Goal: Task Accomplishment & Management: Complete application form

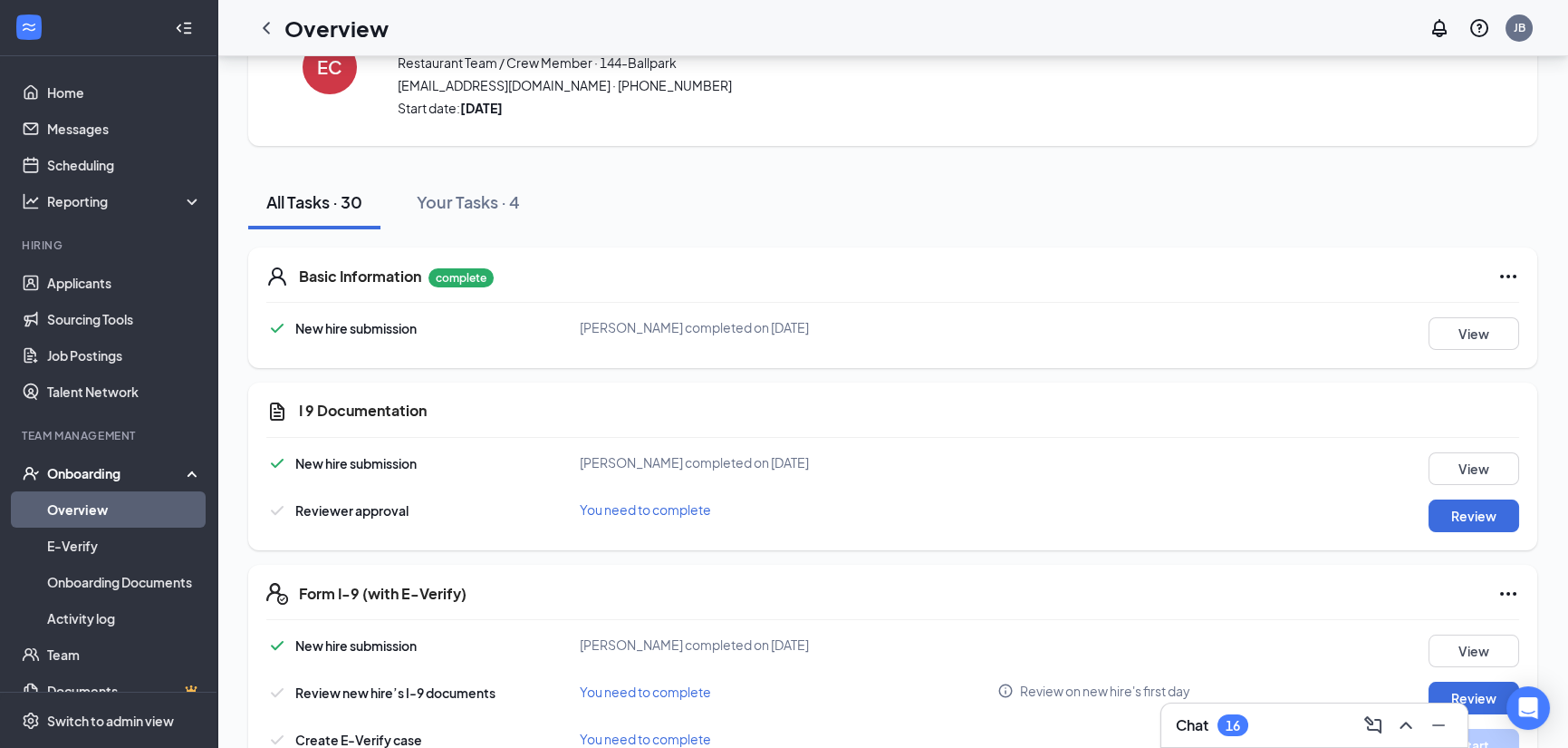
scroll to position [181, 0]
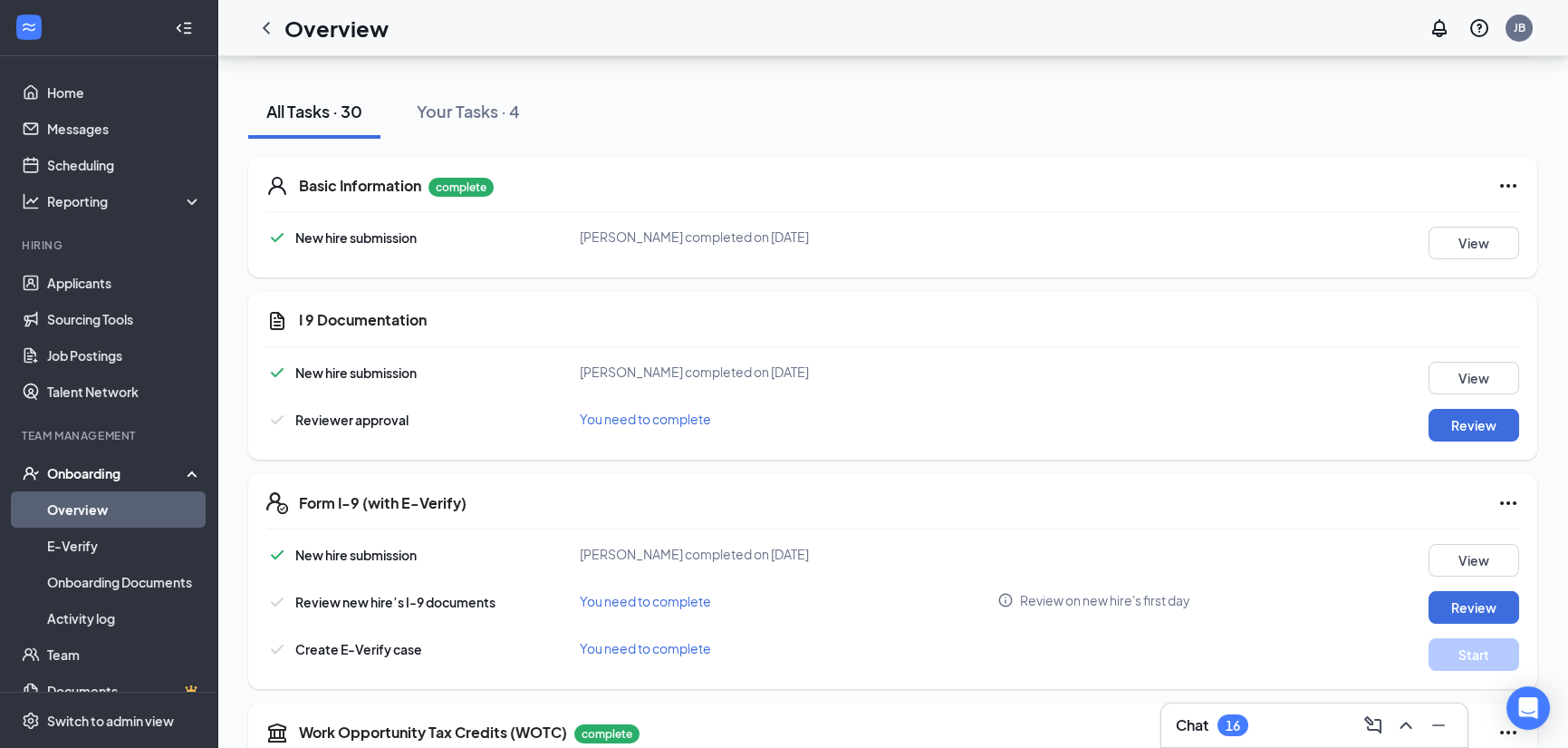
click at [1507, 181] on icon "Ellipses" at bounding box center [1508, 186] width 22 height 22
click at [1466, 219] on span "Restart" at bounding box center [1471, 221] width 44 height 18
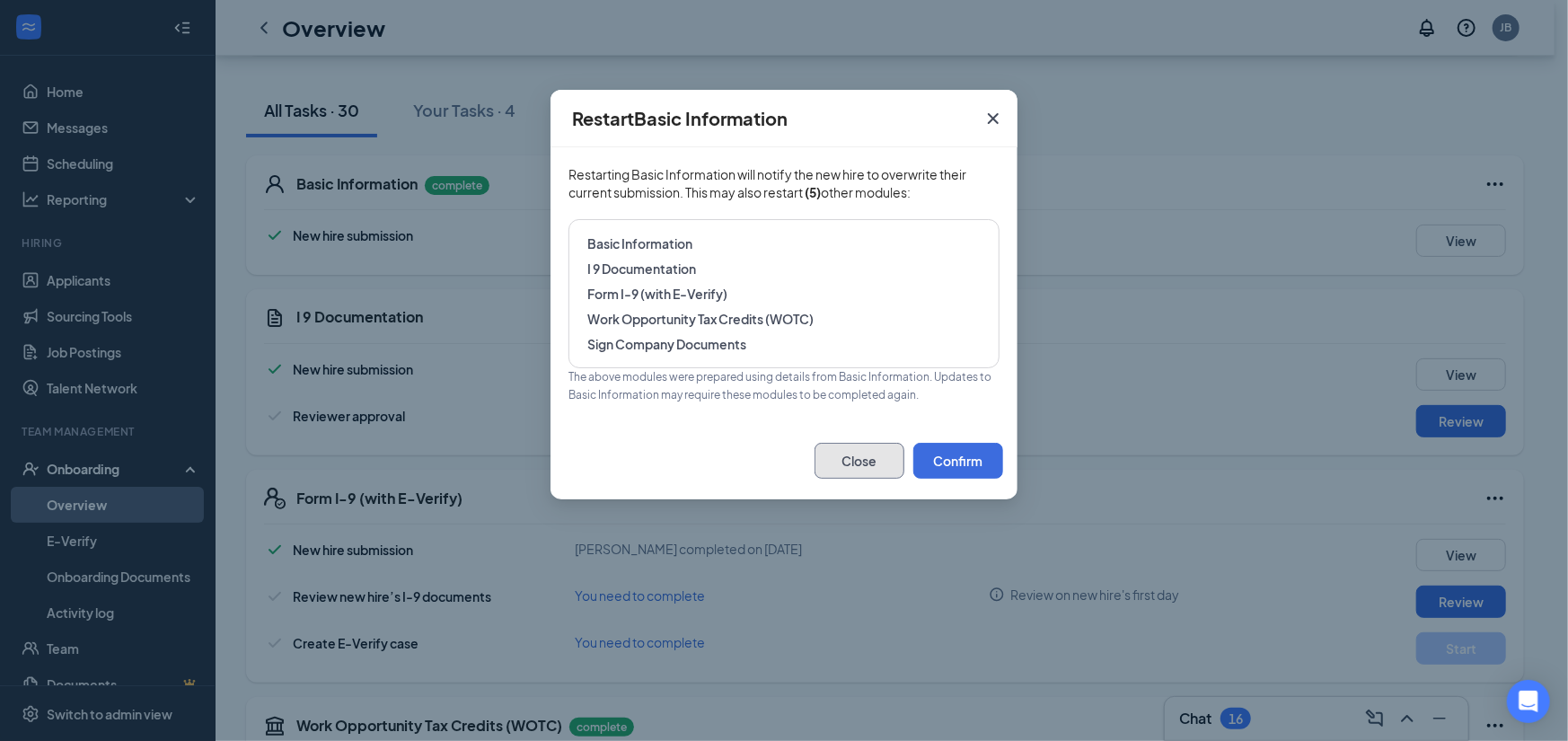
click at [851, 455] on button "Close" at bounding box center [858, 461] width 90 height 35
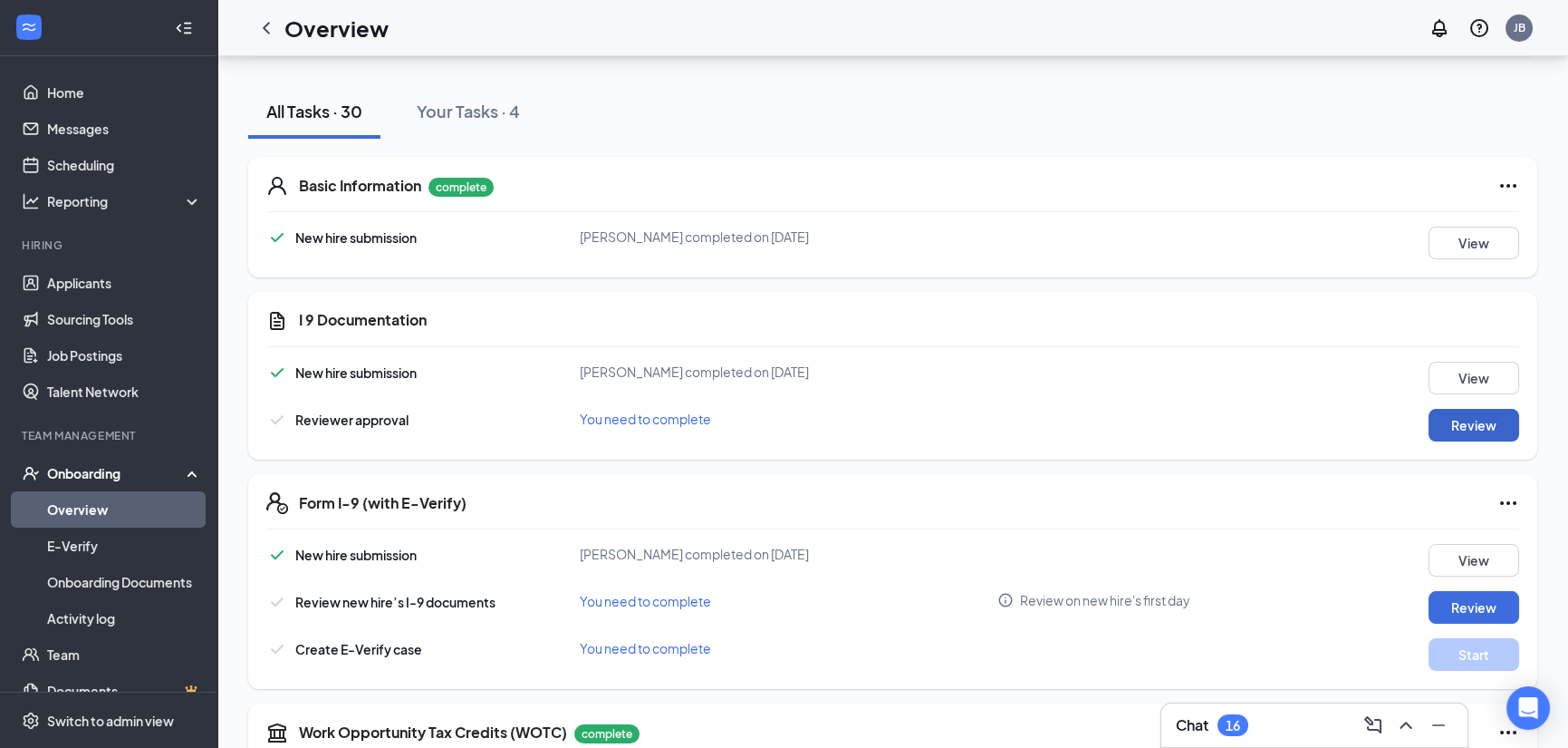
click at [1468, 418] on button "Review" at bounding box center [1473, 424] width 90 height 33
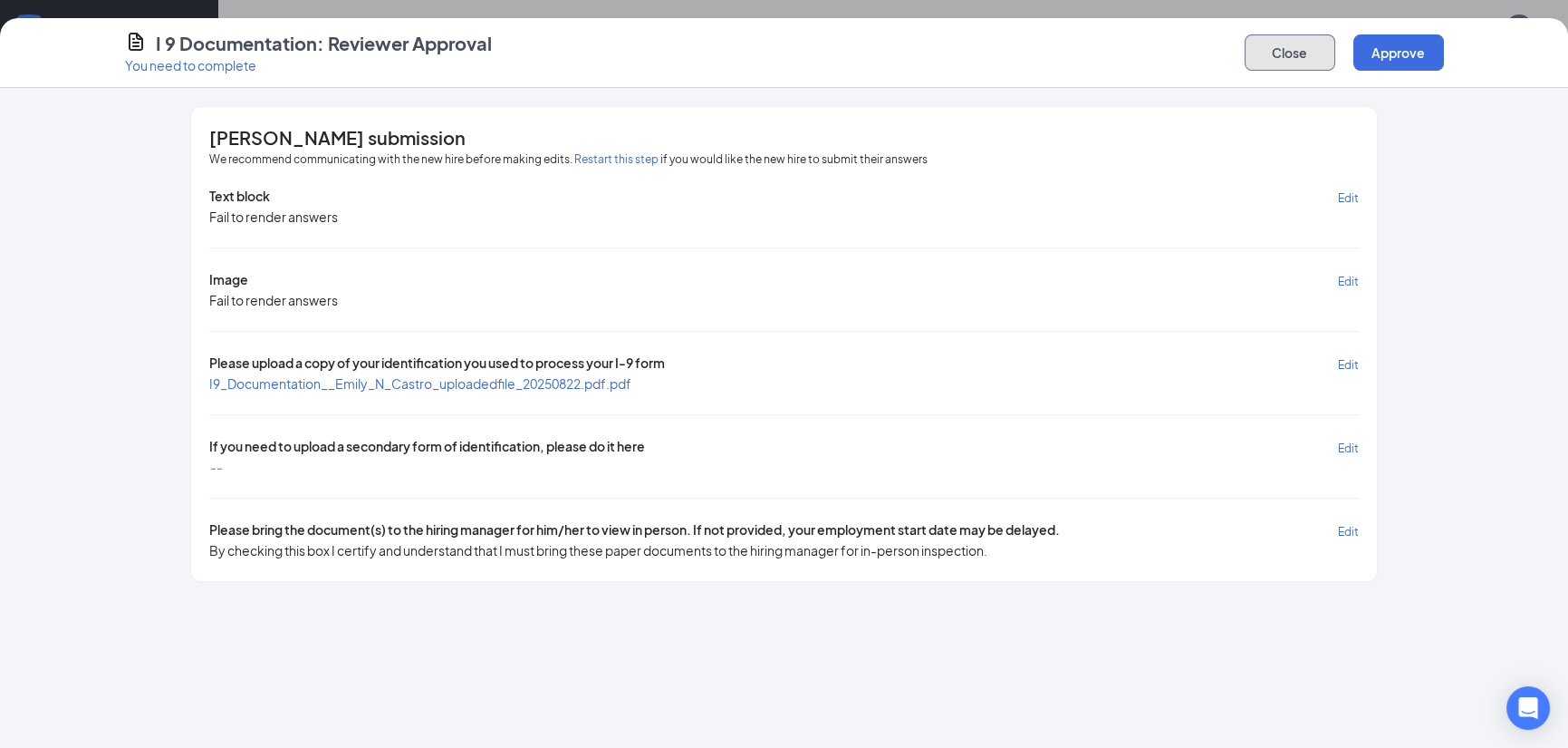
click at [1294, 57] on button "Close" at bounding box center [1289, 53] width 90 height 36
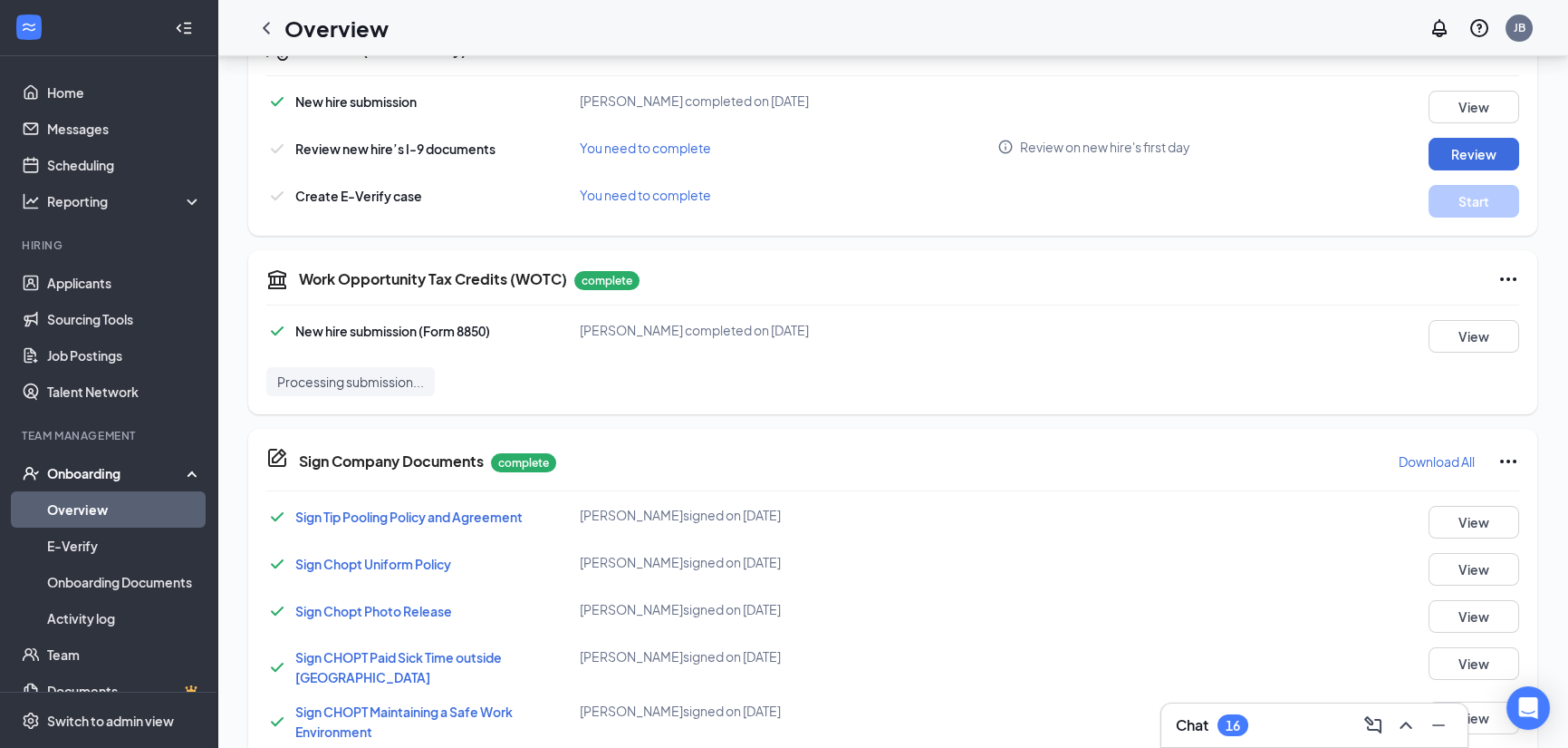
scroll to position [0, 0]
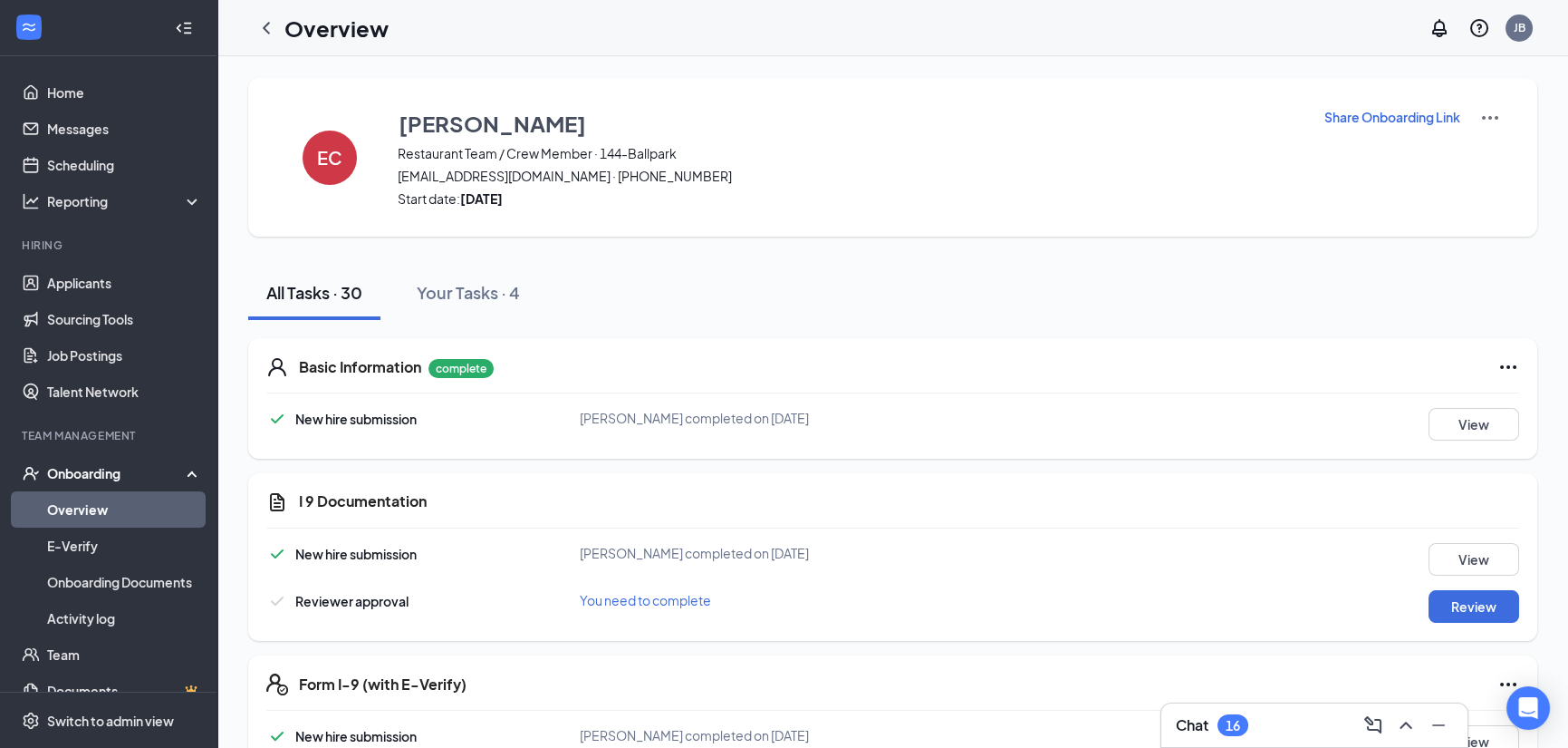
click at [1509, 366] on icon "Ellipses" at bounding box center [1508, 368] width 16 height 4
click at [1336, 381] on div "Basic Information complete New hire submission Emily N Castro completed on Aug …" at bounding box center [893, 397] width 1289 height 120
click at [1495, 117] on img at bounding box center [1491, 118] width 22 height 22
click at [1468, 418] on button "View" at bounding box center [1473, 423] width 90 height 33
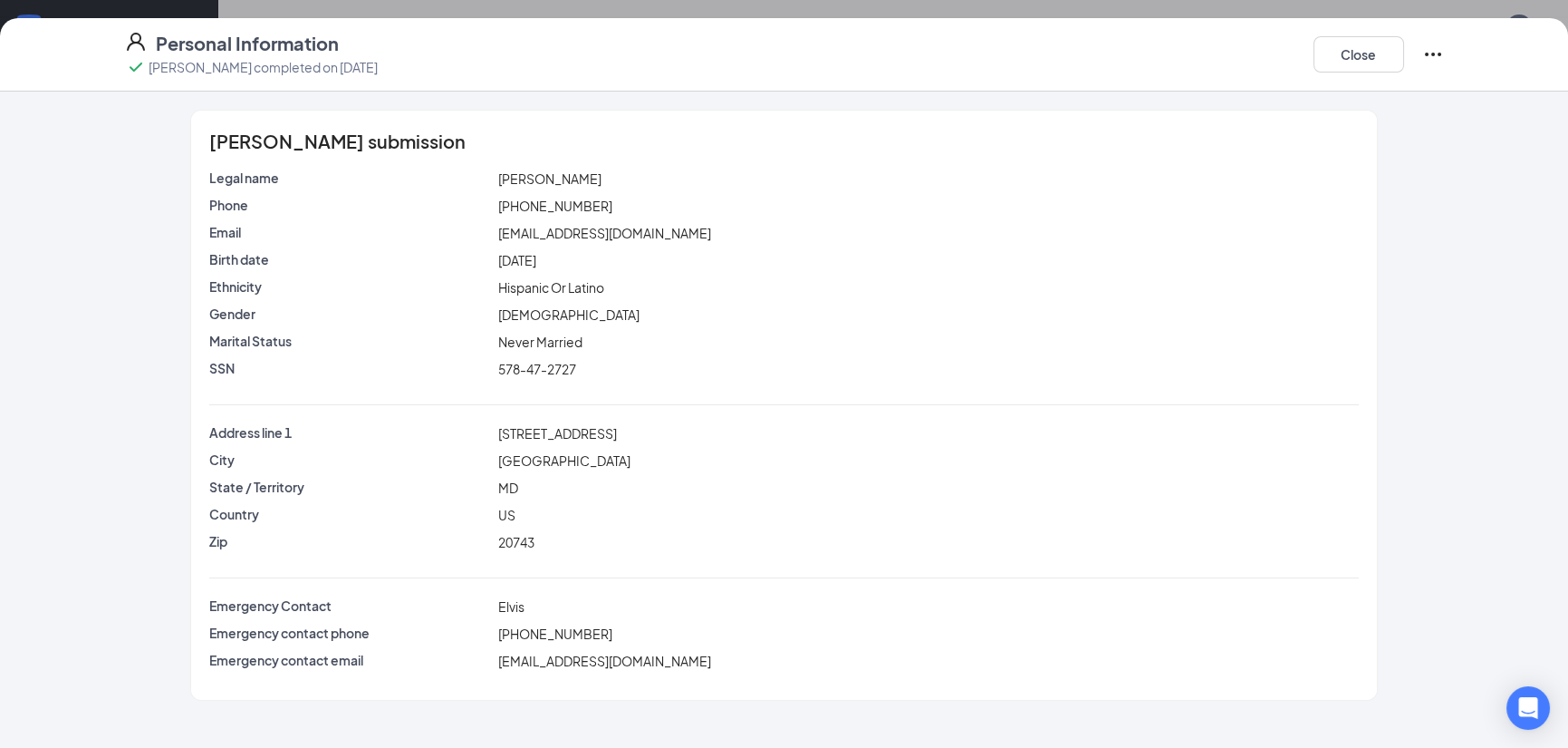
click at [1438, 48] on icon "Ellipses" at bounding box center [1433, 55] width 22 height 22
click at [1460, 91] on span "Restart" at bounding box center [1469, 89] width 44 height 18
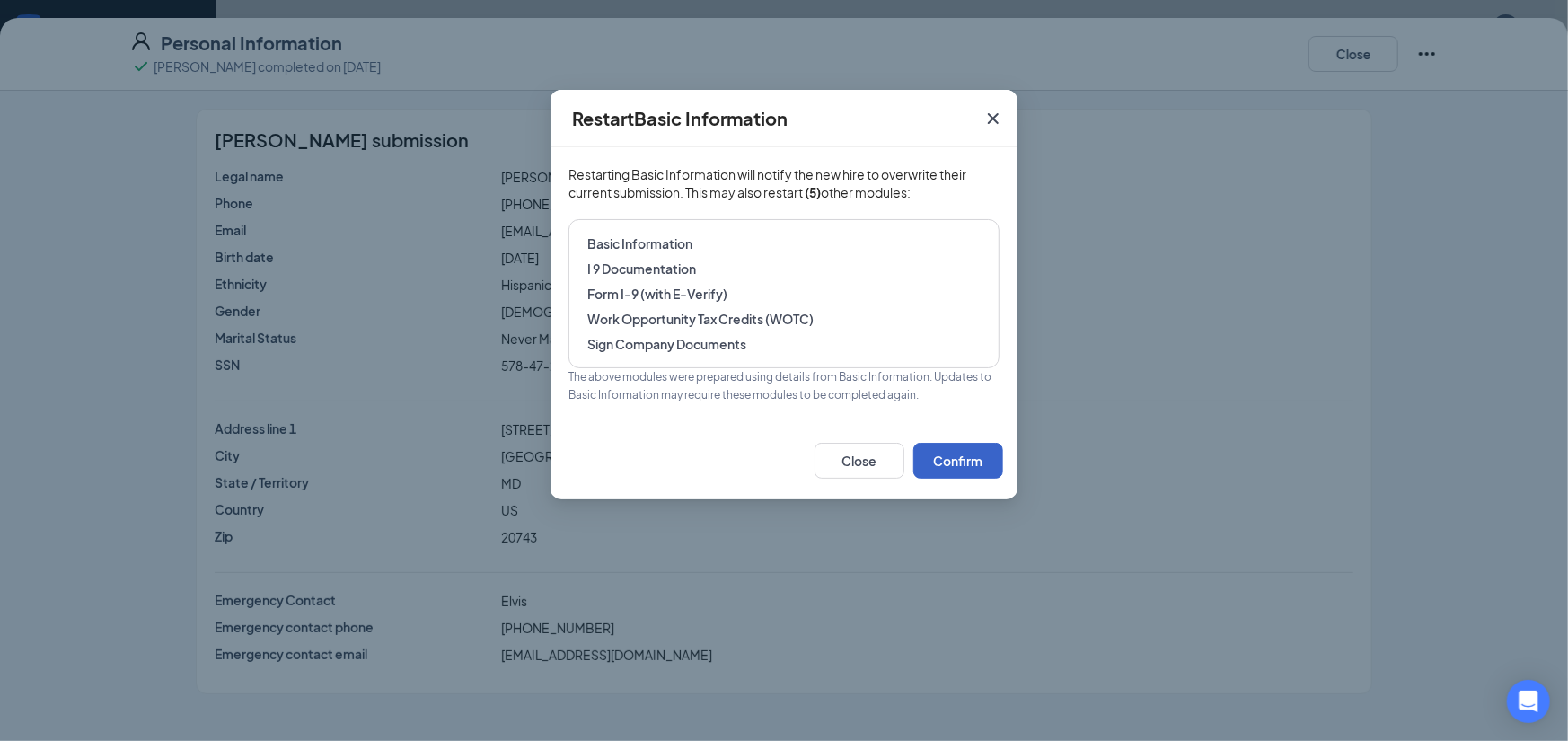
click at [970, 460] on button "Confirm" at bounding box center [958, 461] width 90 height 35
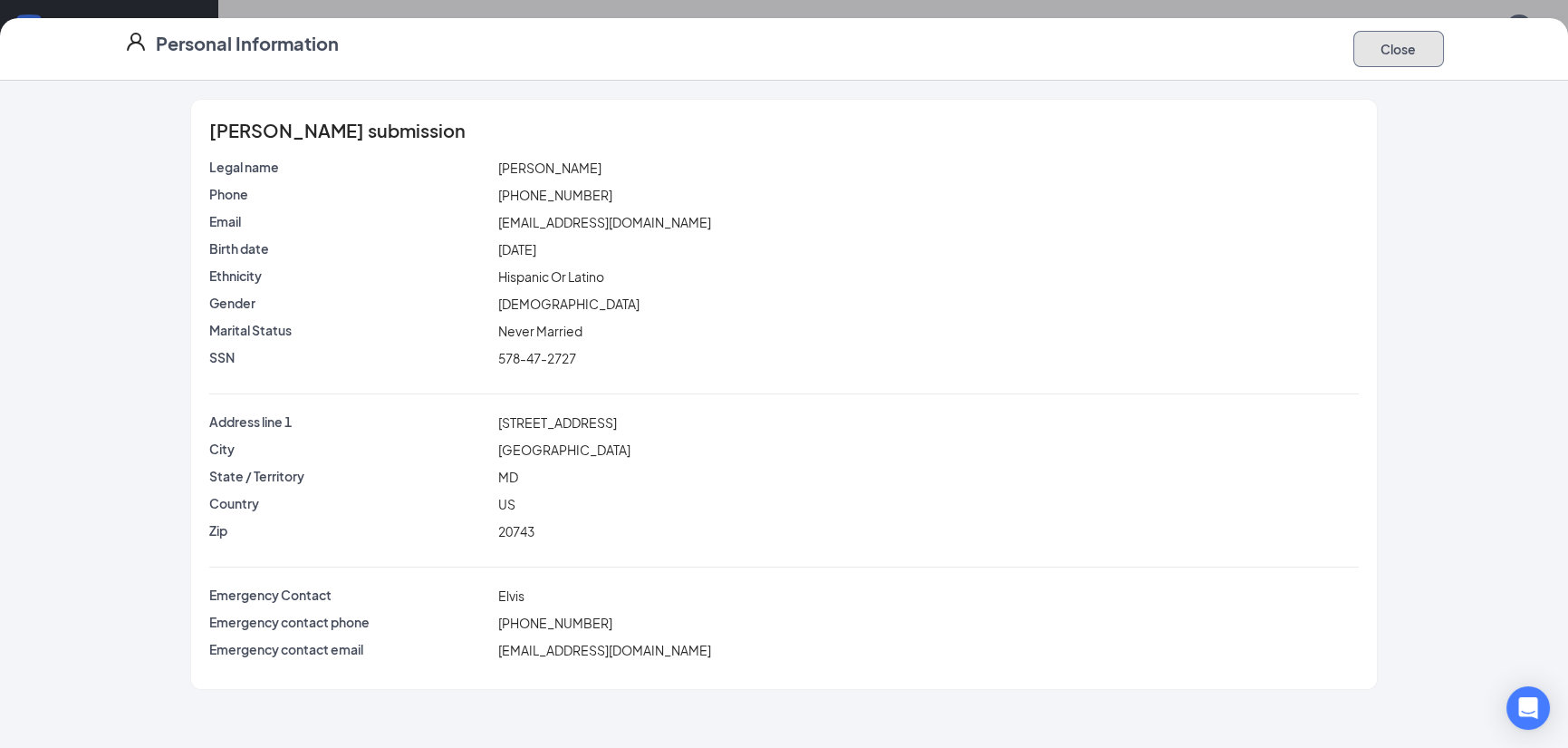
click at [1401, 52] on button "Close" at bounding box center [1398, 49] width 90 height 36
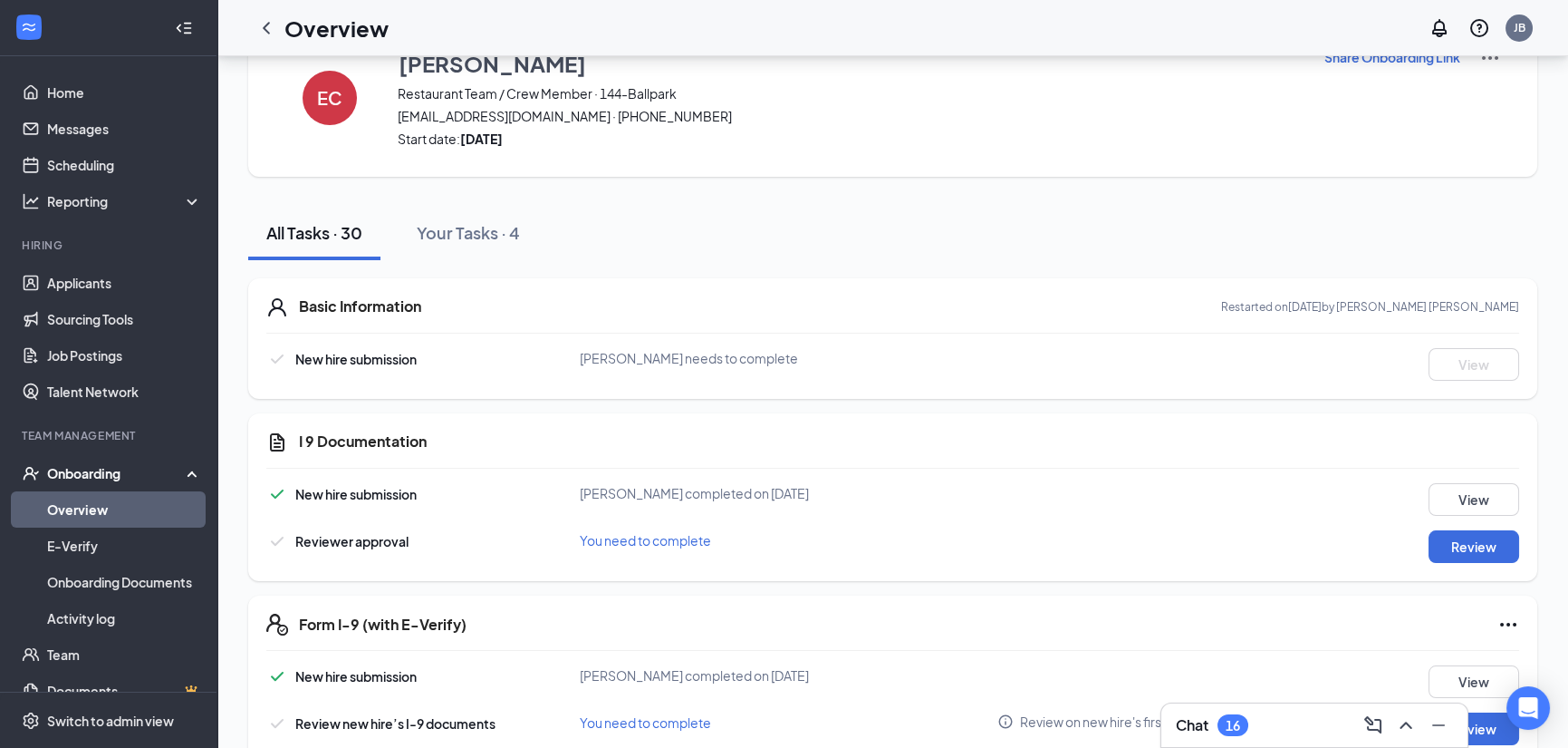
scroll to position [90, 0]
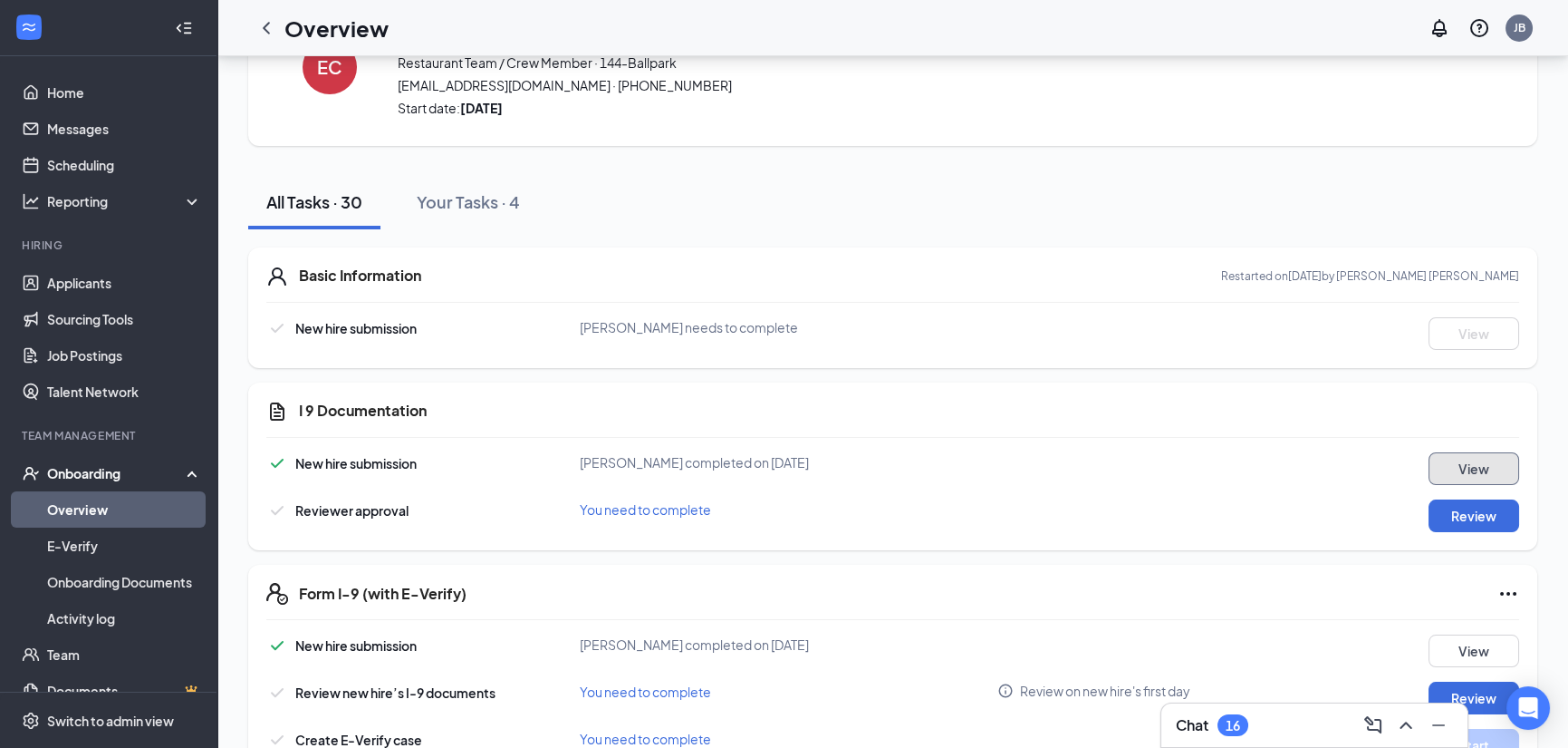
click at [1476, 467] on button "View" at bounding box center [1473, 468] width 90 height 33
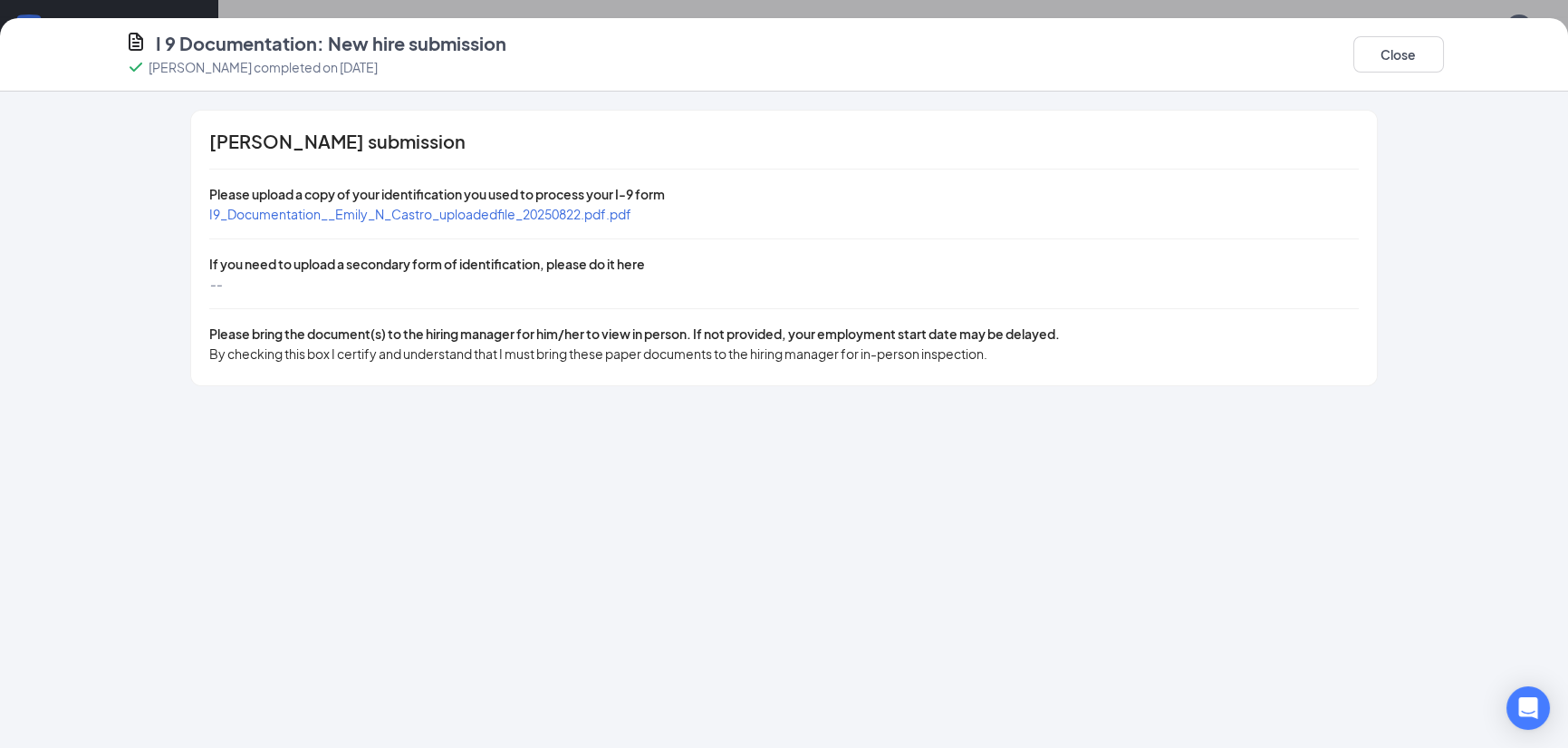
drag, startPoint x: 266, startPoint y: 279, endPoint x: 353, endPoint y: 292, distance: 88.0
click at [346, 292] on div "--" at bounding box center [784, 283] width 1149 height 20
click at [346, 63] on p "[PERSON_NAME] completed on [DATE]" at bounding box center [263, 67] width 229 height 18
drag, startPoint x: 502, startPoint y: 62, endPoint x: 767, endPoint y: 31, distance: 266.8
click at [551, 59] on div "I 9 Documentation: New hire submission Emily N Castro completed on Aug 22, 2025…" at bounding box center [784, 54] width 1391 height 47
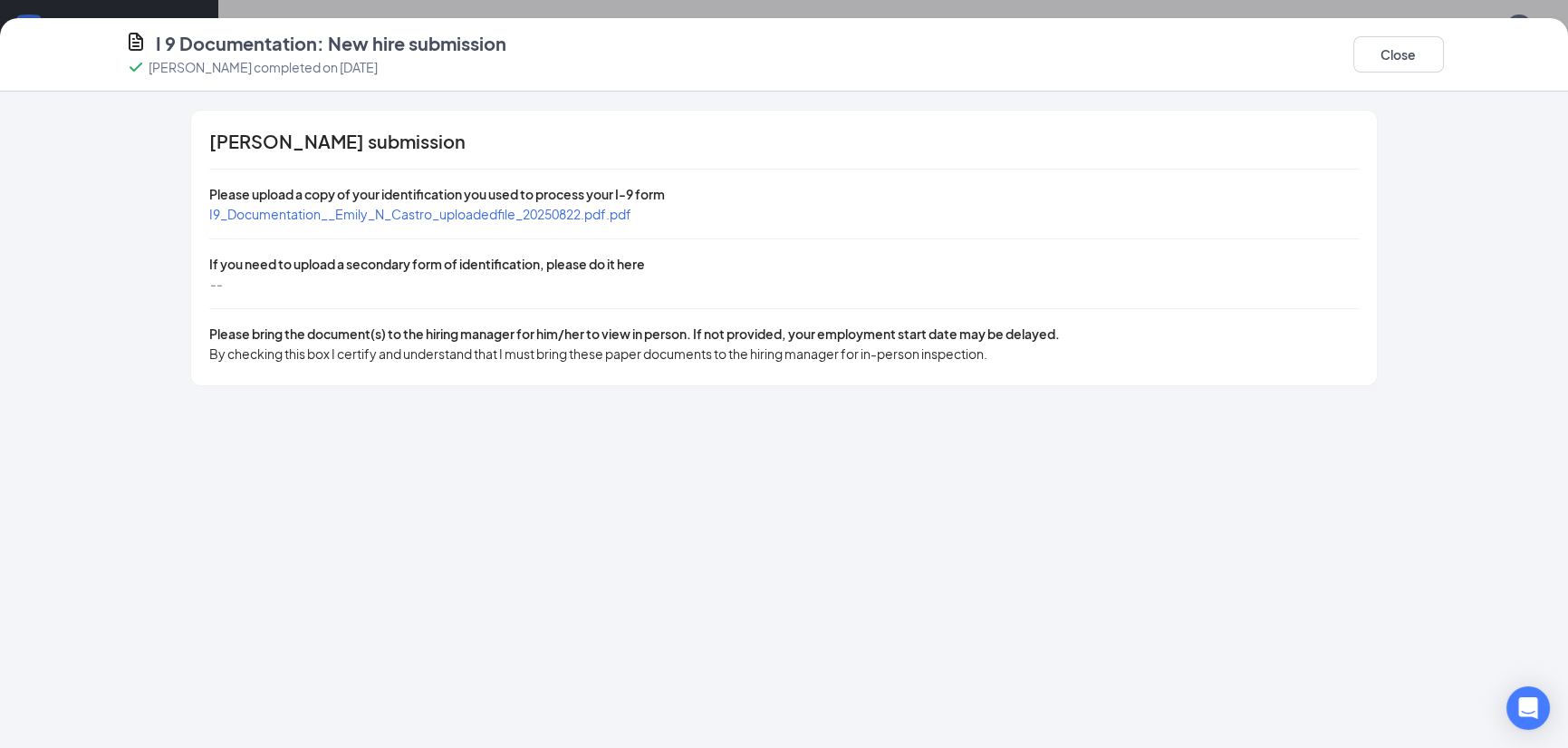
drag, startPoint x: 953, startPoint y: 159, endPoint x: 1069, endPoint y: 172, distance: 116.7
click at [988, 162] on div "[PERSON_NAME] submission Please upload a copy of your identification you used t…" at bounding box center [783, 247] width 1185 height 274
drag, startPoint x: 1115, startPoint y: 202, endPoint x: 1160, endPoint y: 169, distance: 55.8
click at [1116, 202] on div "Please upload a copy of your identification you used to process your I-9 form" at bounding box center [784, 194] width 1149 height 20
click at [1403, 60] on button "Close" at bounding box center [1398, 54] width 90 height 36
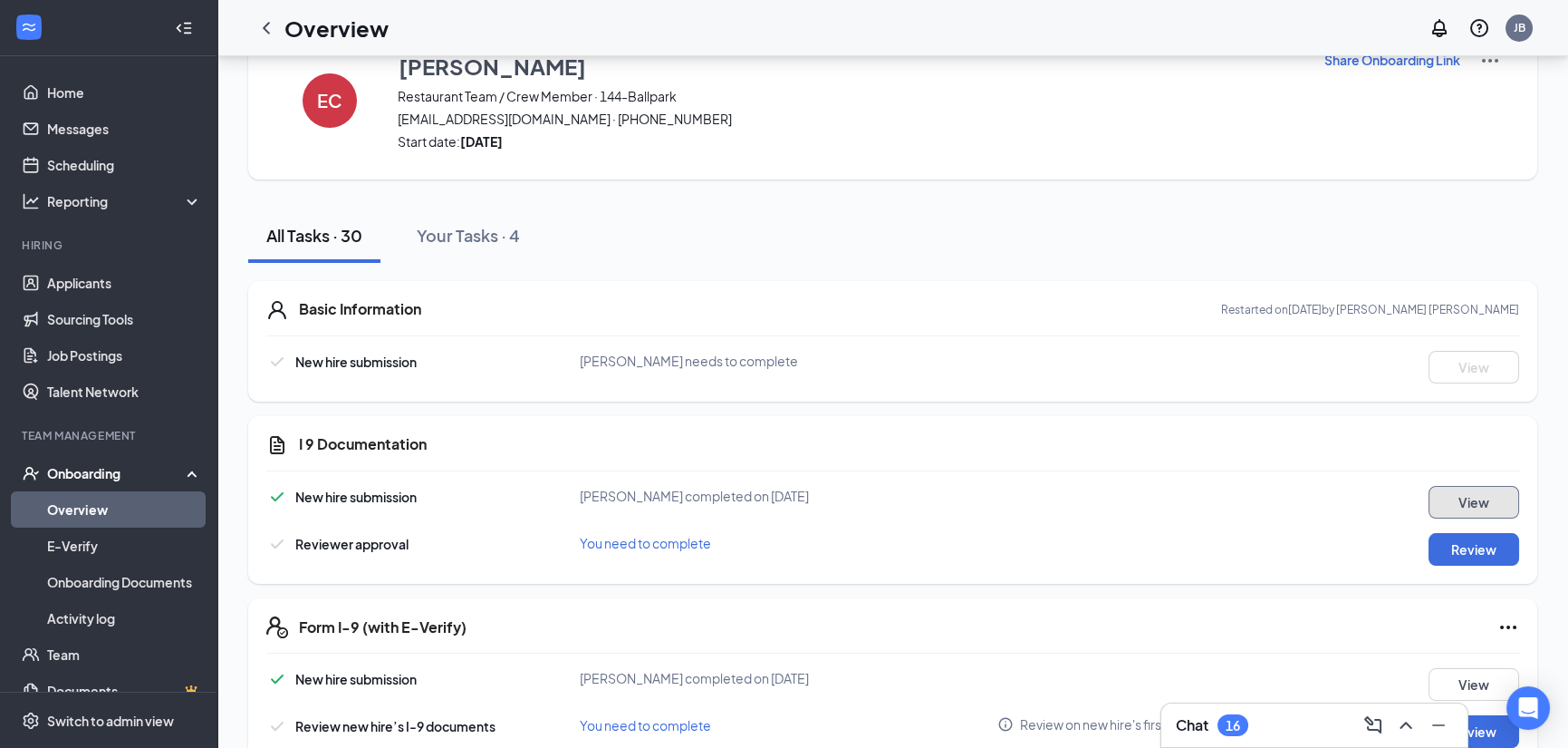
scroll to position [0, 0]
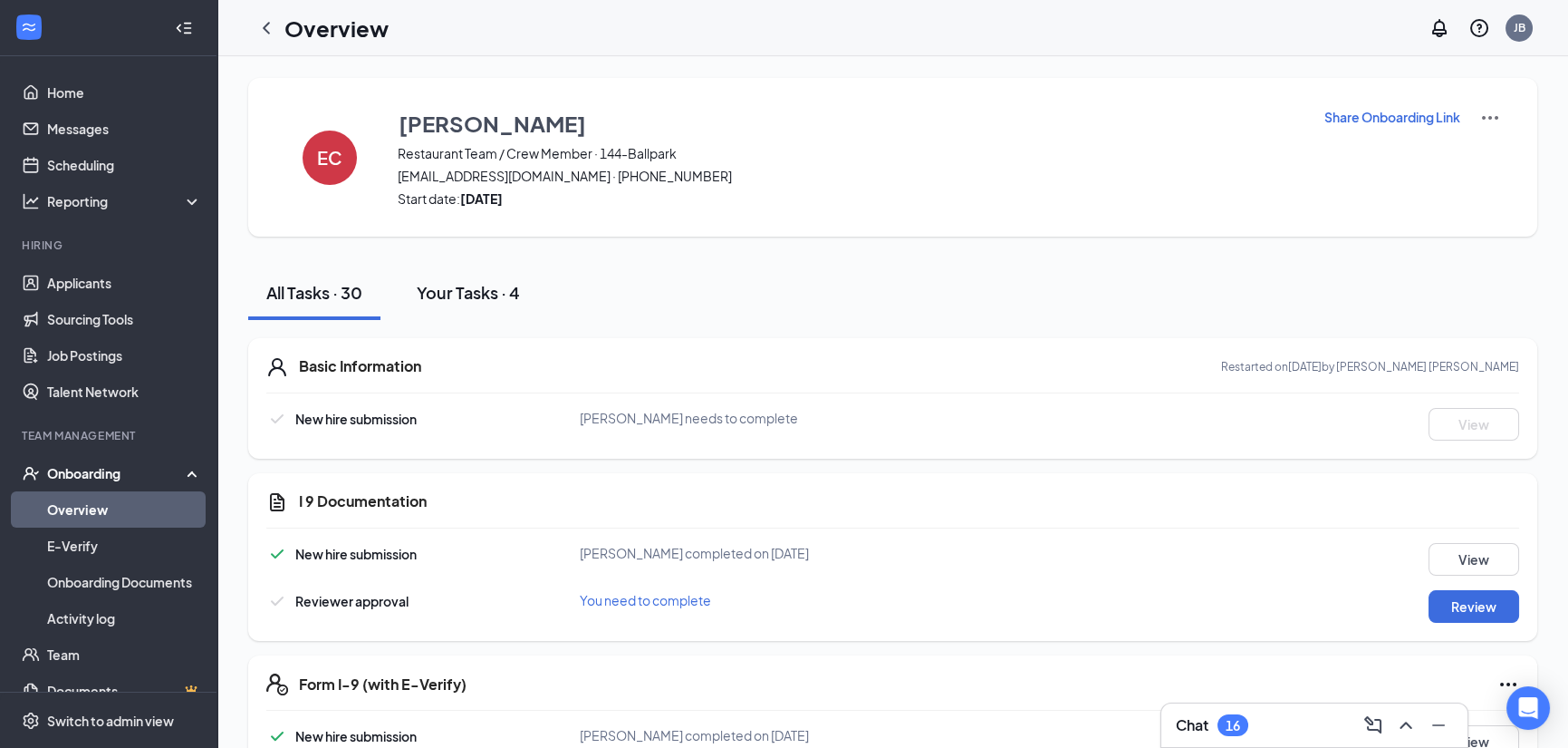
drag, startPoint x: 454, startPoint y: 309, endPoint x: 463, endPoint y: 300, distance: 12.7
click at [458, 306] on button "Your Tasks · 4" at bounding box center [468, 292] width 139 height 55
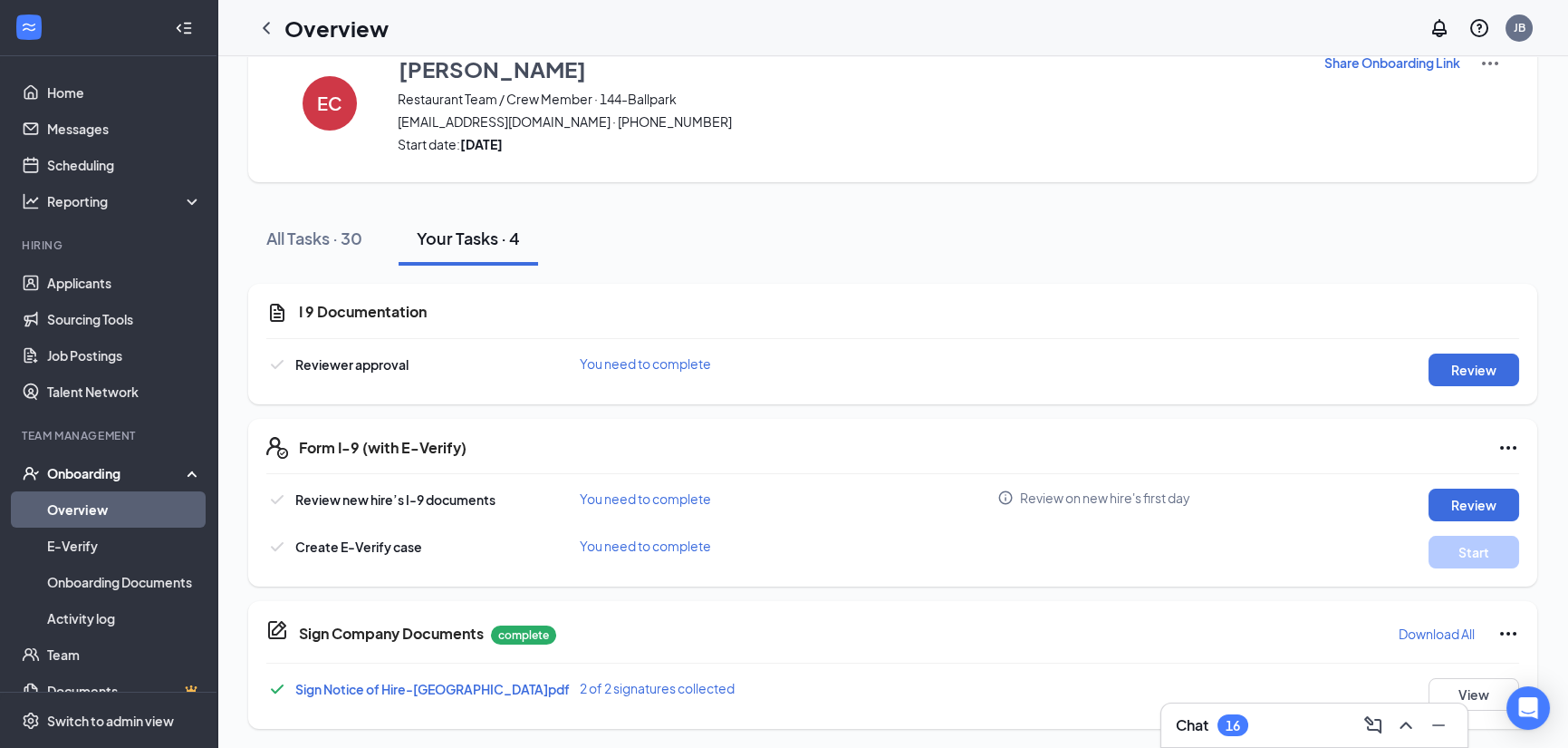
scroll to position [56, 0]
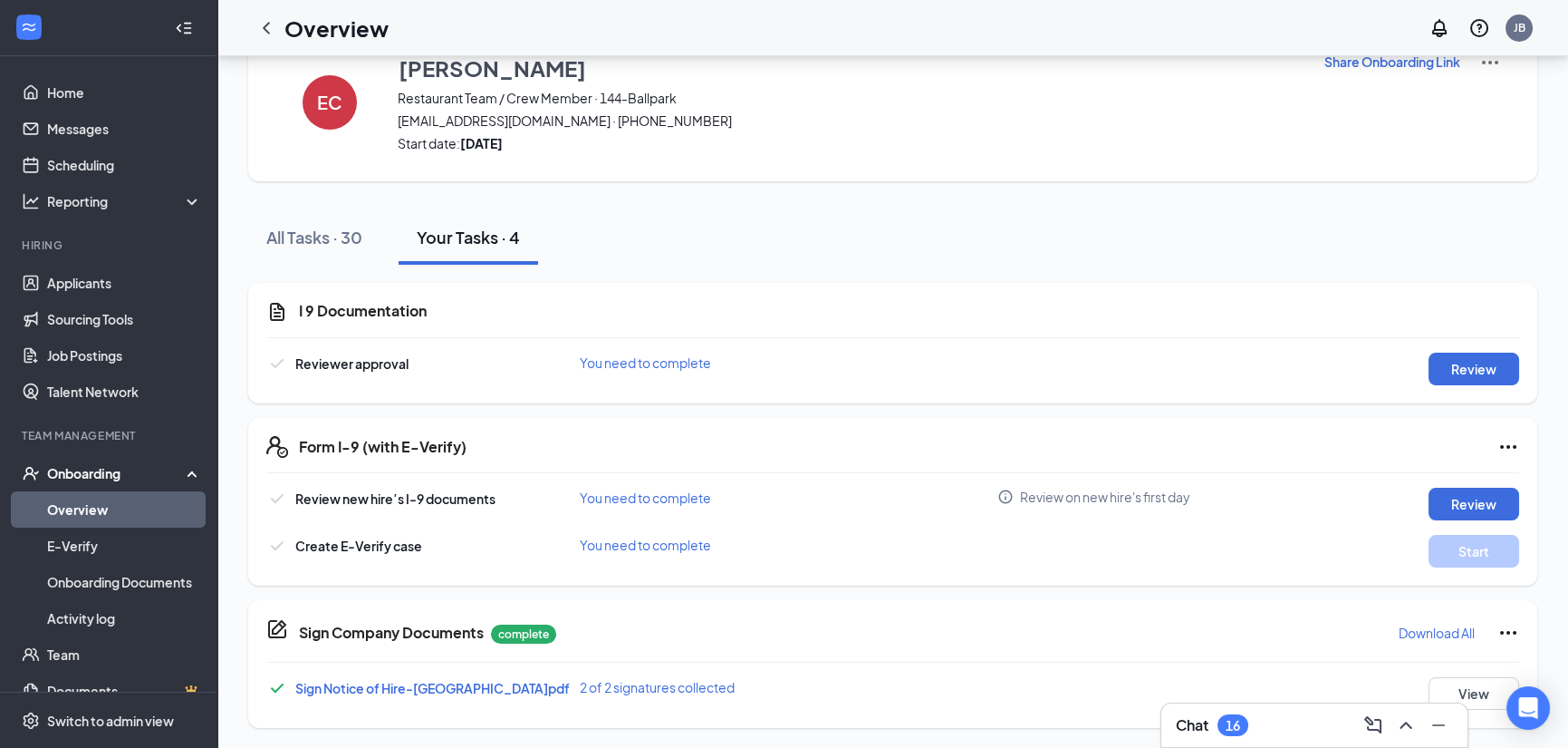
click at [1503, 448] on icon "Ellipses" at bounding box center [1508, 447] width 22 height 22
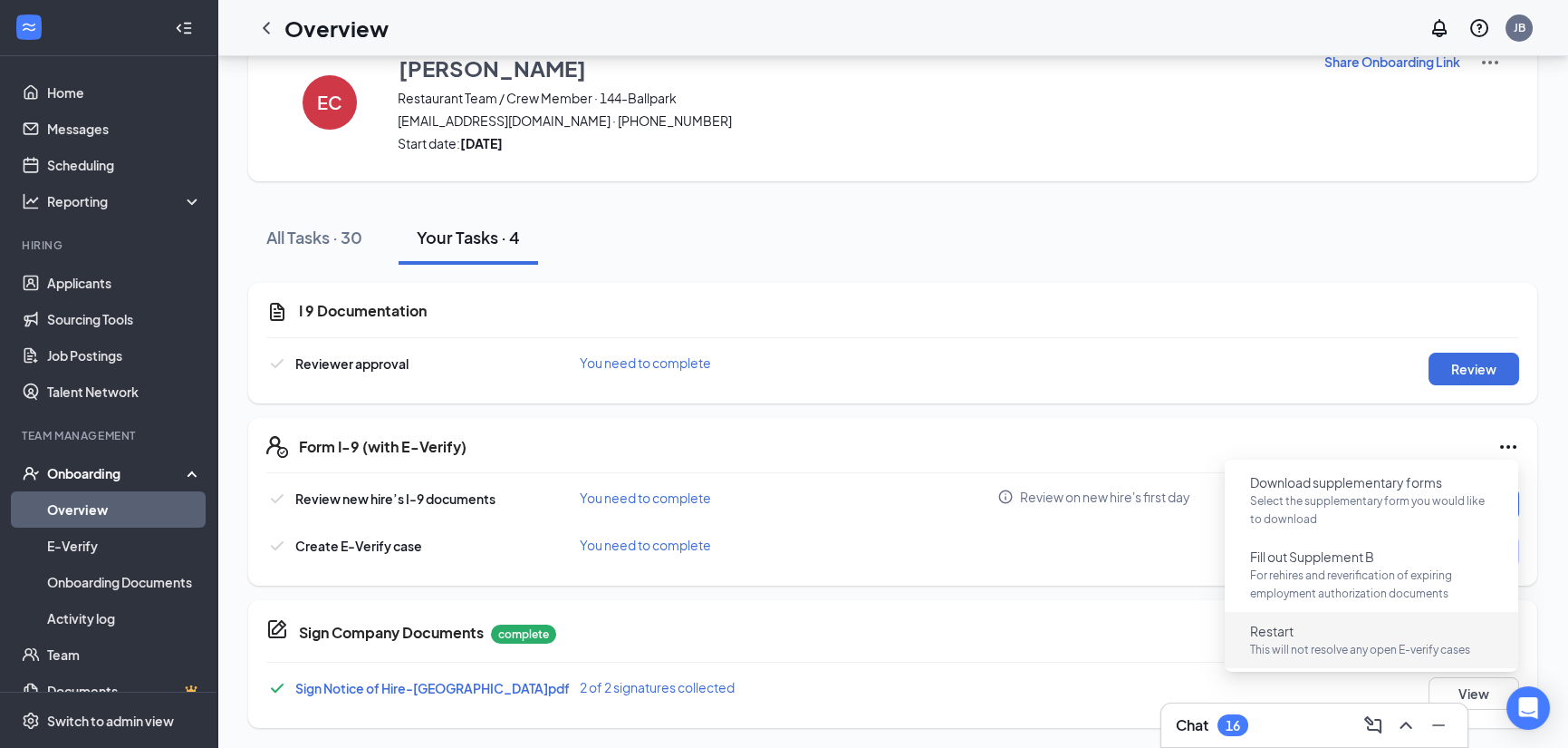
click at [1274, 641] on p "This will not resolve any open E-verify cases" at bounding box center [1371, 650] width 242 height 18
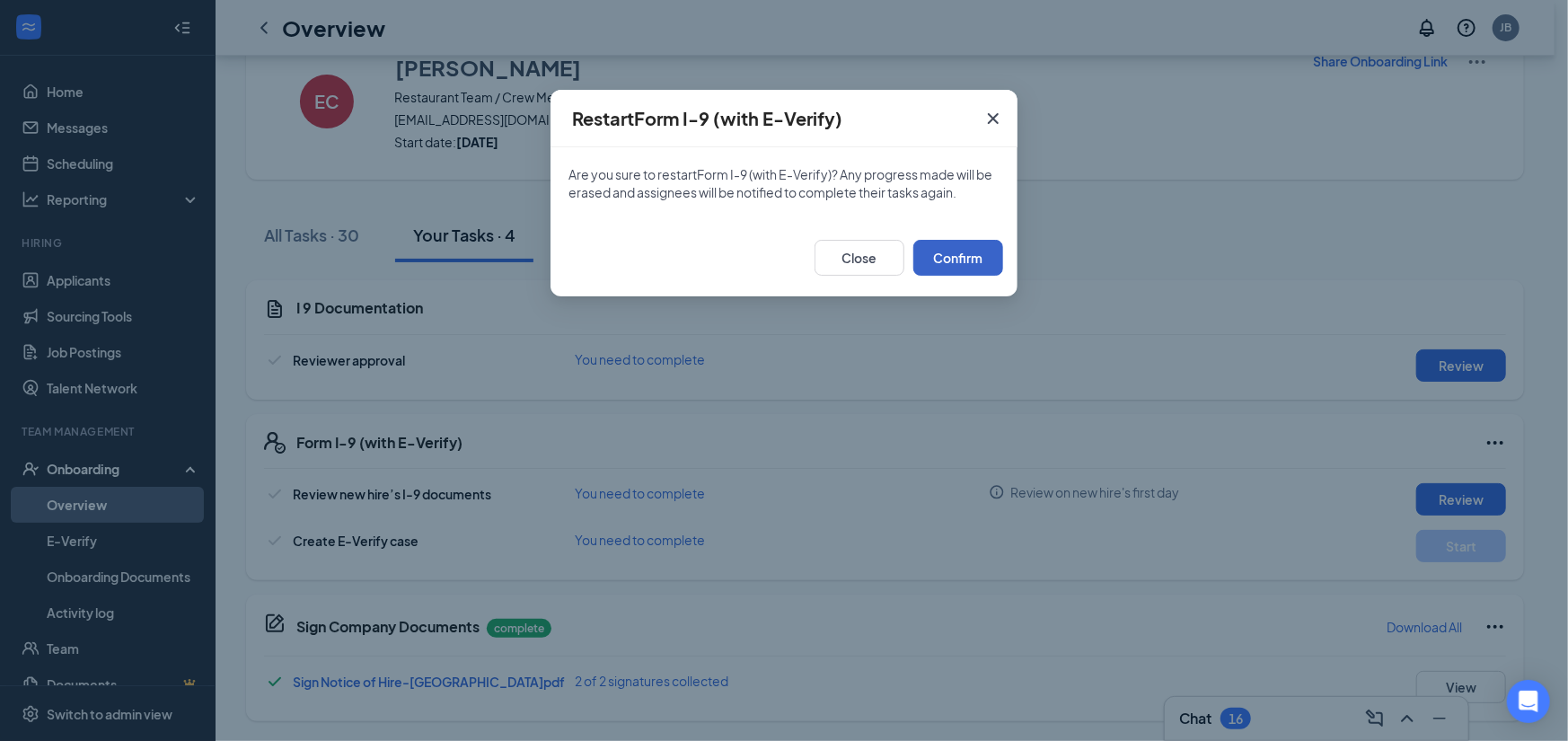
click at [961, 249] on button "Confirm" at bounding box center [958, 258] width 90 height 35
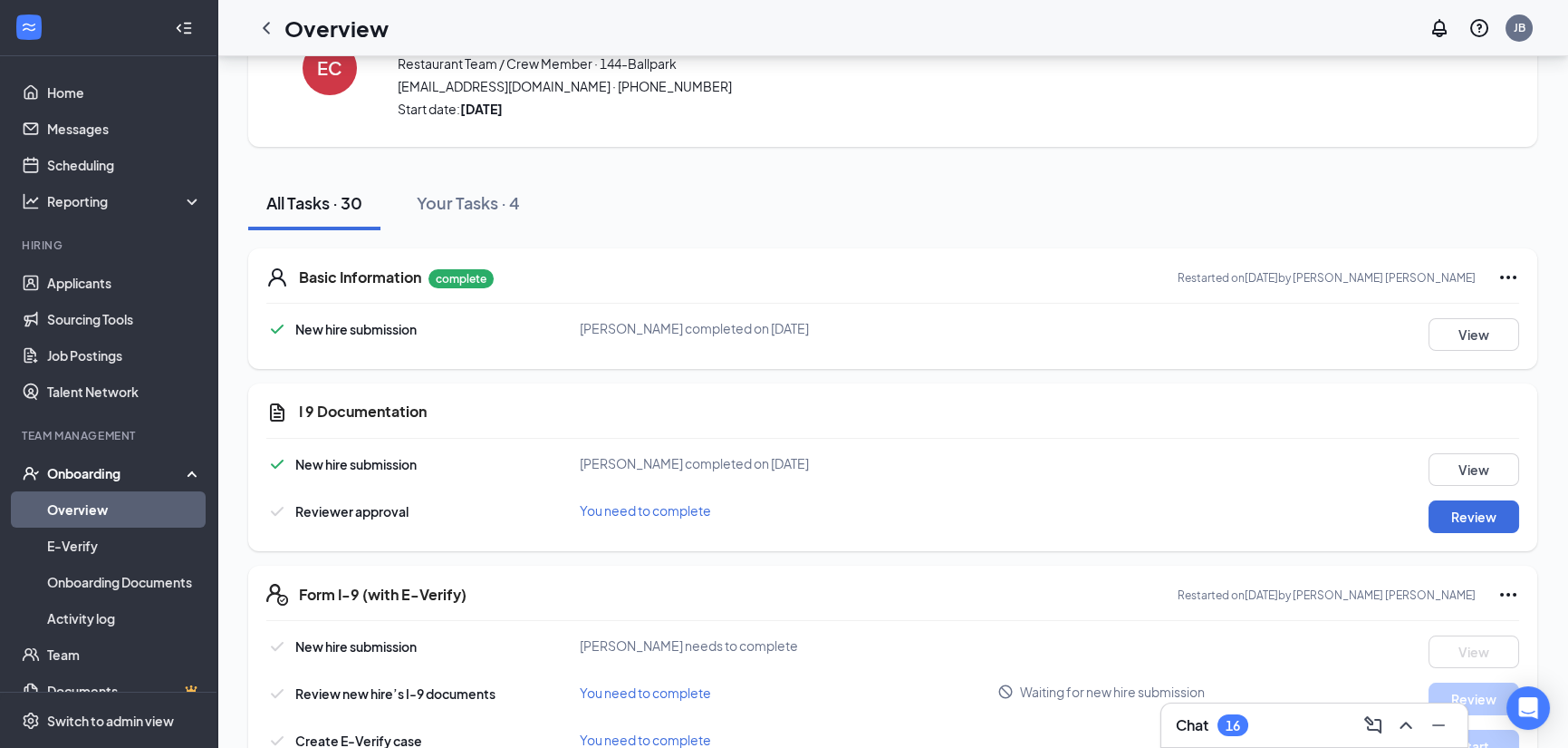
scroll to position [181, 0]
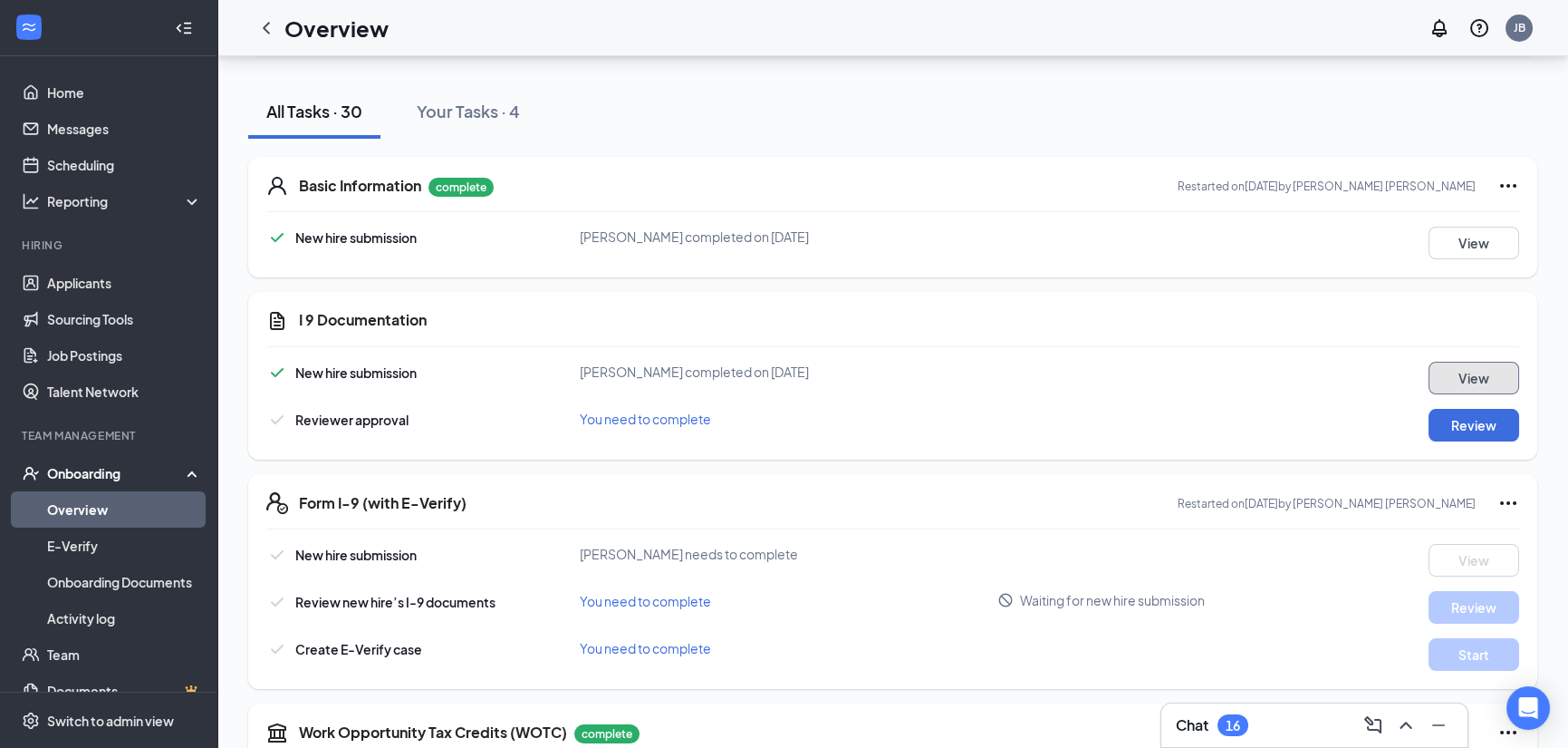
click at [1460, 374] on button "View" at bounding box center [1473, 377] width 90 height 33
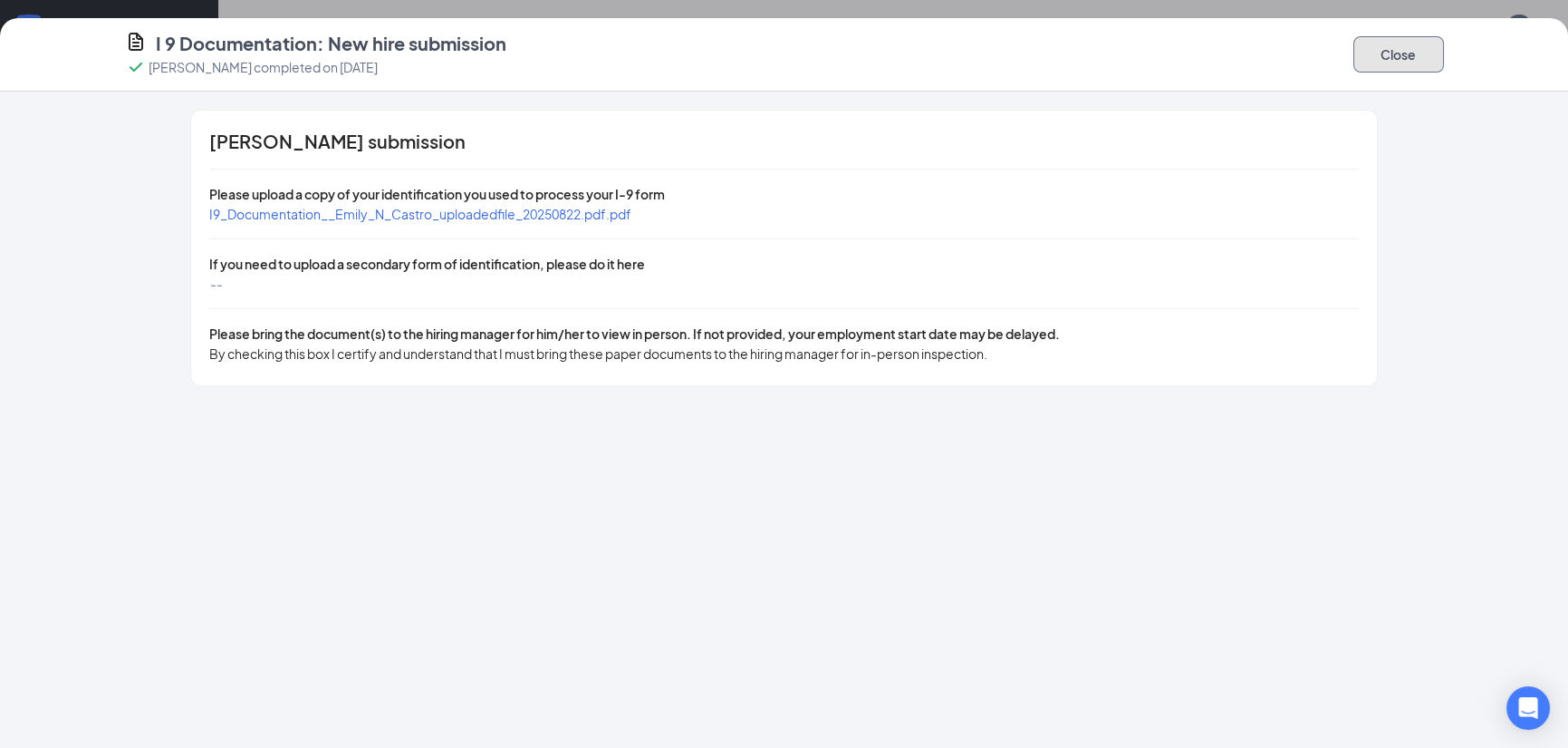
click at [1415, 54] on button "Close" at bounding box center [1398, 54] width 90 height 36
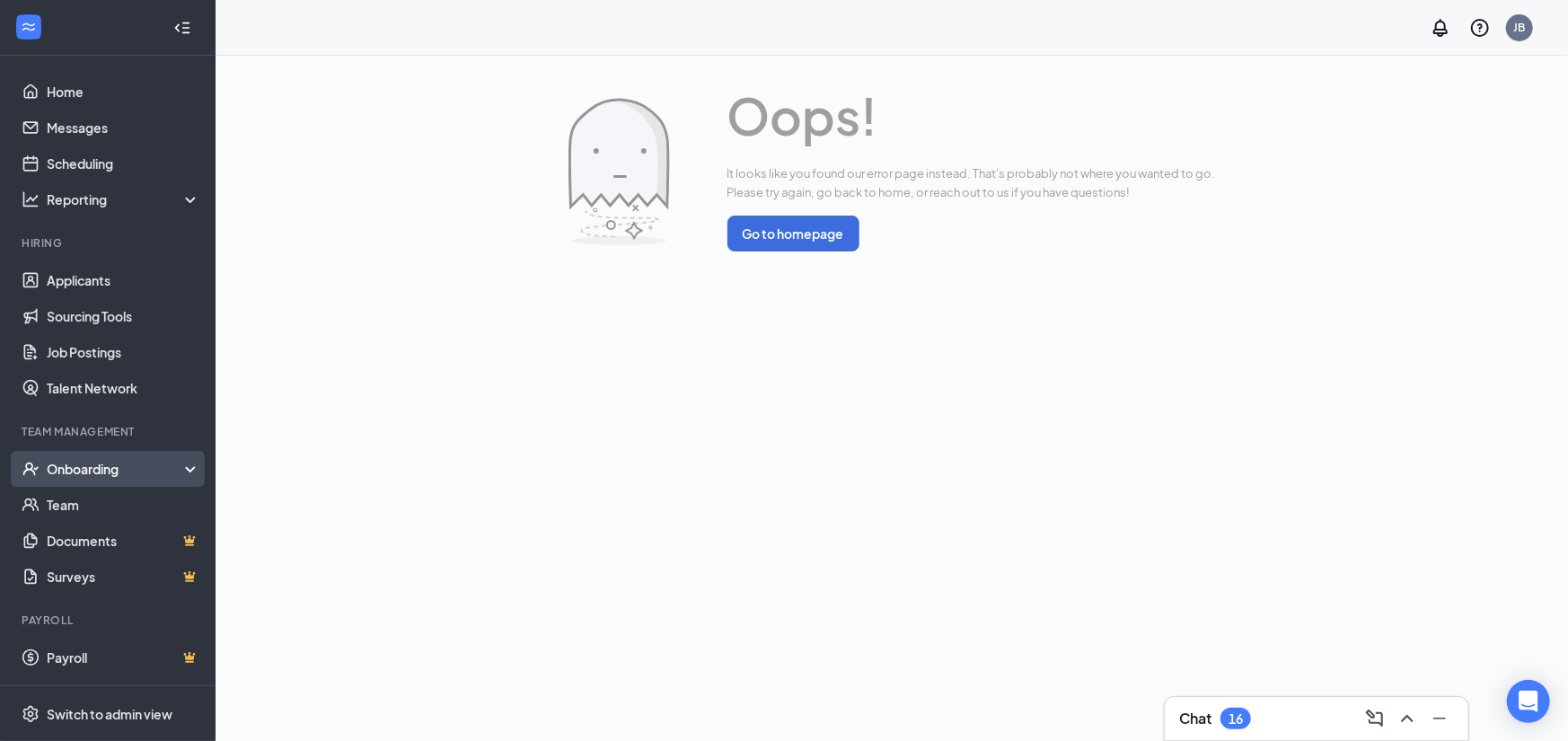
click at [87, 475] on div "Onboarding" at bounding box center [115, 468] width 138 height 18
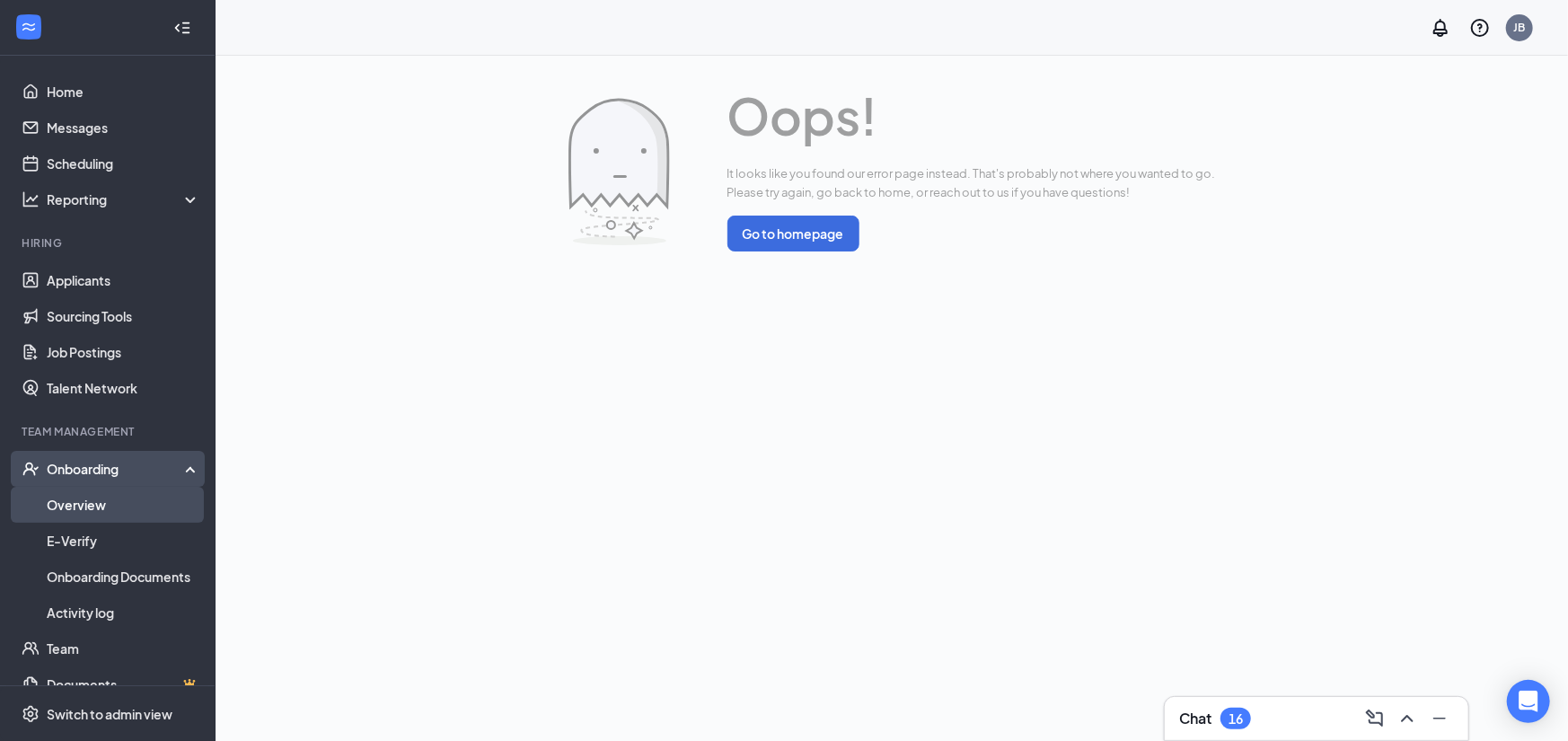
click at [86, 504] on link "Overview" at bounding box center [123, 504] width 154 height 35
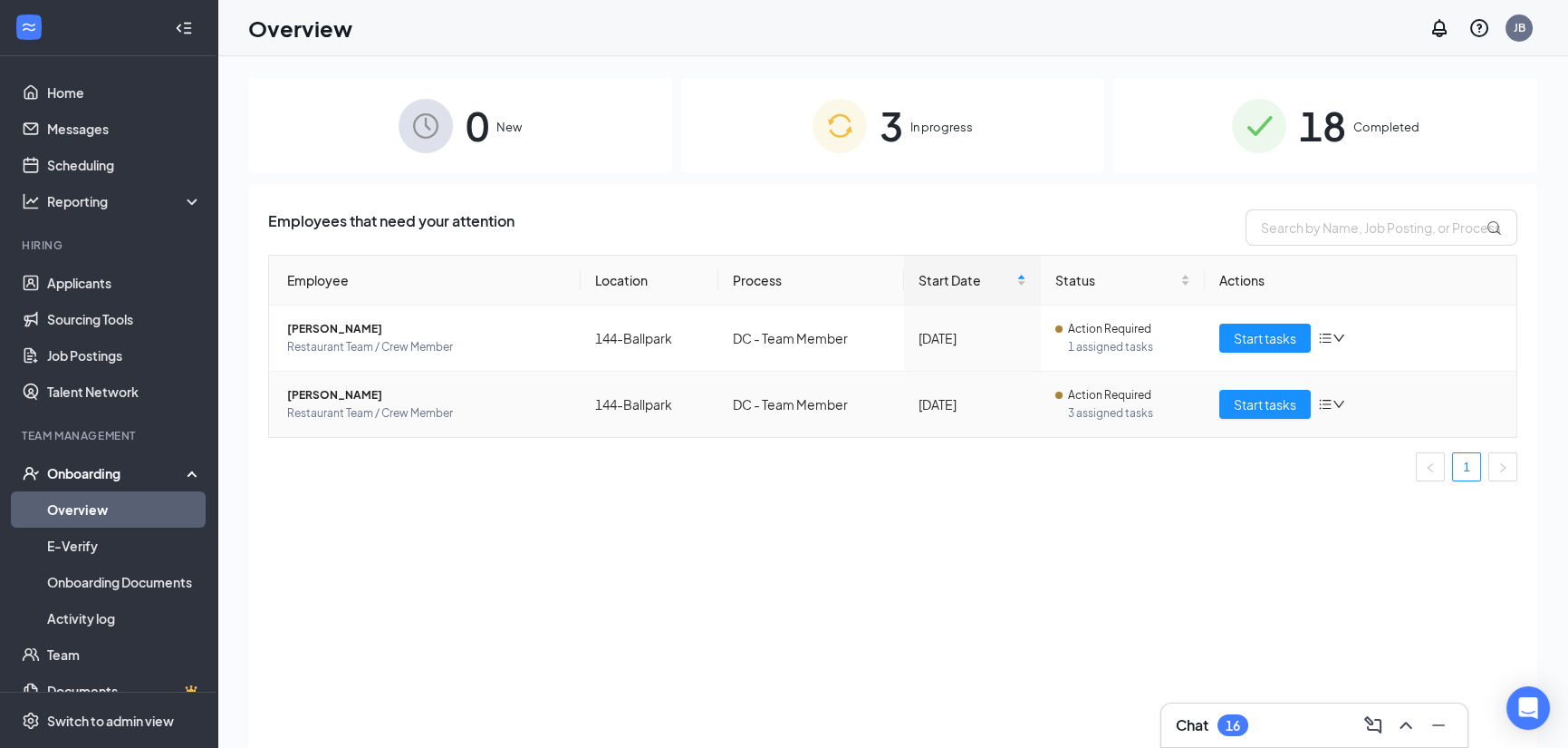
click at [1176, 404] on span "3 assigned tasks" at bounding box center [1128, 413] width 122 height 18
click at [1272, 389] on button "Start tasks" at bounding box center [1265, 403] width 91 height 29
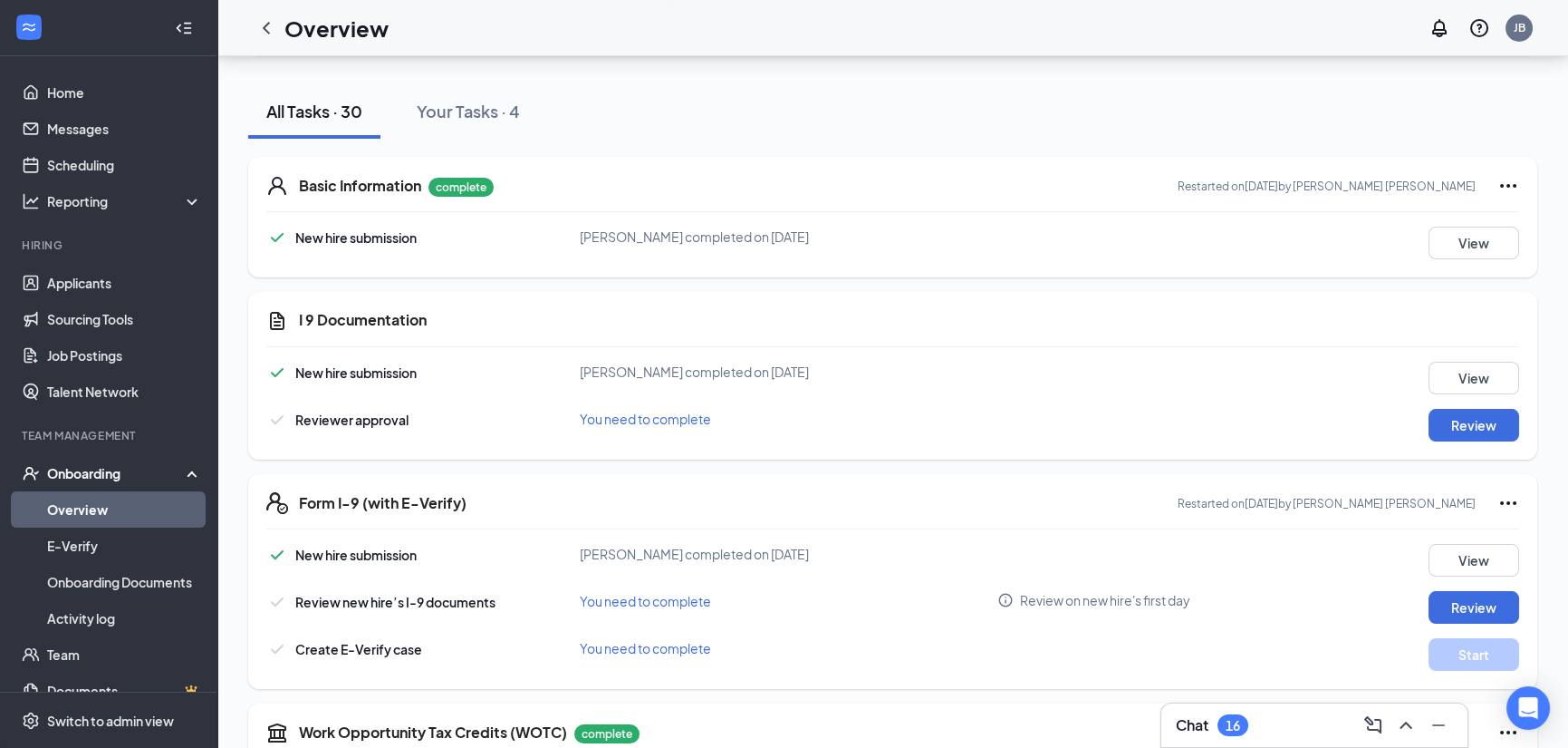
scroll to position [272, 0]
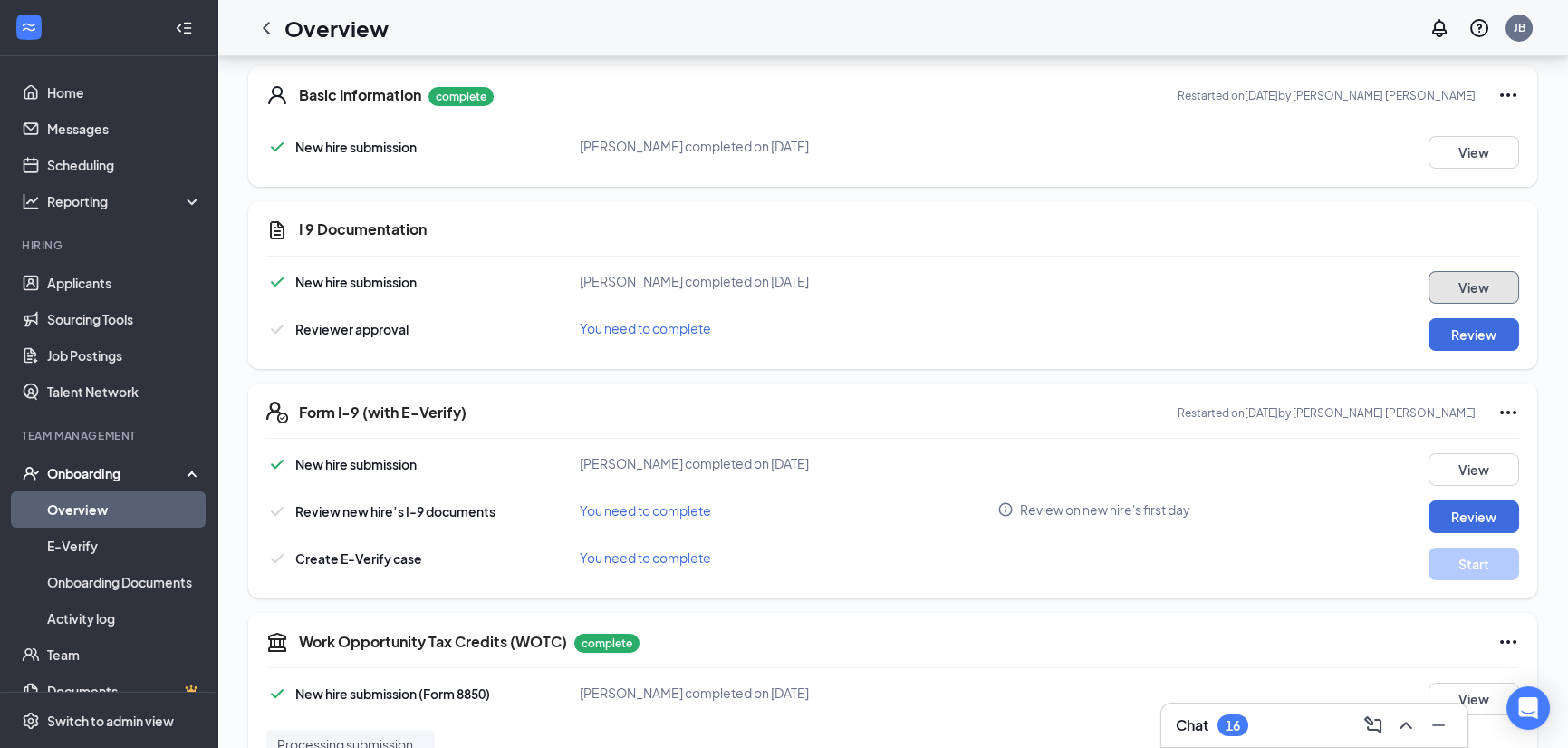
click at [1463, 280] on button "View" at bounding box center [1473, 287] width 90 height 33
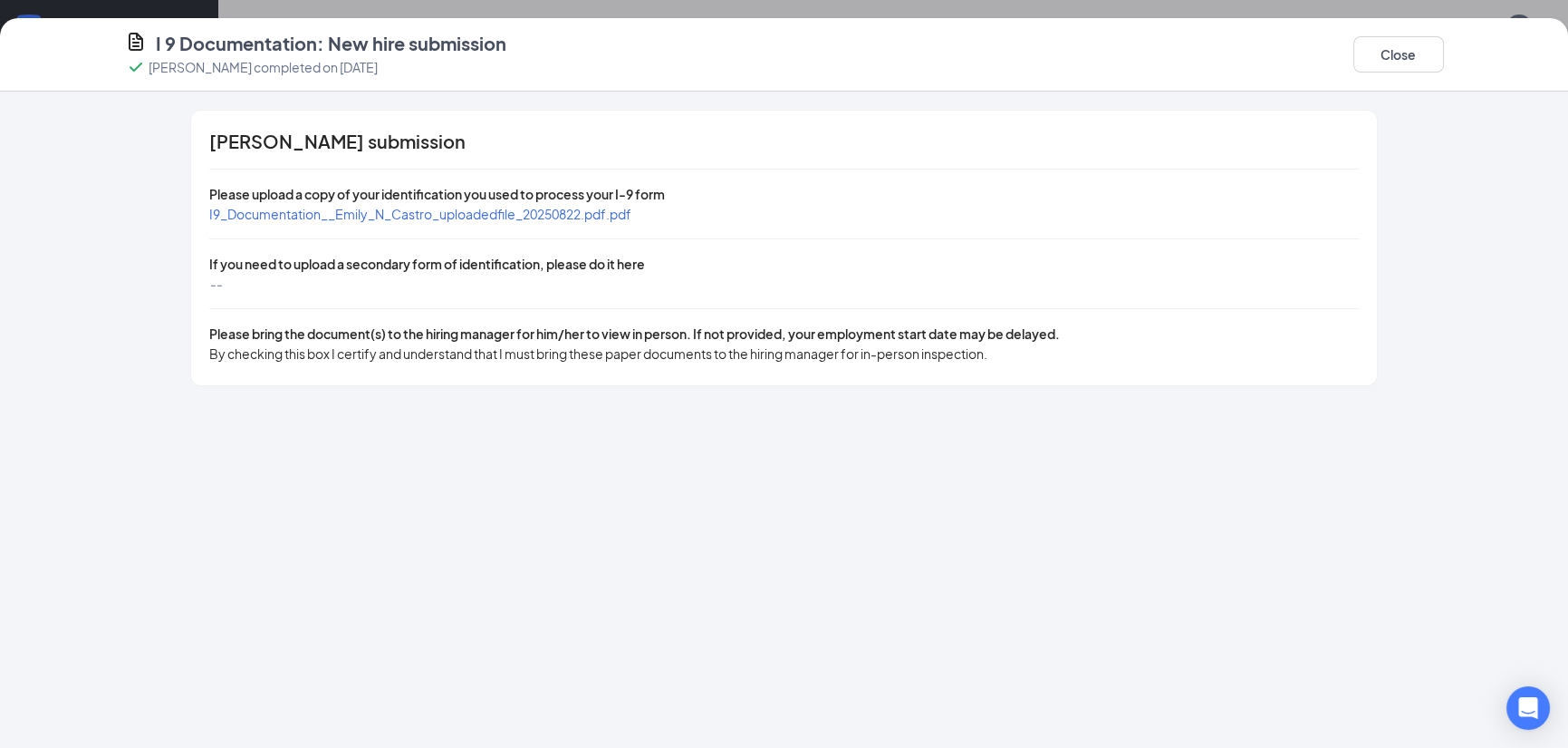
click at [486, 277] on div "--" at bounding box center [784, 283] width 1149 height 20
click at [1143, 376] on div "[PERSON_NAME] submission Please upload a copy of your identification you used t…" at bounding box center [783, 247] width 1185 height 274
click at [1075, 310] on div "[PERSON_NAME] submission Please upload a copy of your identification you used t…" at bounding box center [783, 247] width 1185 height 274
click at [1428, 52] on button "Close" at bounding box center [1398, 54] width 90 height 36
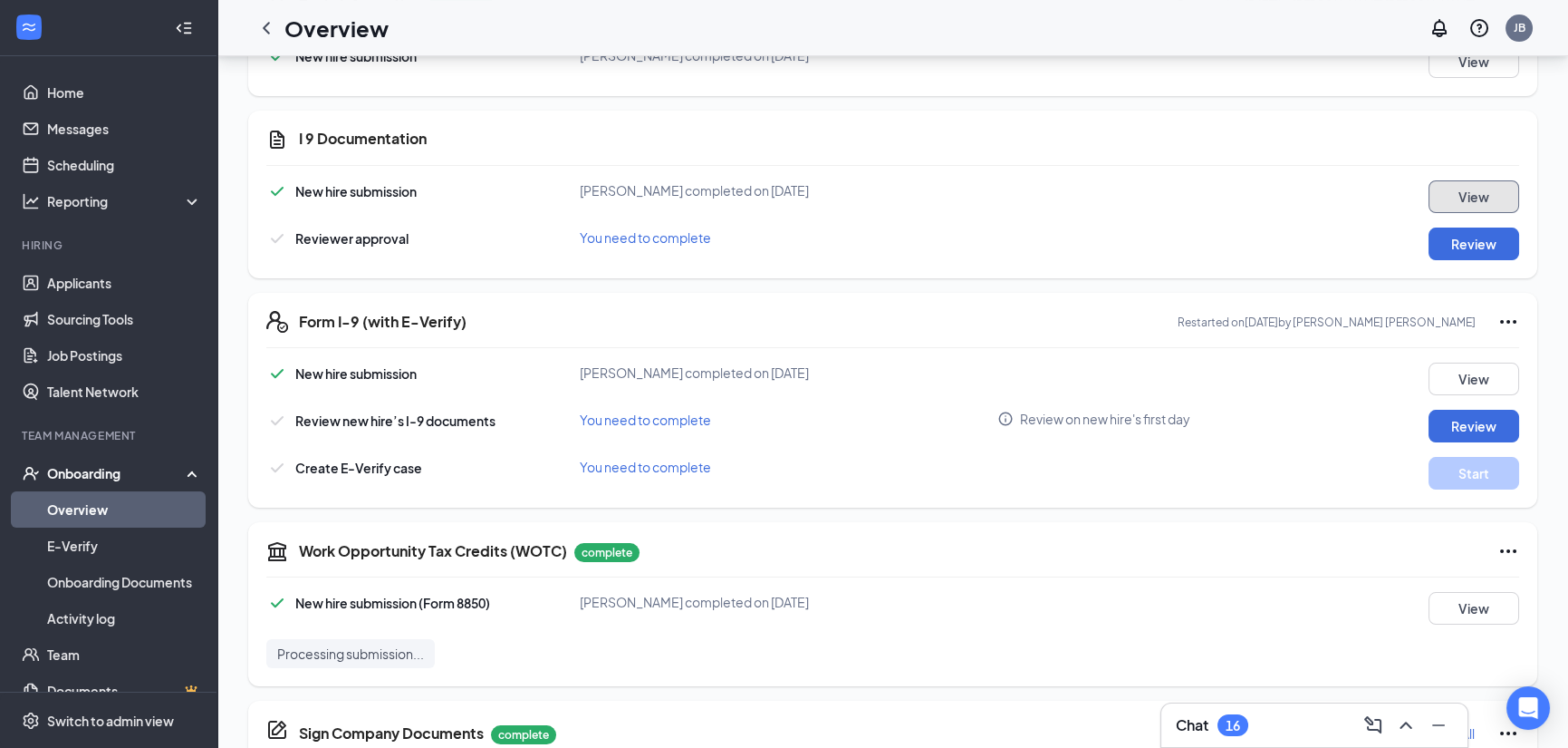
scroll to position [366, 0]
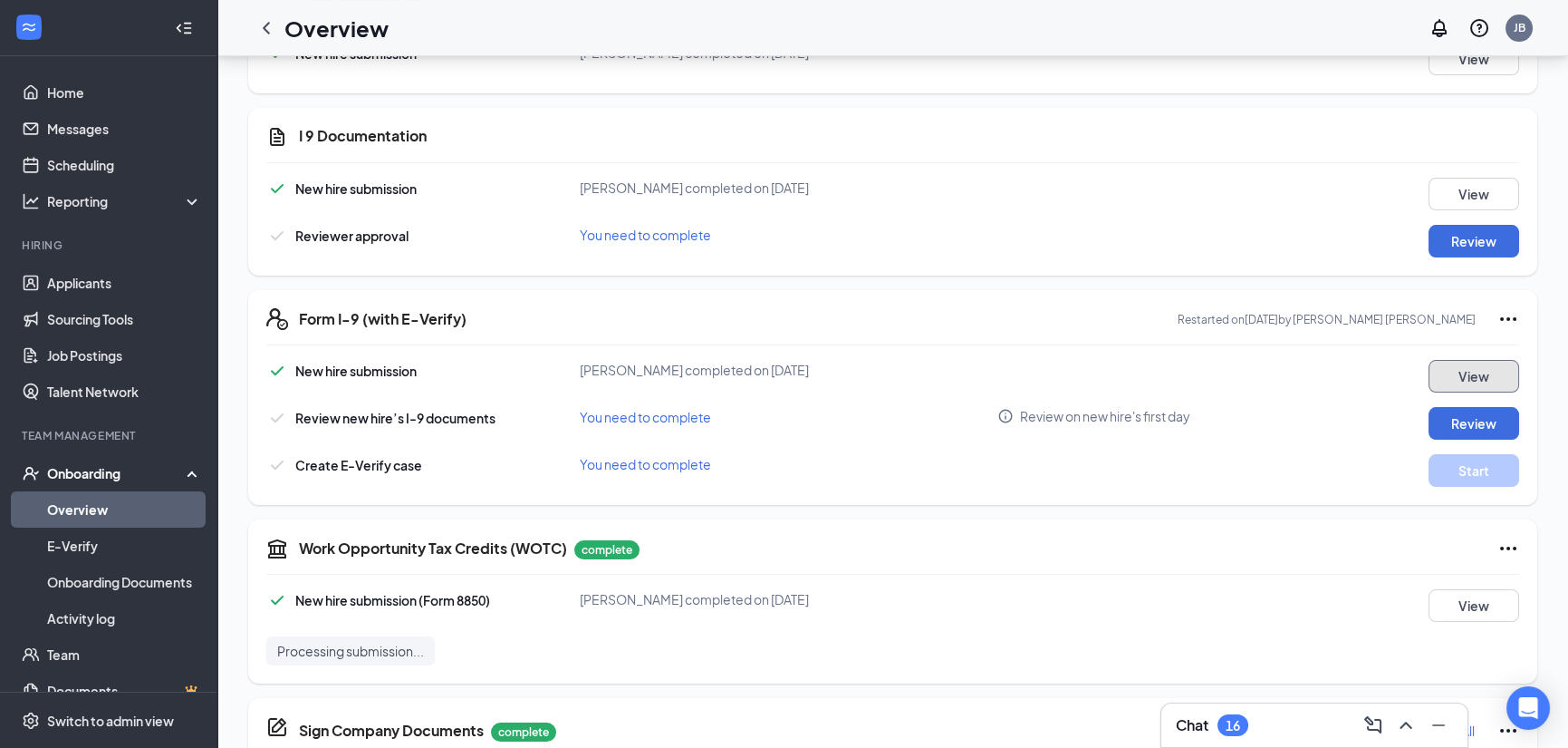
click at [1481, 366] on button "View" at bounding box center [1473, 375] width 90 height 33
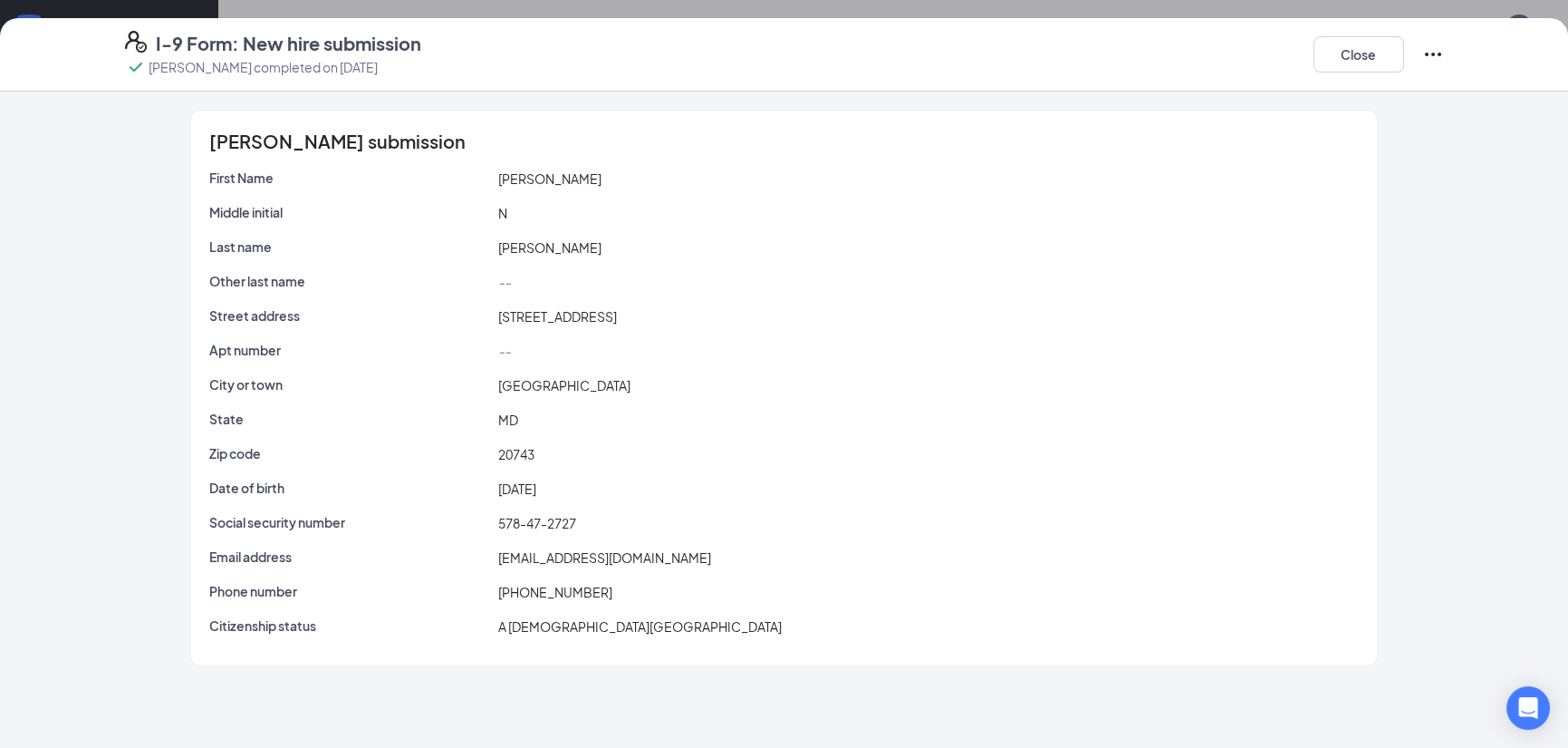
scroll to position [184, 0]
click at [1349, 52] on button "Close" at bounding box center [1358, 54] width 90 height 36
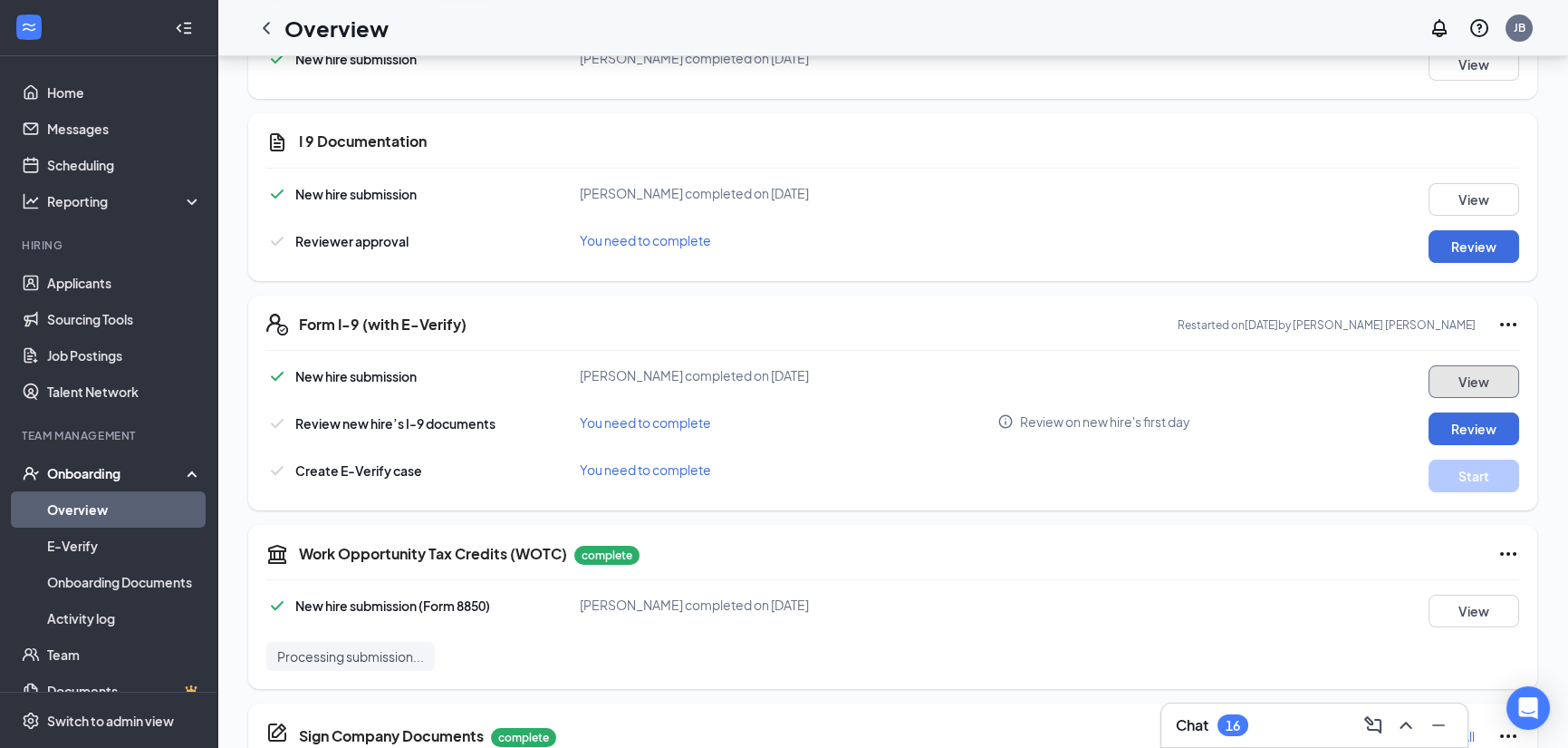
scroll to position [456, 0]
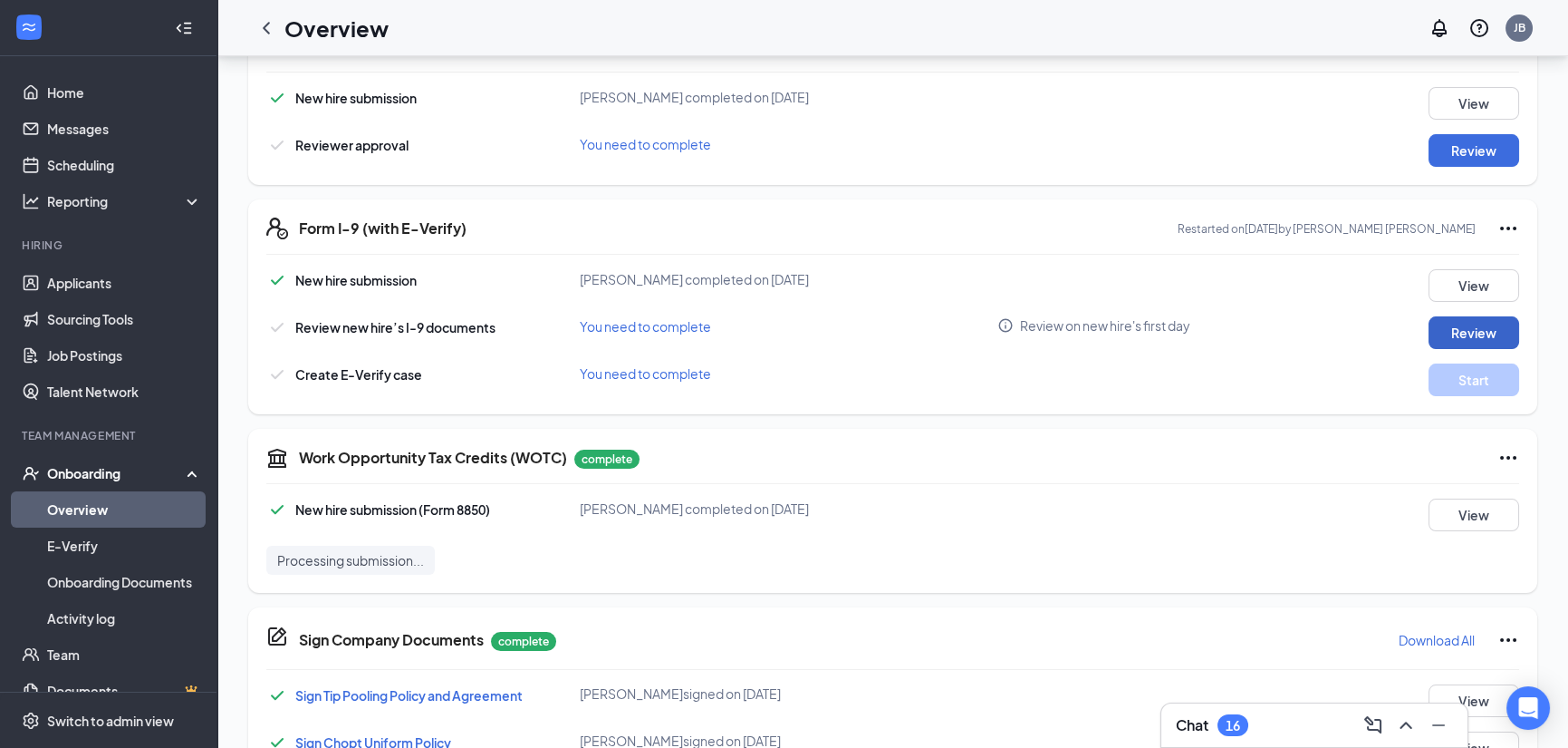
click at [1477, 327] on button "Review" at bounding box center [1473, 332] width 90 height 33
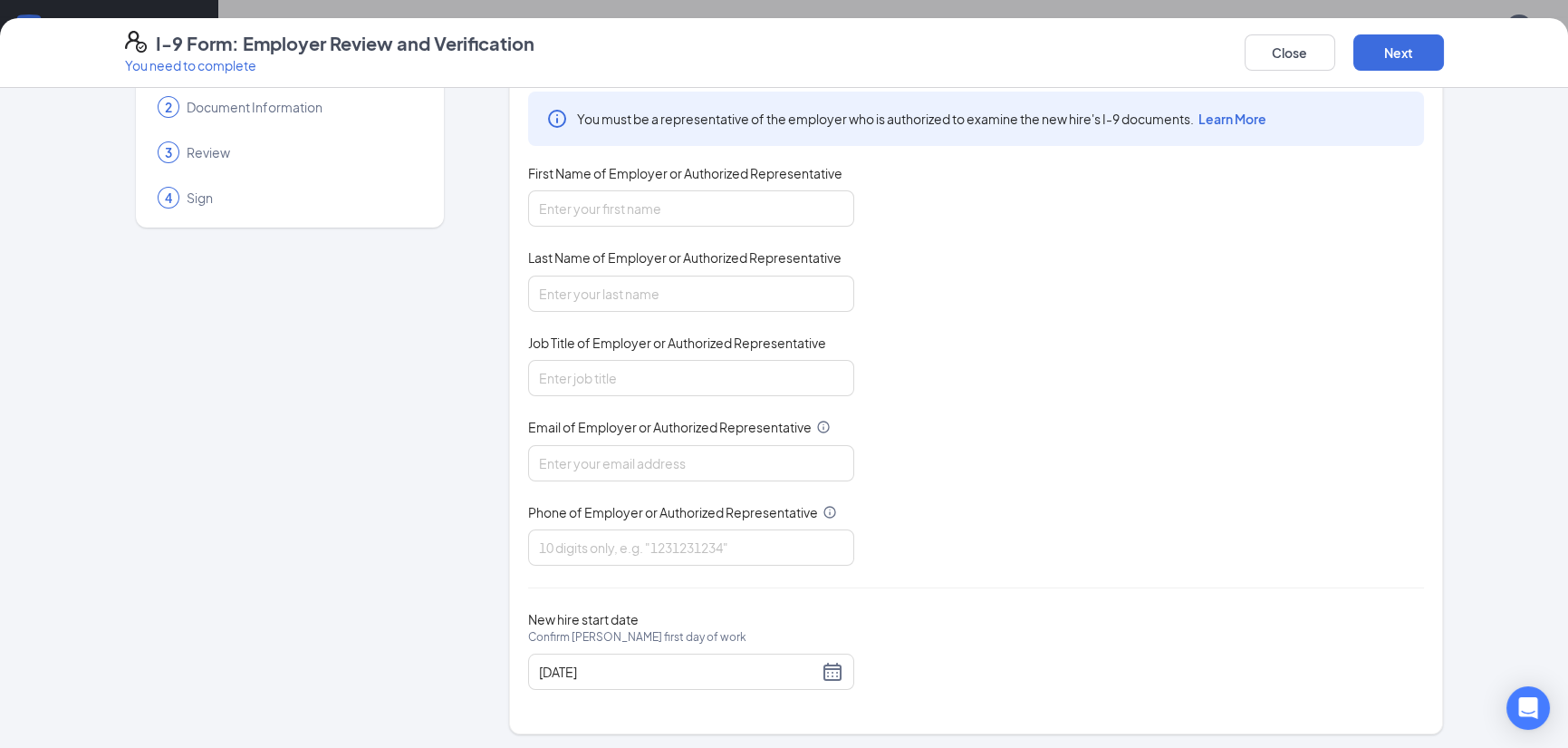
scroll to position [0, 0]
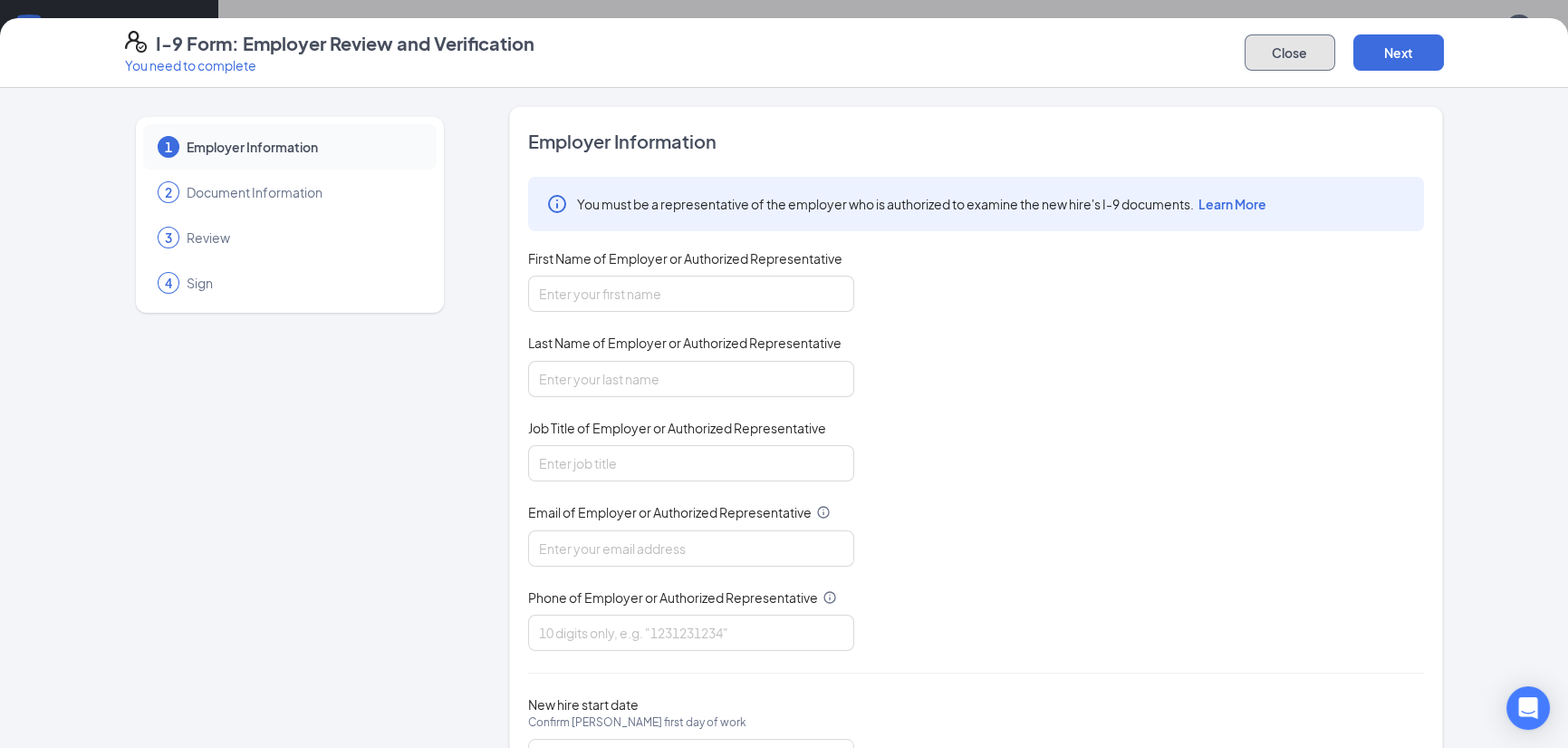
click at [1269, 57] on button "Close" at bounding box center [1289, 53] width 90 height 36
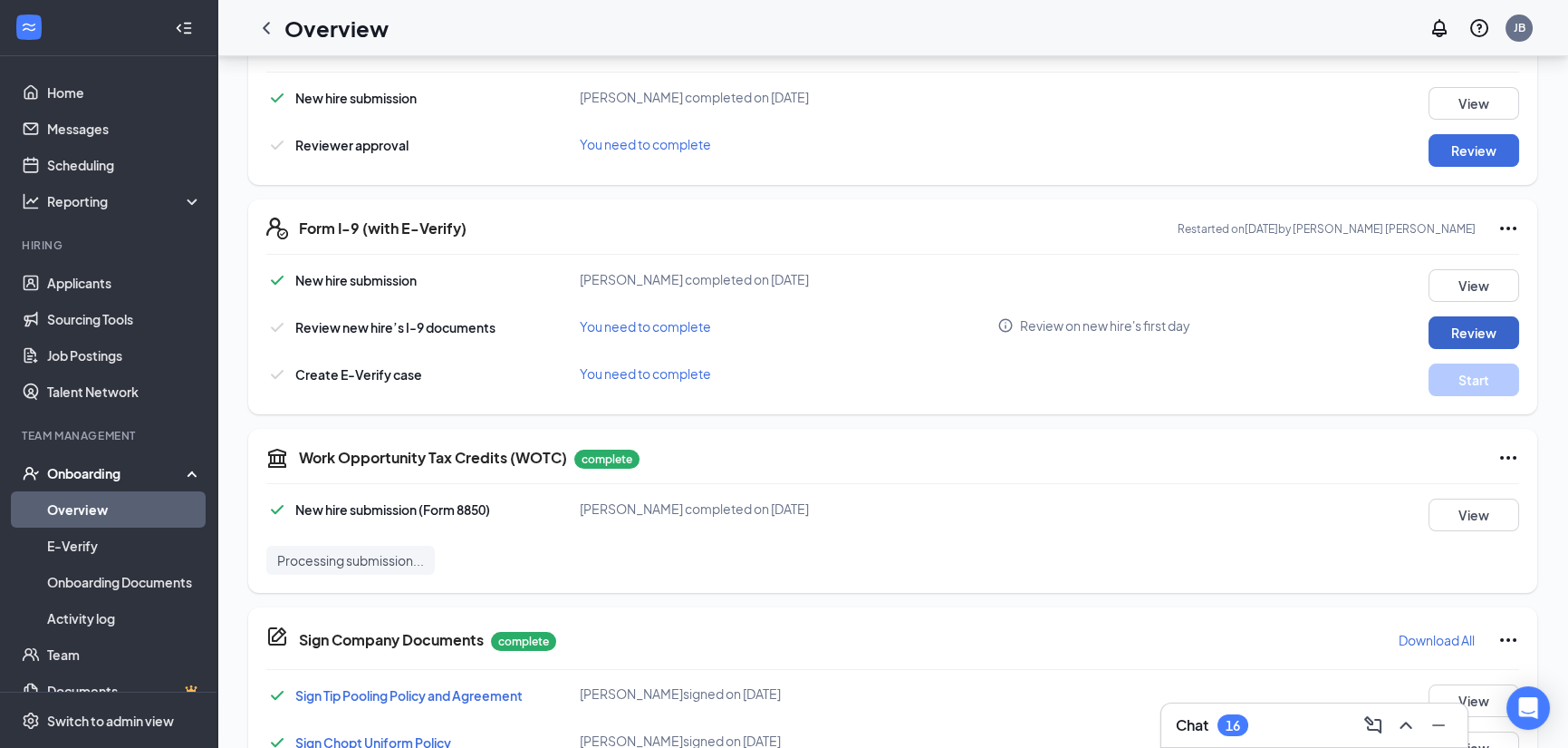
click at [1467, 325] on button "Review" at bounding box center [1473, 332] width 90 height 33
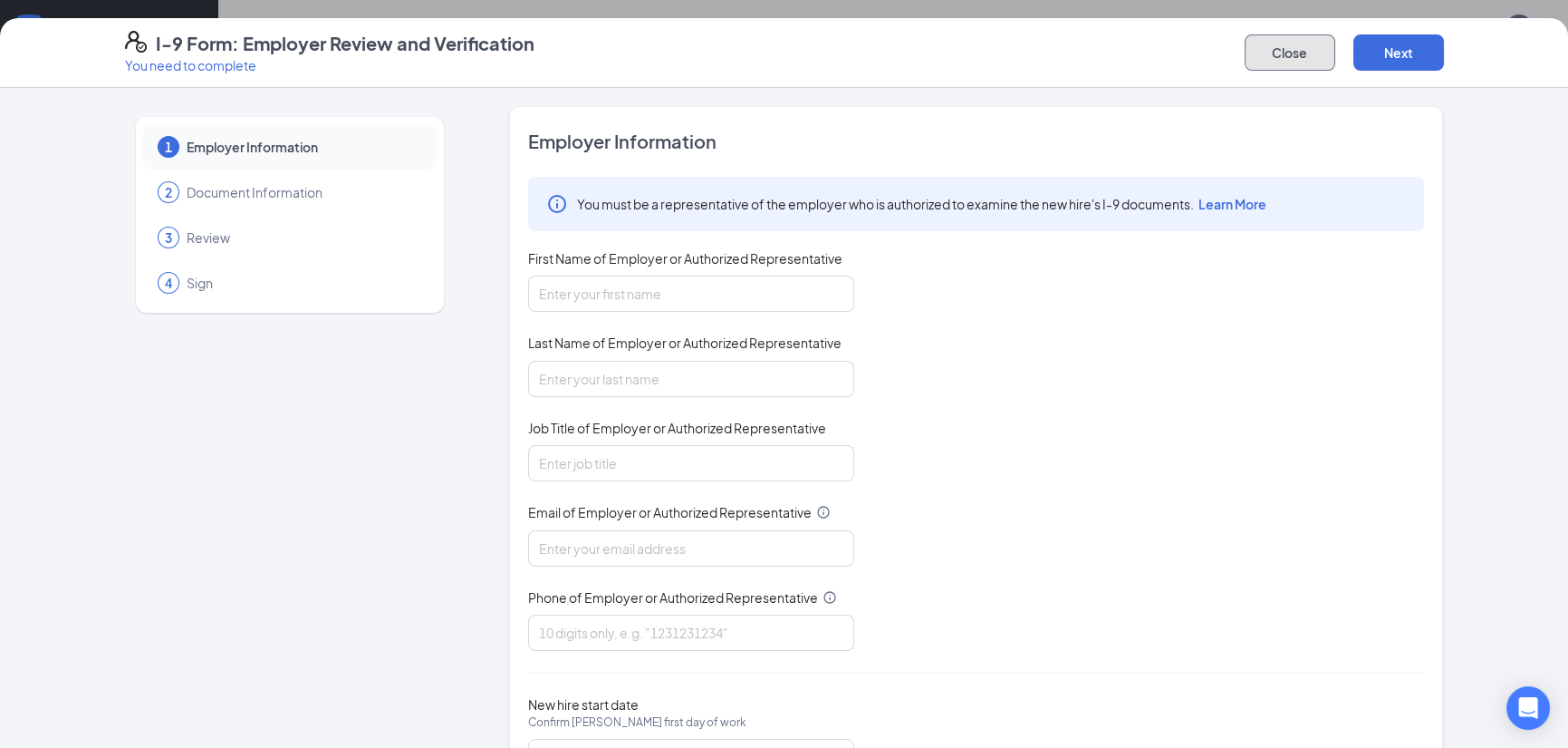
click at [1299, 53] on button "Close" at bounding box center [1289, 53] width 90 height 36
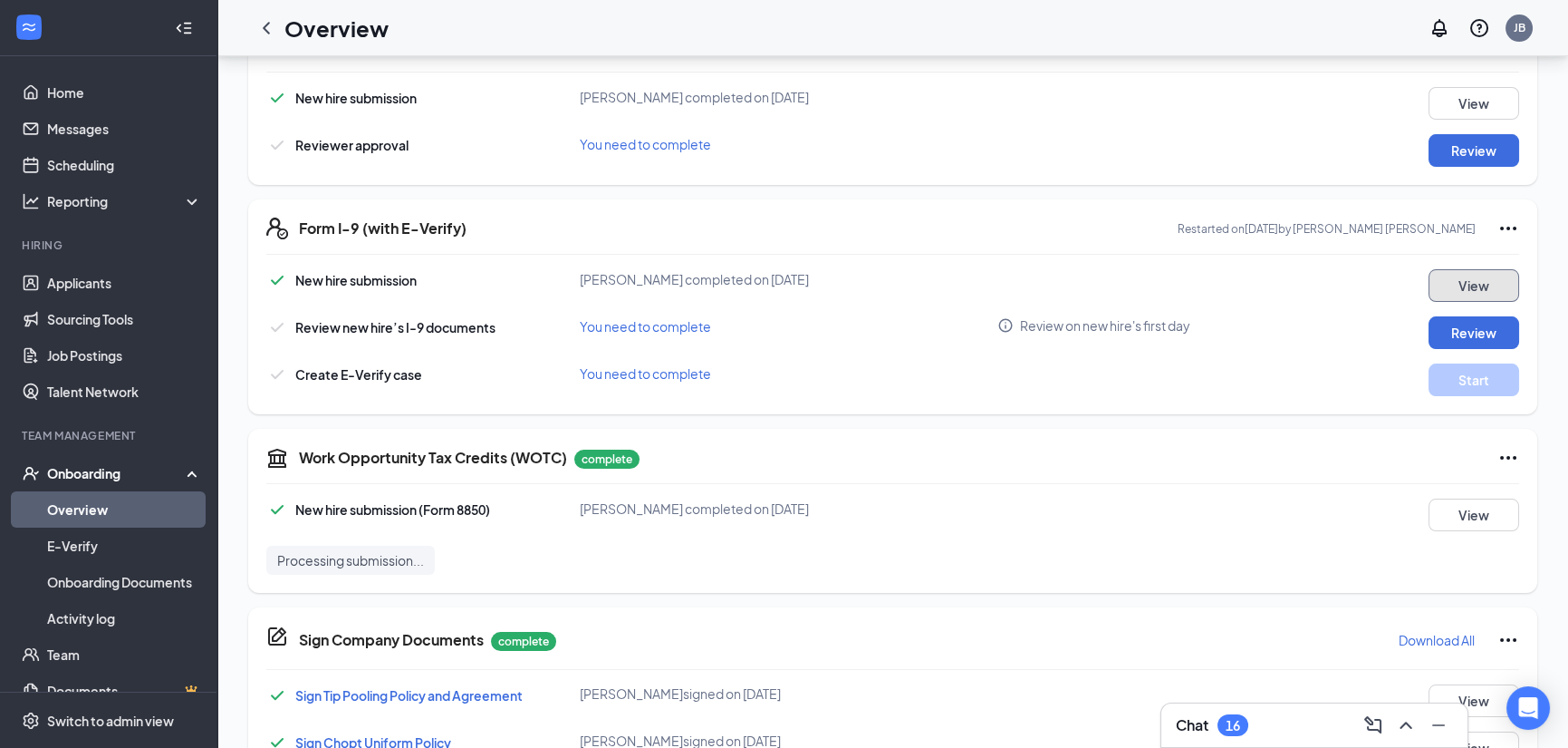
click at [1480, 283] on button "View" at bounding box center [1473, 285] width 90 height 33
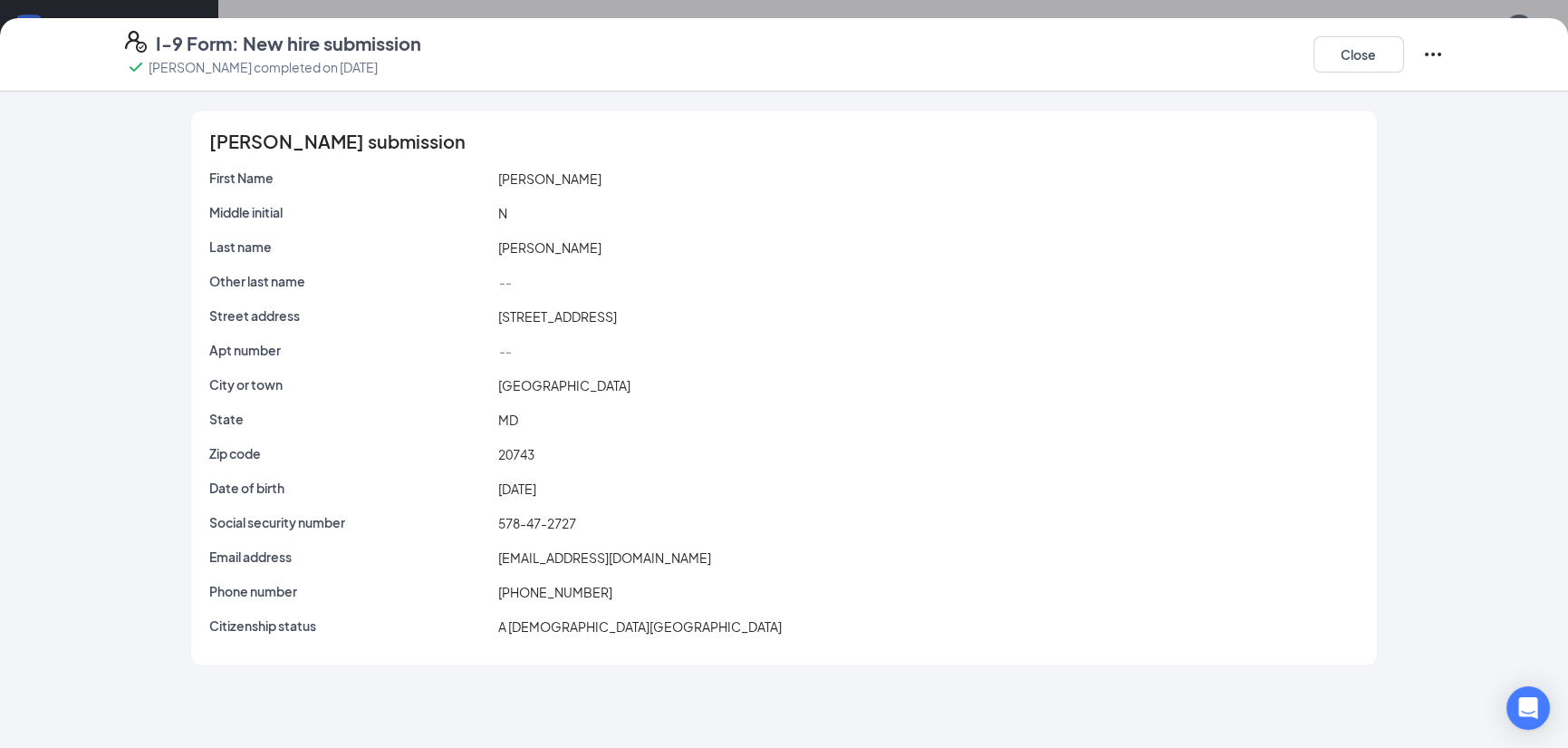
scroll to position [1536, 0]
click at [1330, 53] on button "Close" at bounding box center [1358, 54] width 90 height 36
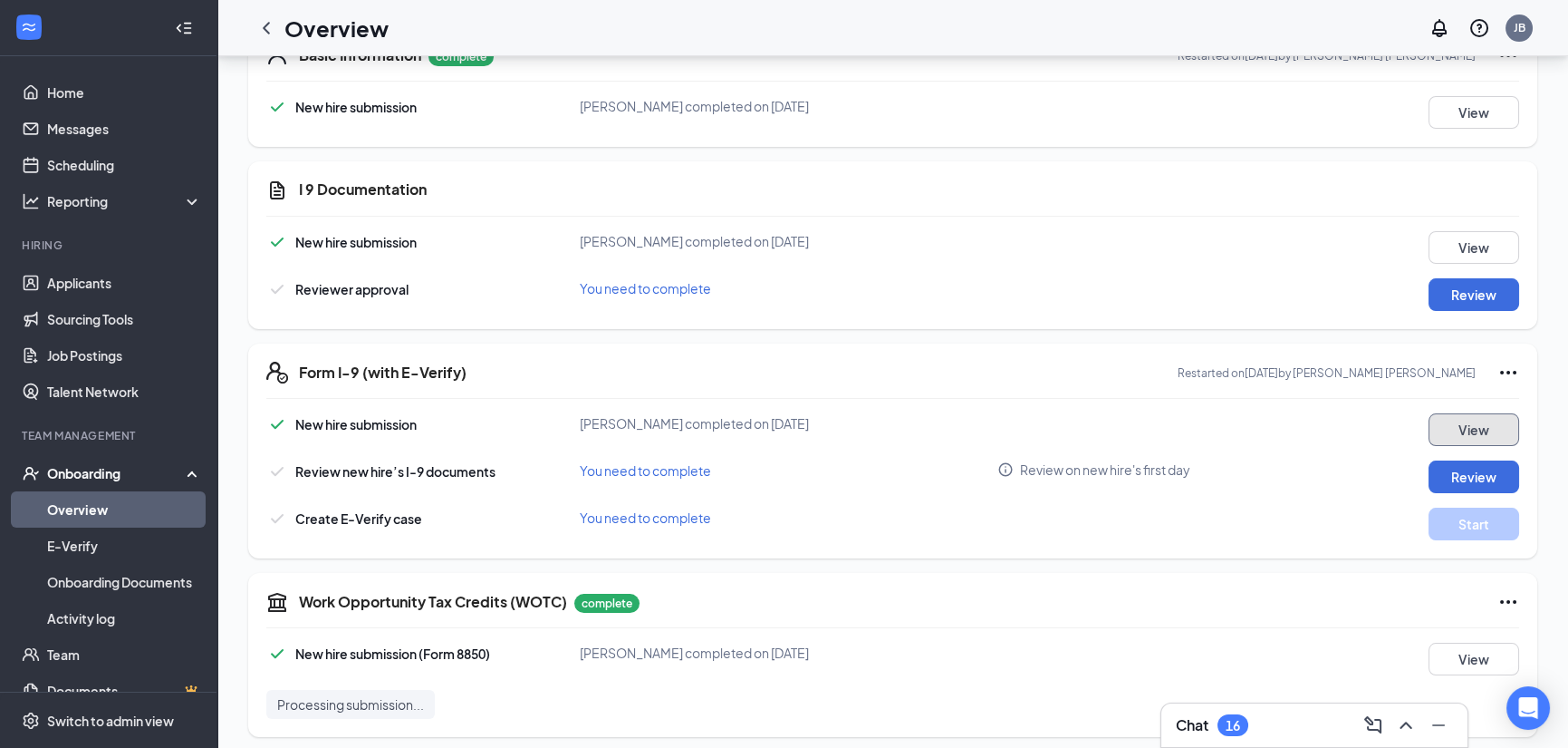
scroll to position [267, 0]
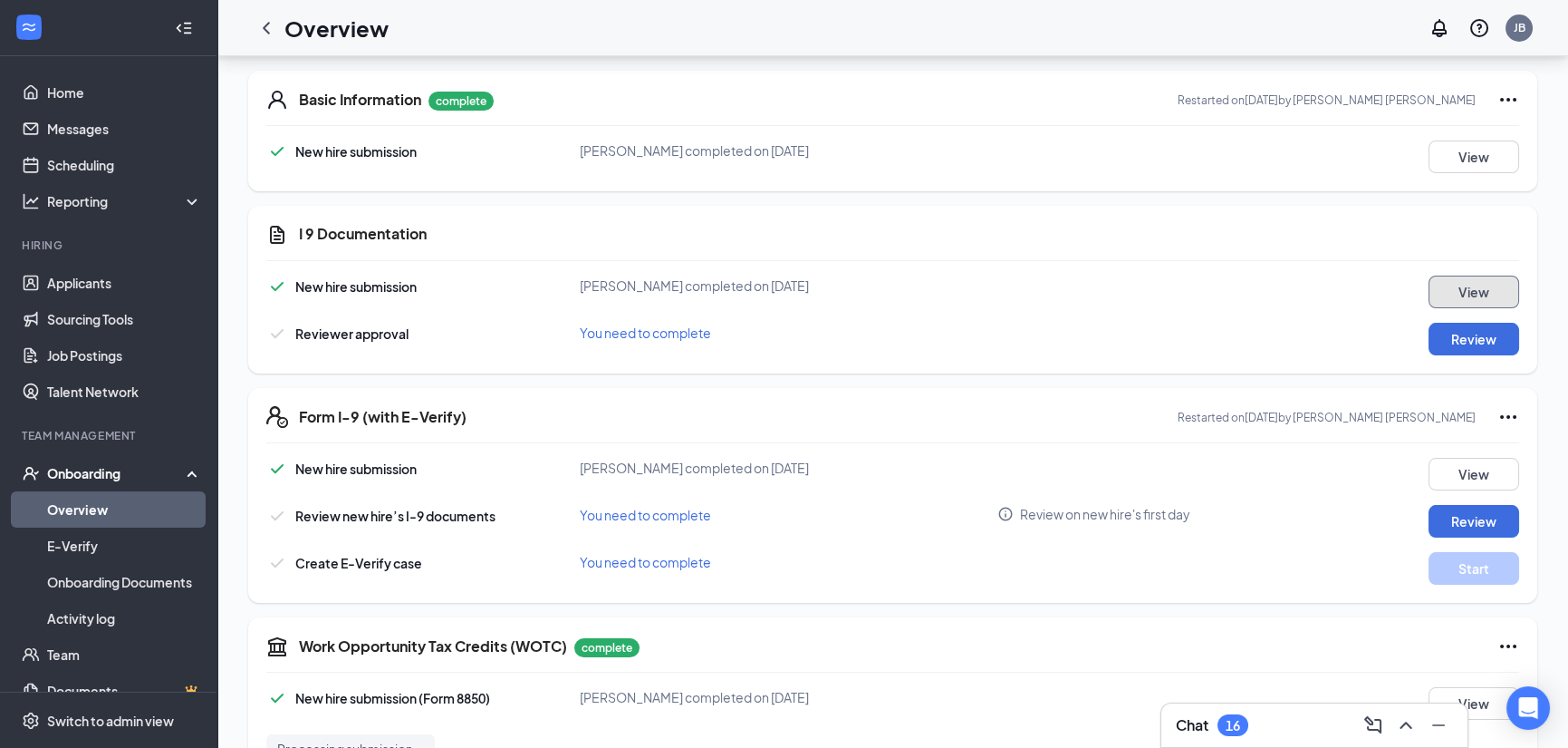
click at [1477, 284] on button "View" at bounding box center [1473, 291] width 90 height 33
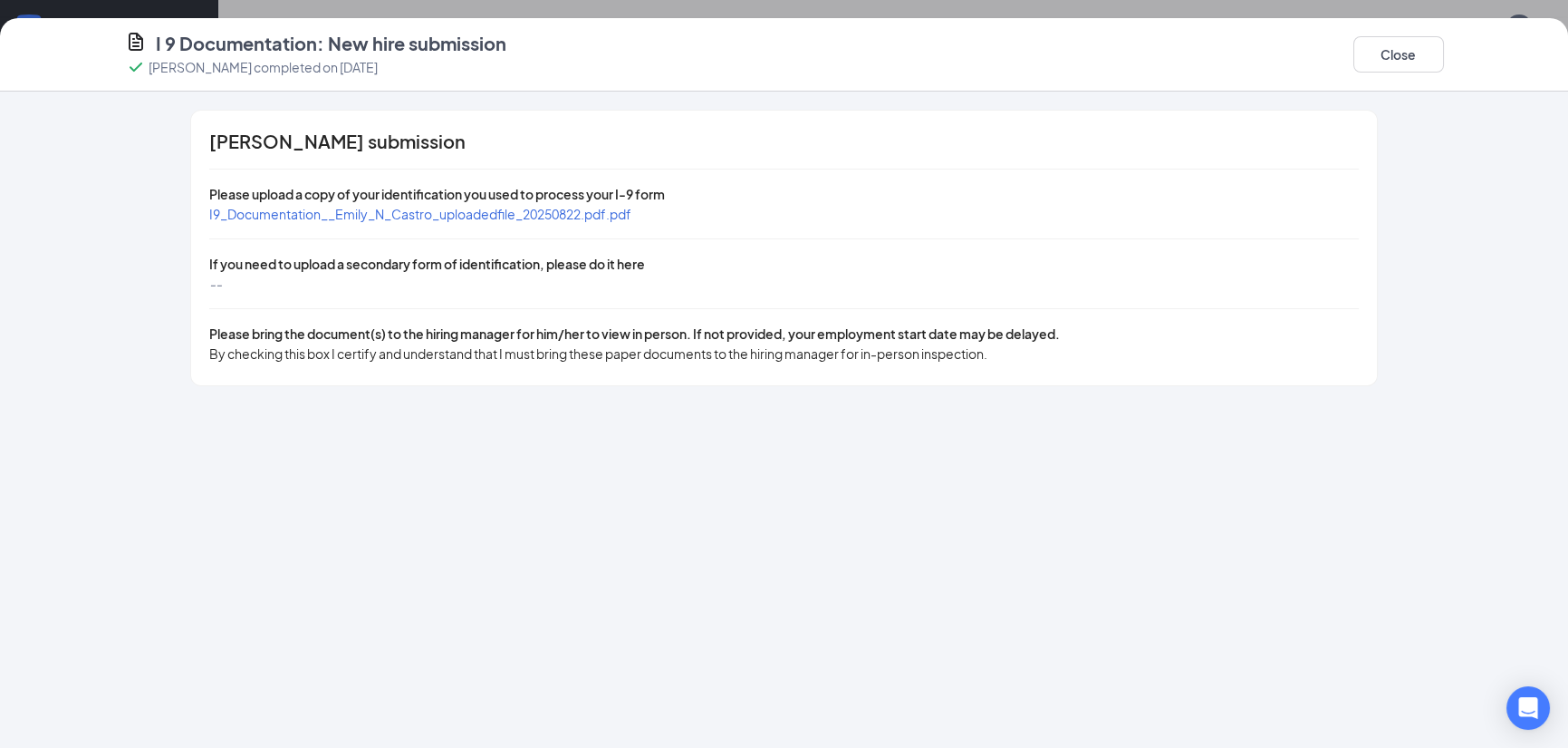
click at [888, 334] on span "Please bring the document(s) to the hiring manager for him/her to view in perso…" at bounding box center [635, 333] width 851 height 16
click at [1203, 215] on div "I9_Documentation__Emily_N_Castro_uploadedfile_20250822.pdf.pdf" at bounding box center [784, 214] width 1149 height 20
click at [1407, 54] on button "Close" at bounding box center [1398, 54] width 90 height 36
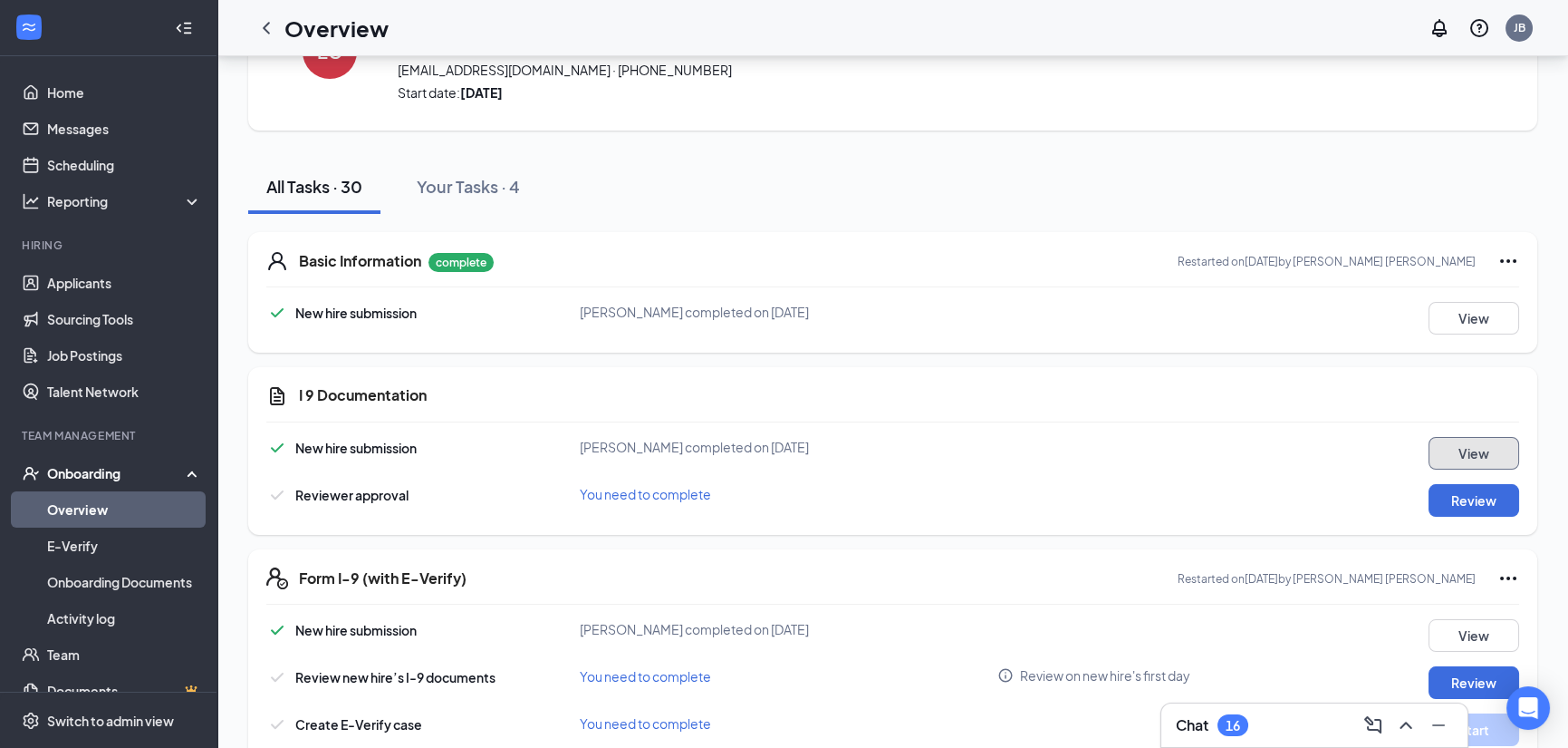
scroll to position [0, 0]
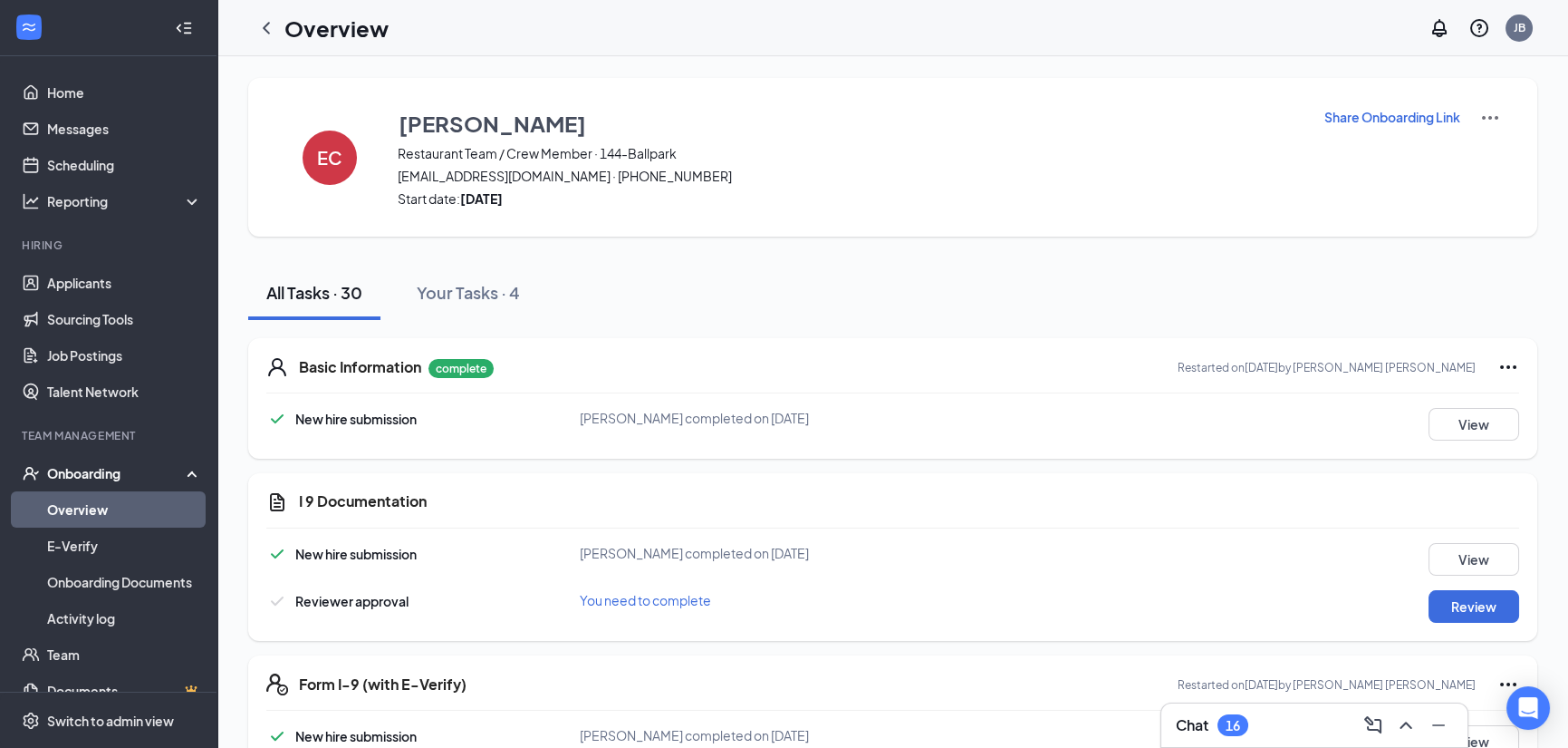
click at [94, 523] on link "Overview" at bounding box center [124, 509] width 155 height 36
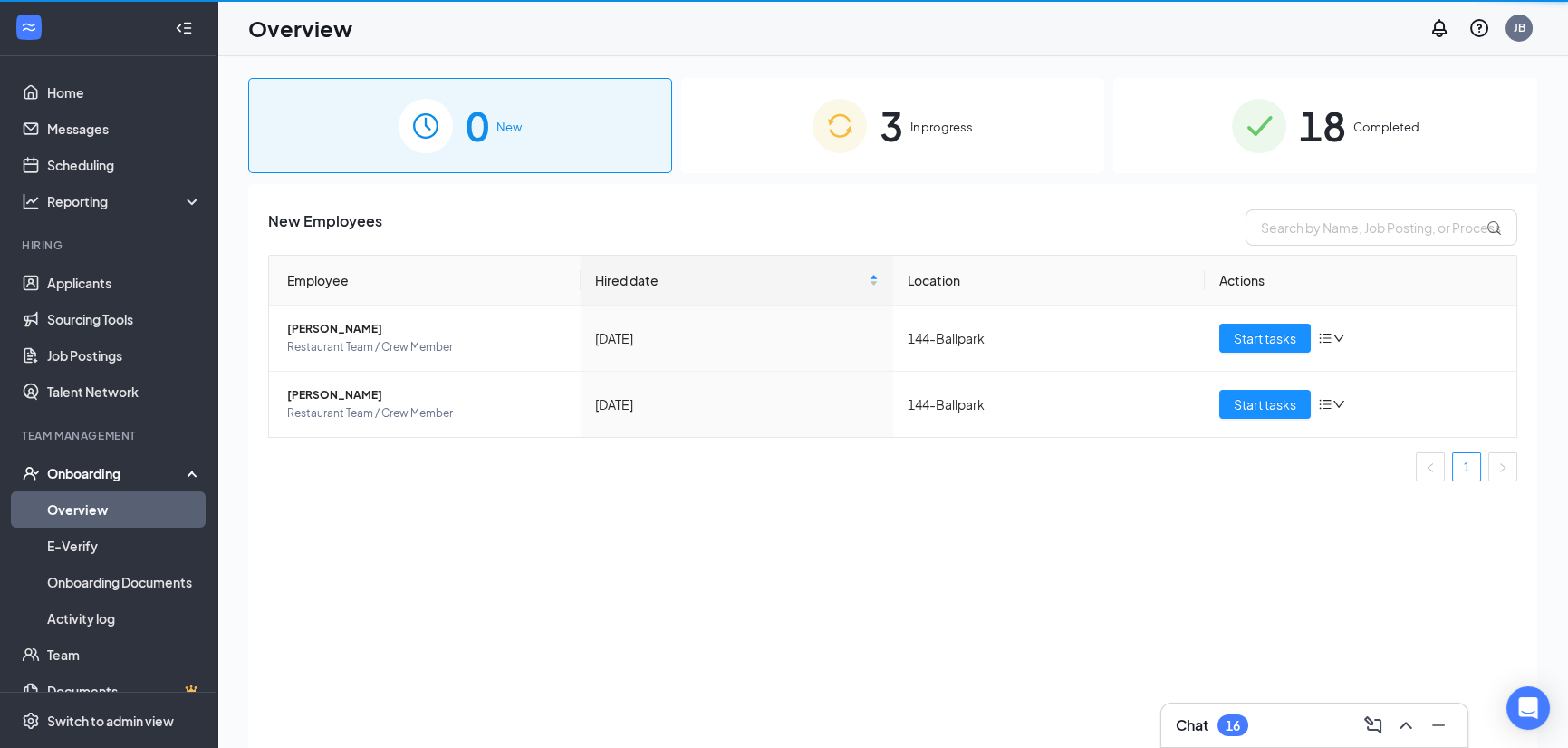
click at [92, 514] on link "Overview" at bounding box center [124, 509] width 155 height 36
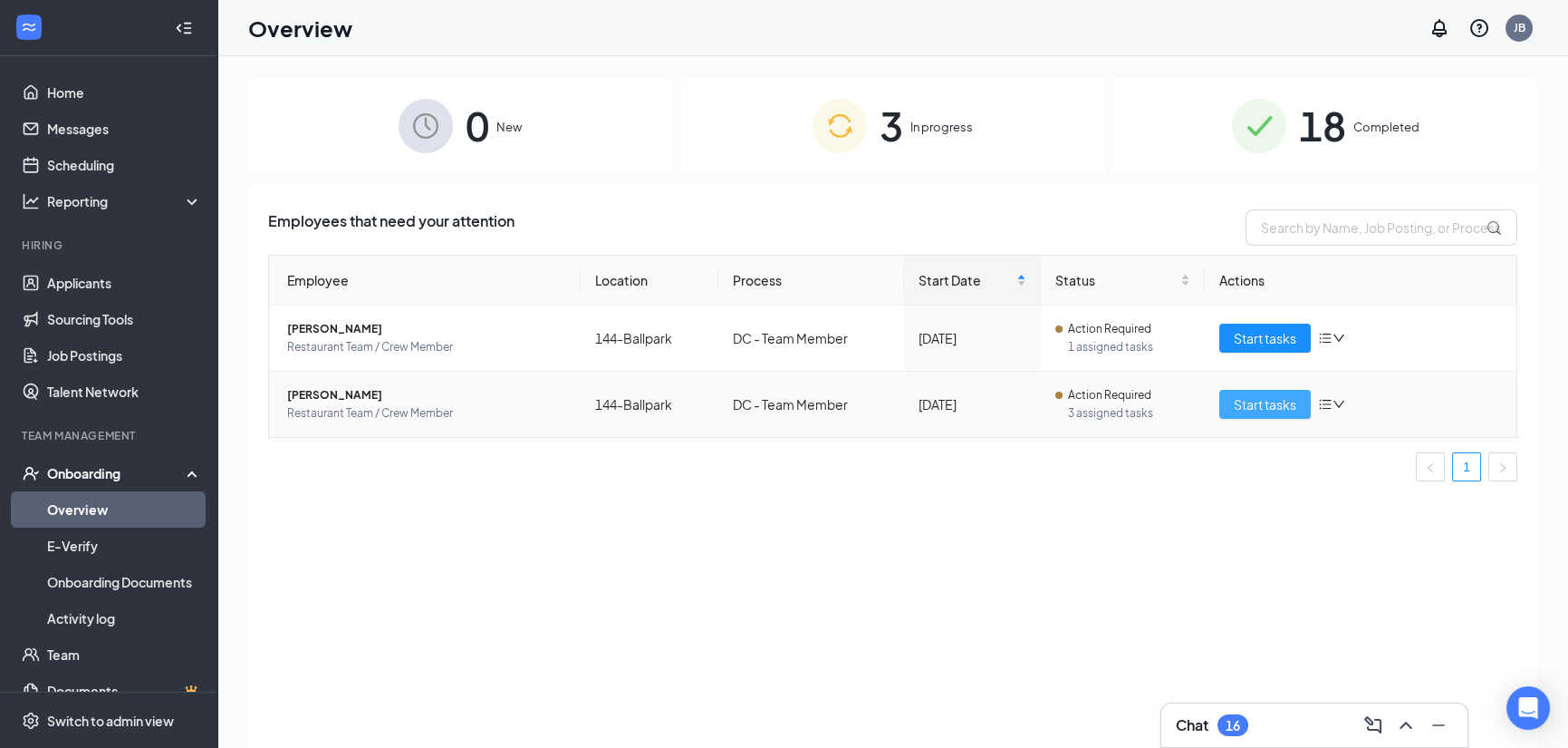
click at [1267, 398] on span "Start tasks" at bounding box center [1264, 404] width 63 height 20
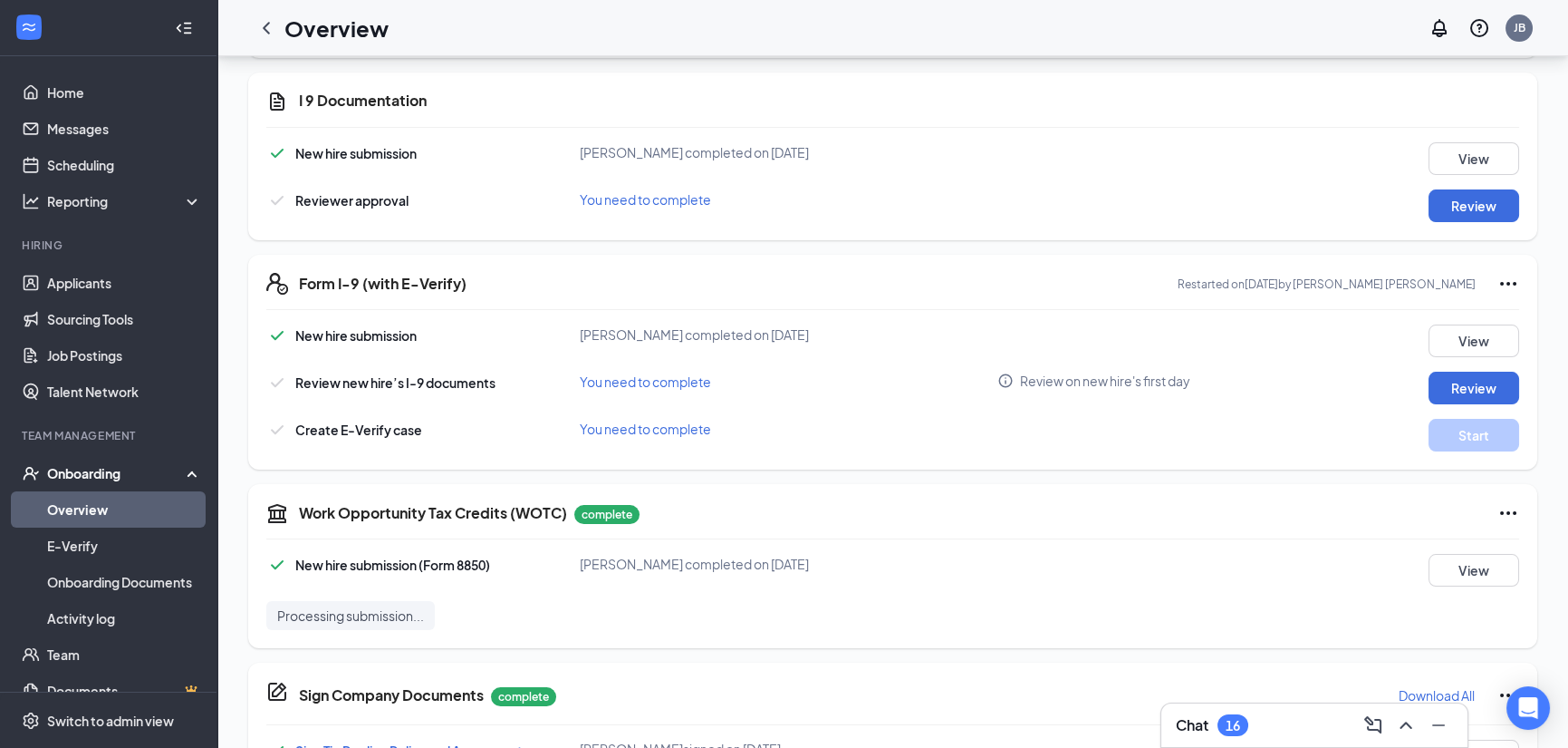
scroll to position [453, 0]
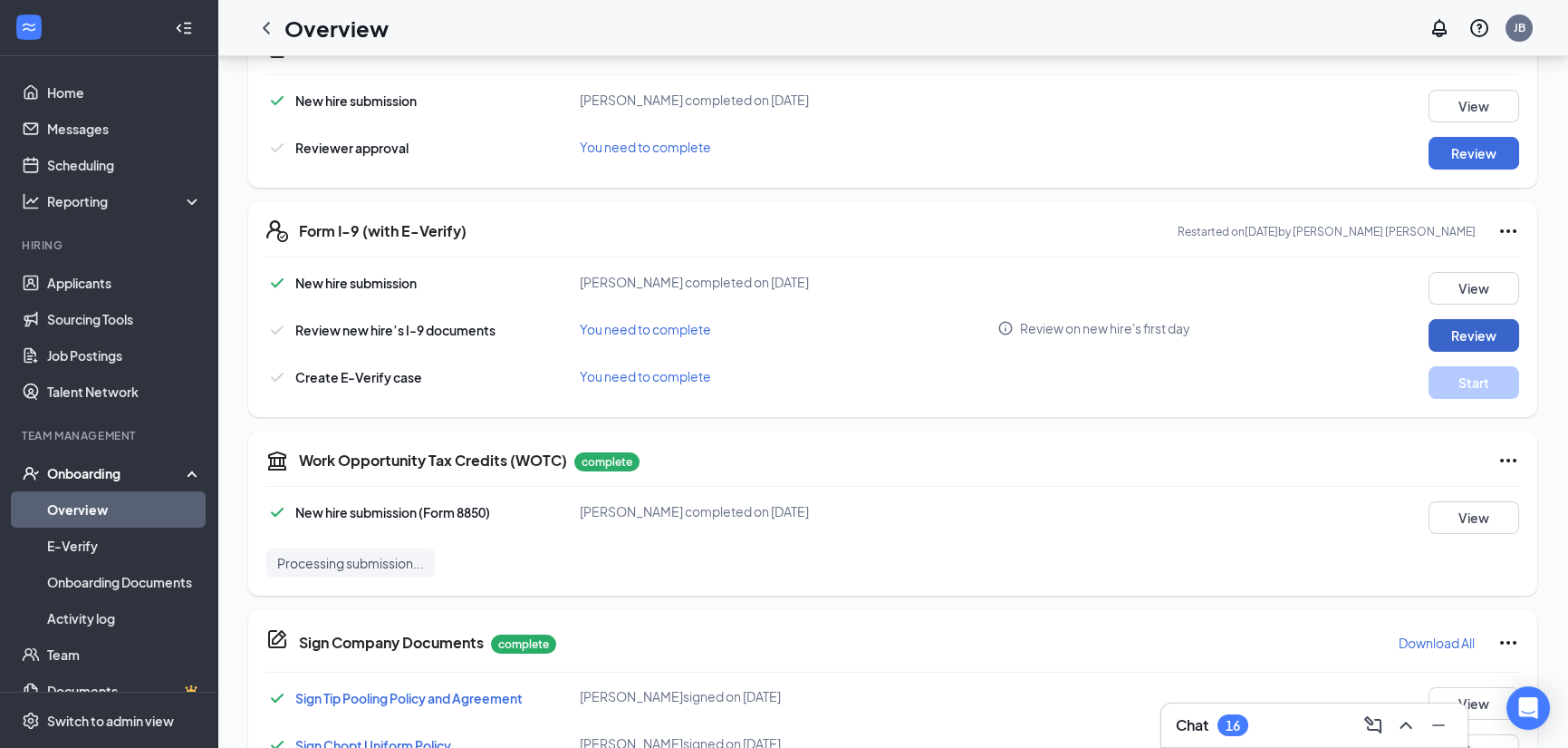
click at [1490, 334] on button "Review" at bounding box center [1473, 335] width 90 height 33
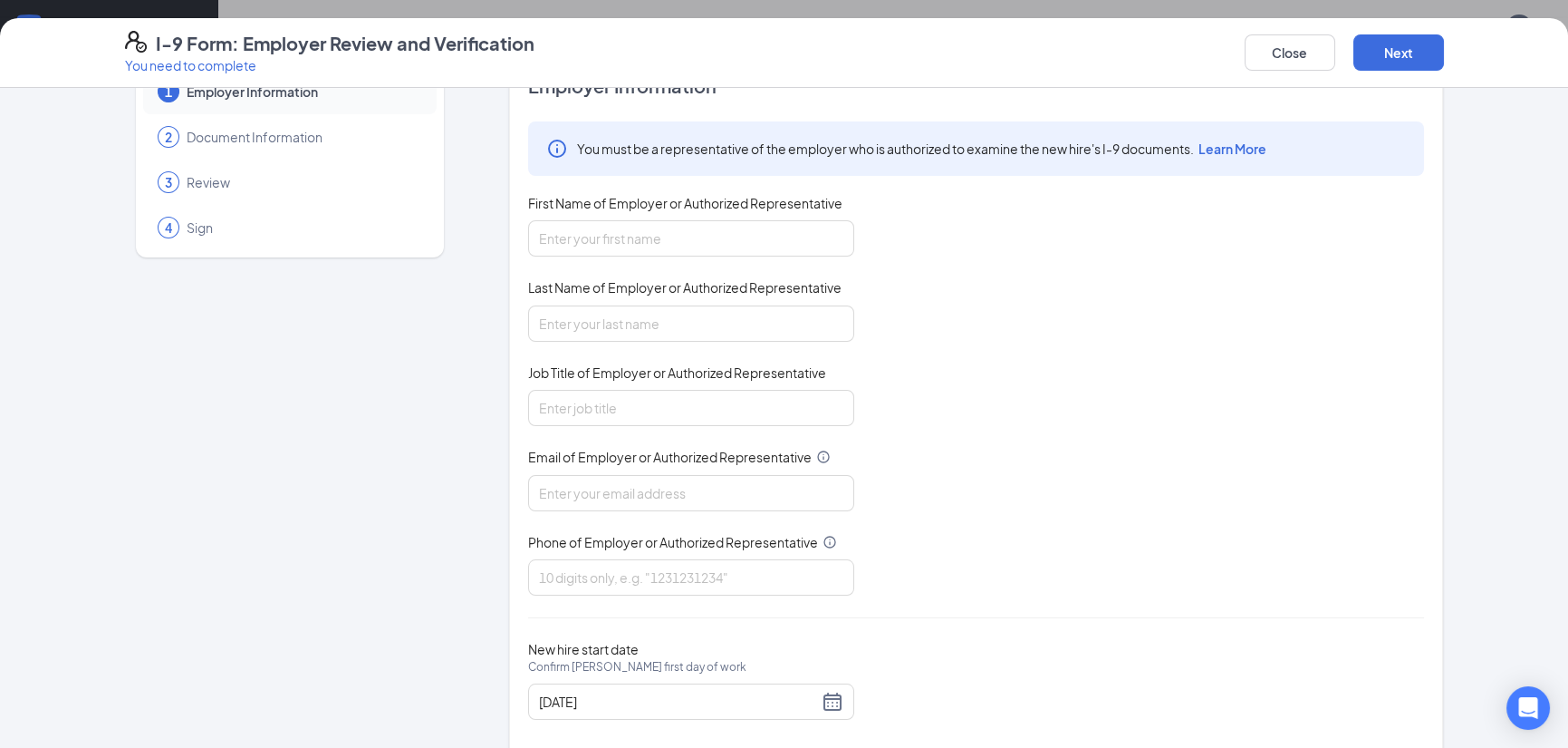
scroll to position [85, 0]
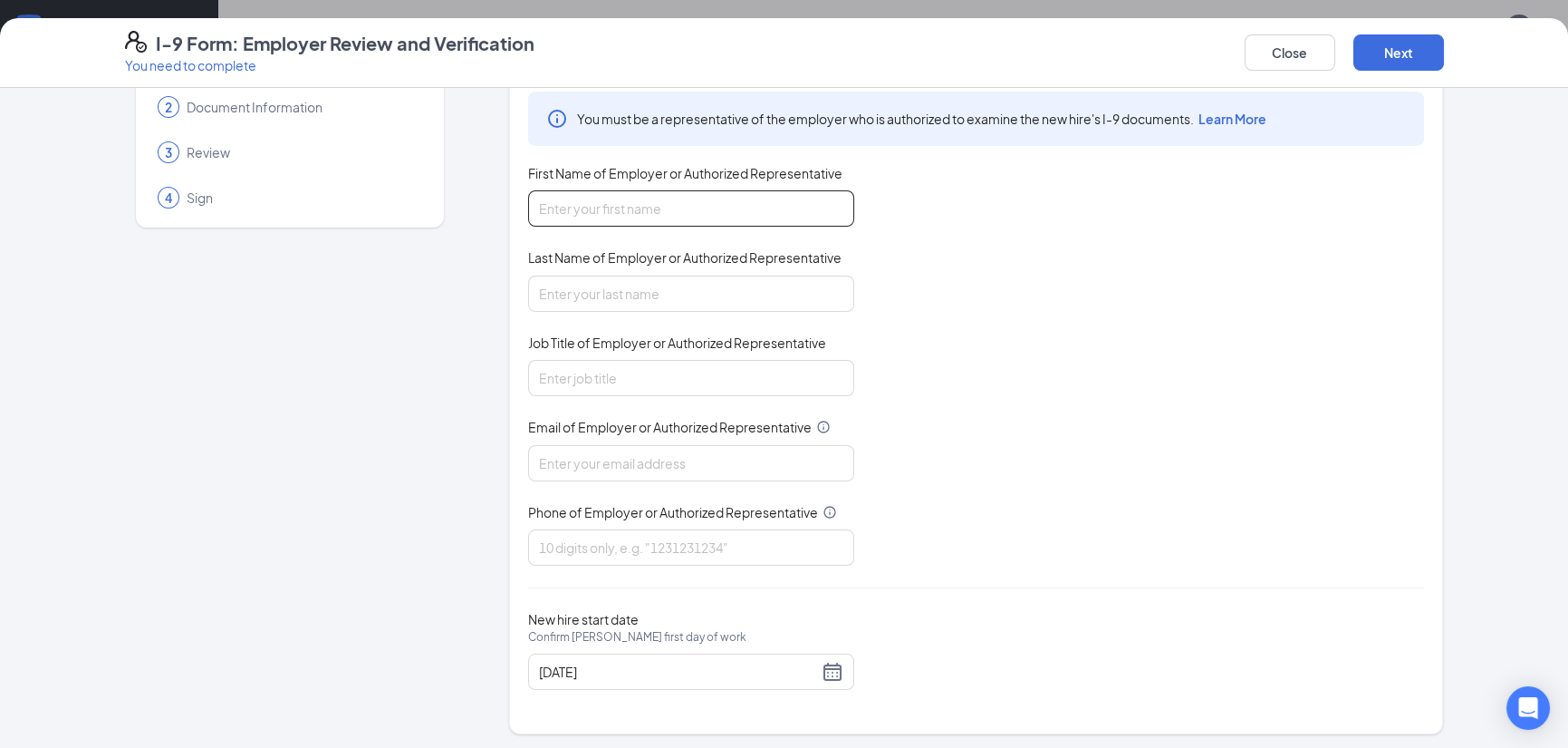
click at [706, 206] on input "First Name of Employer or Authorized Representative" at bounding box center [691, 209] width 326 height 36
type input "[PERSON_NAME]"
click at [706, 297] on input "Last Name of Employer or Authorized Representative" at bounding box center [691, 293] width 326 height 36
type input "[PERSON_NAME]"
click at [696, 391] on input "Job Title of Employer or Authorized Representative" at bounding box center [691, 377] width 326 height 36
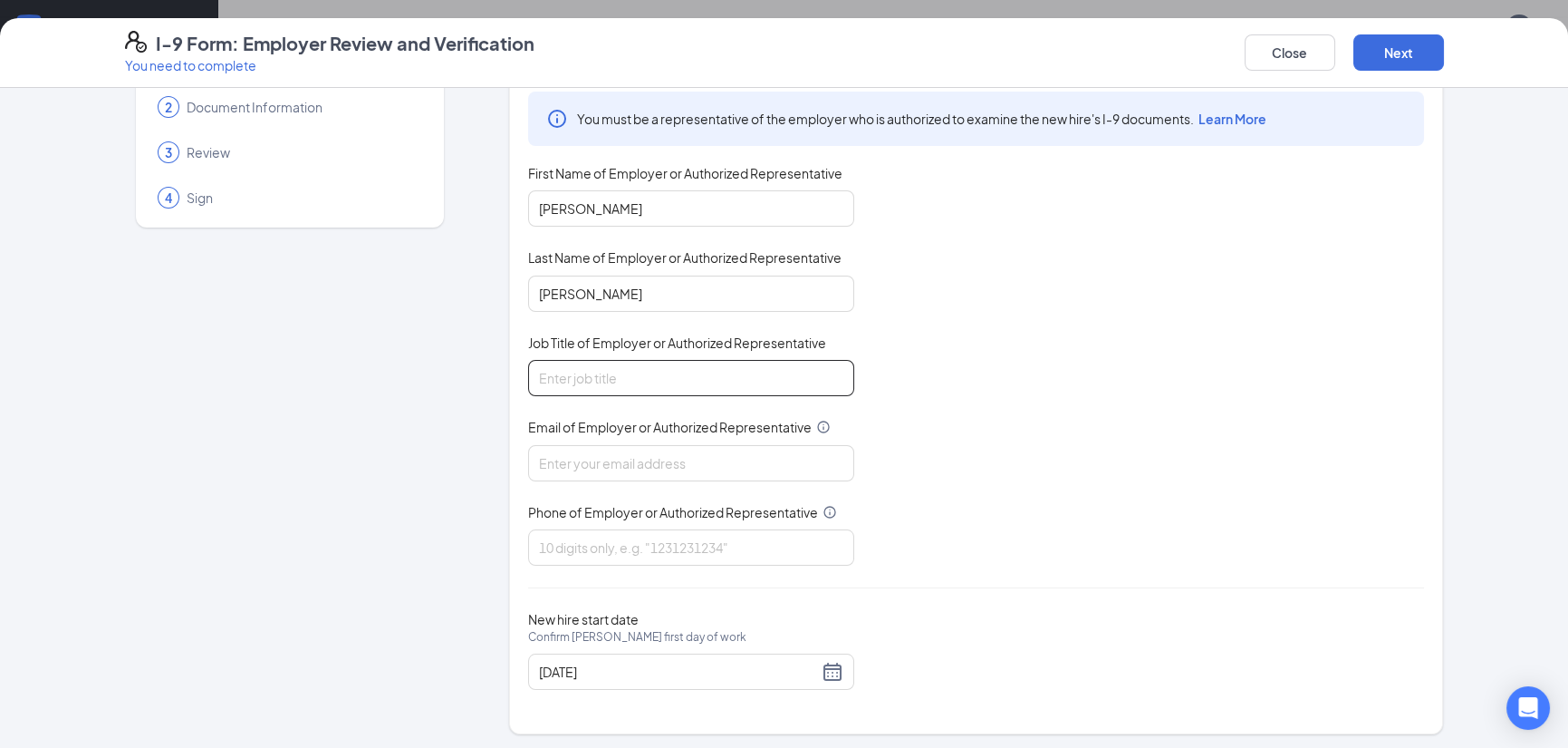
type input "f"
type input "Senior Asst Manager"
click at [593, 466] on input "Email of Employer or Authorized Representative" at bounding box center [691, 463] width 326 height 36
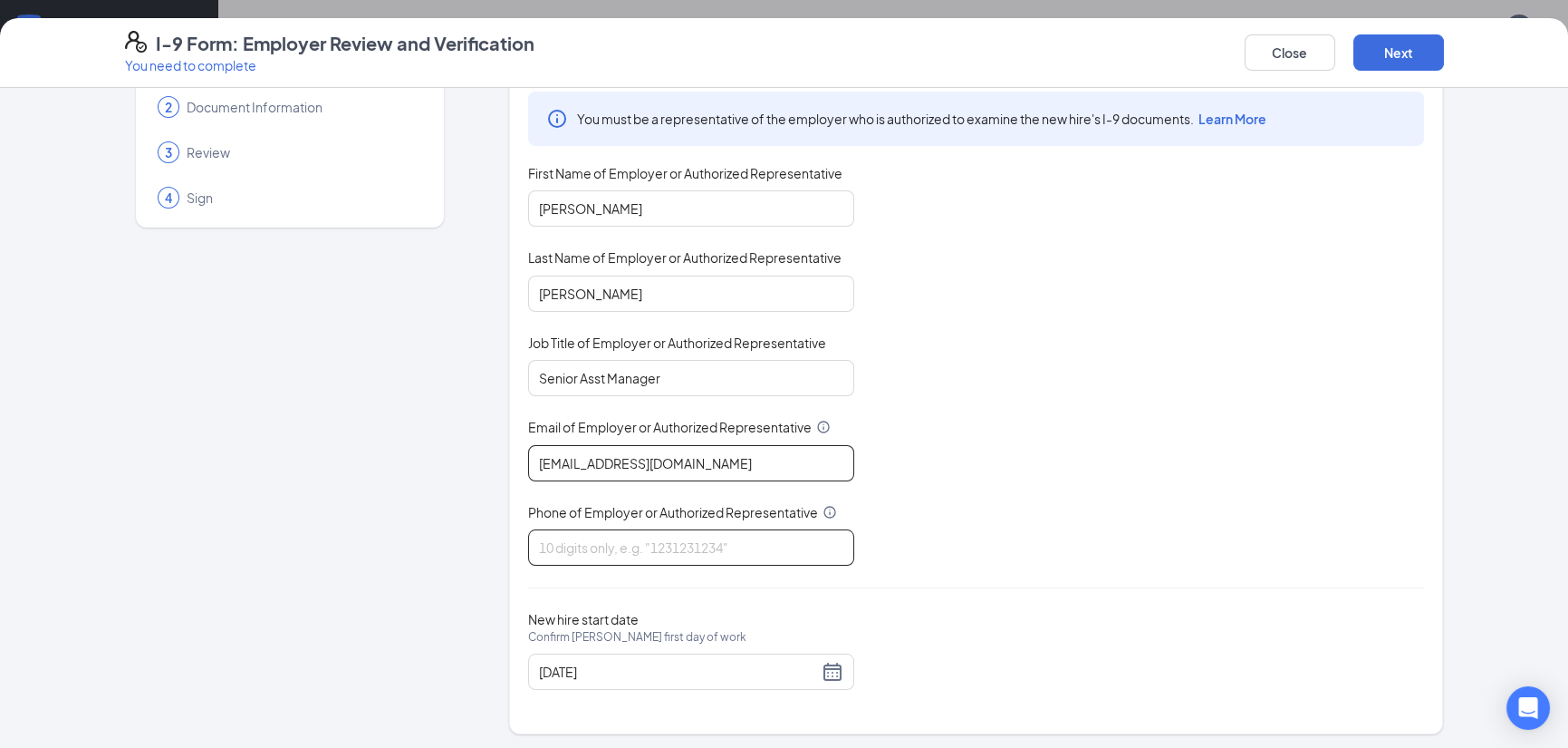
type input "[EMAIL_ADDRESS][DOMAIN_NAME]"
click at [652, 538] on input "Phone of Employer or Authorized Representative" at bounding box center [691, 547] width 326 height 36
type input "2024881200"
click at [1116, 587] on div at bounding box center [976, 587] width 896 height 1
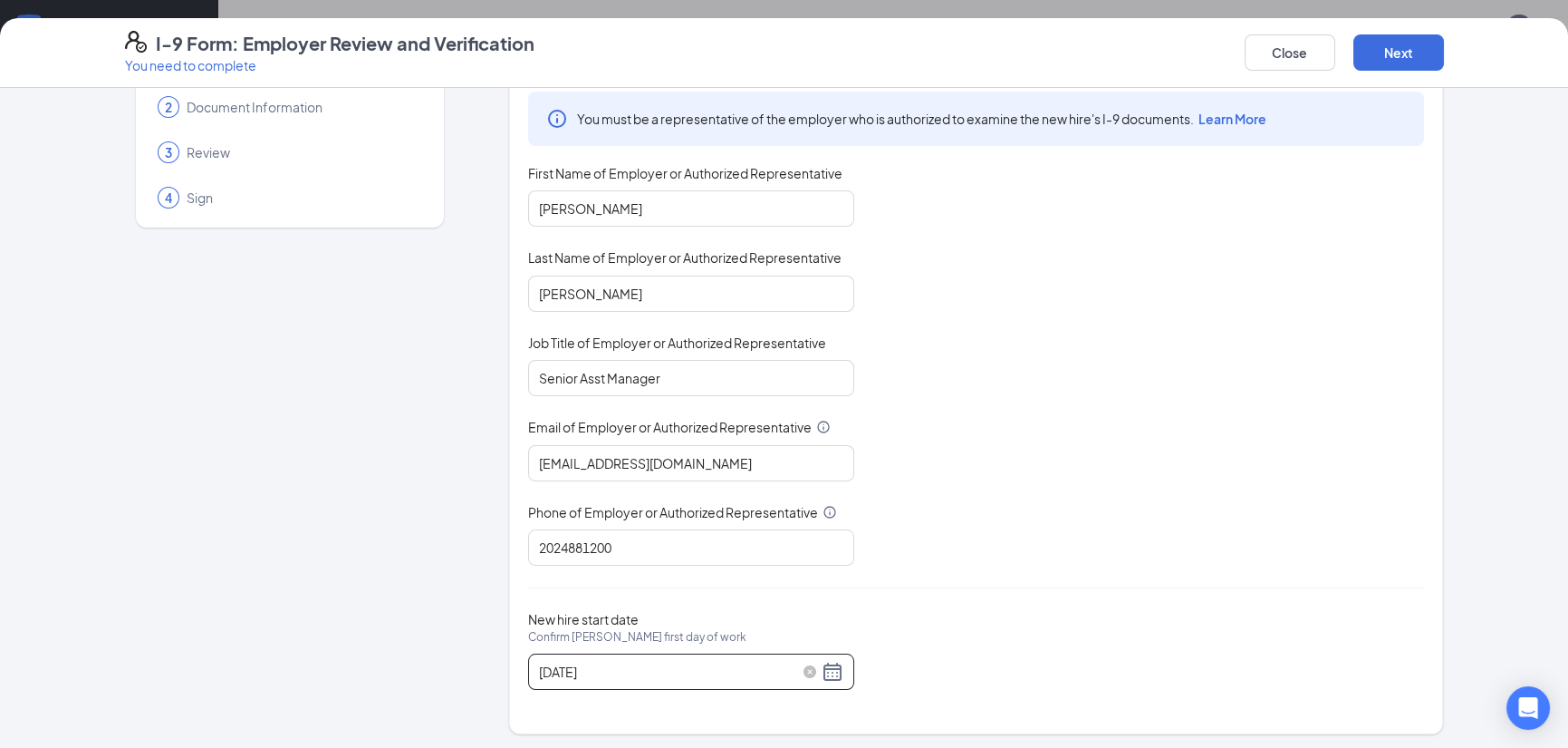
click at [614, 665] on input "[DATE]" at bounding box center [678, 672] width 279 height 20
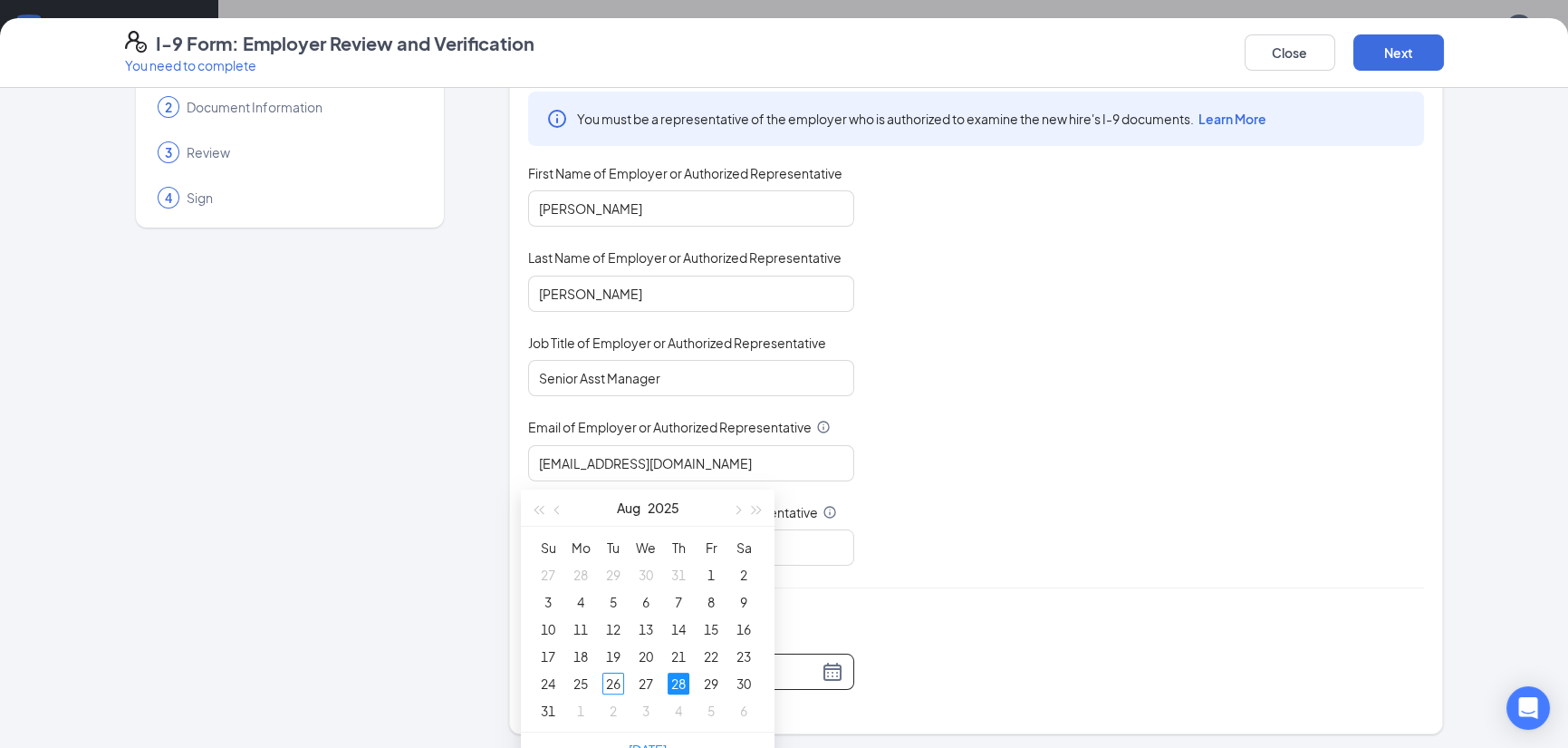
scroll to position [1536, 0]
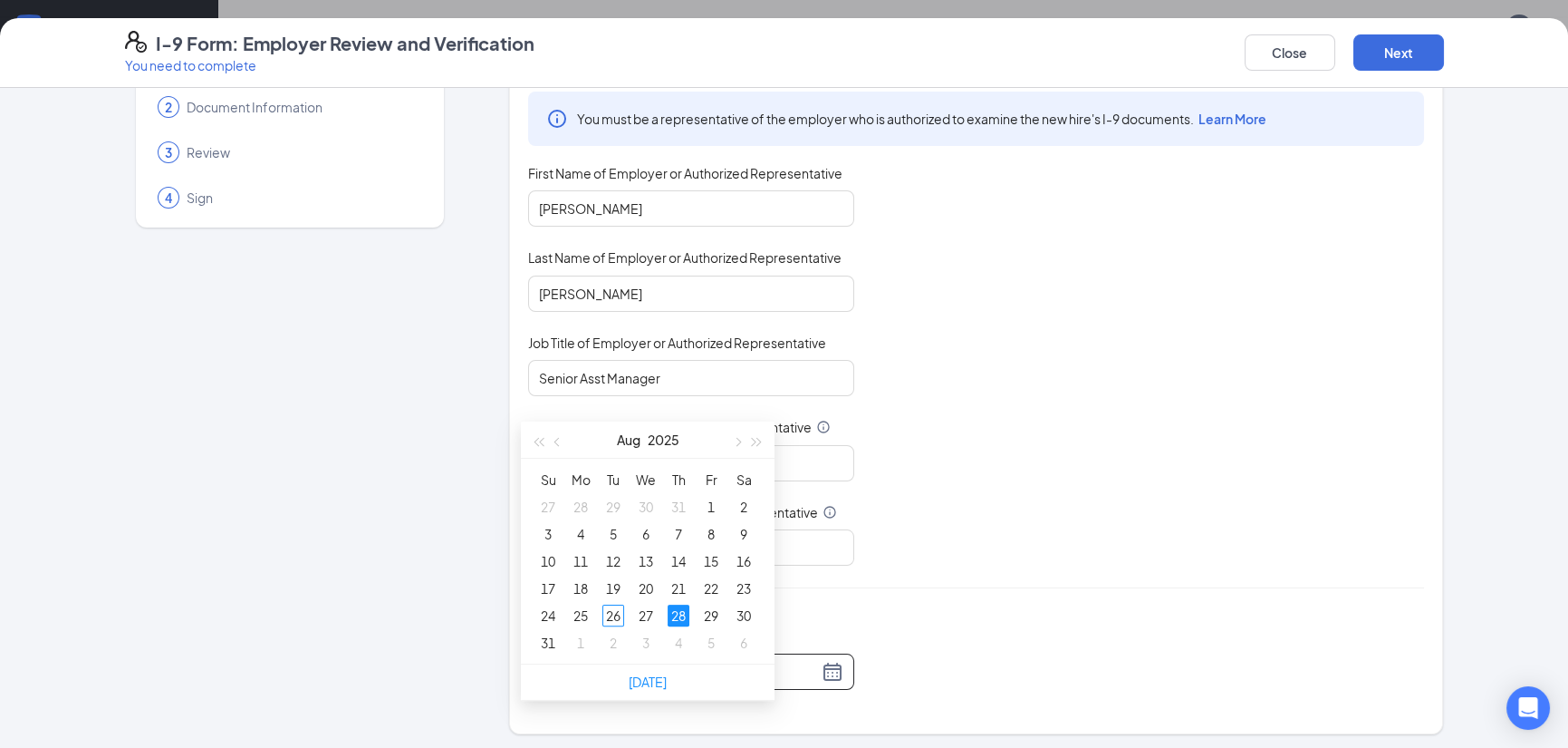
type input "[DATE]"
click at [1414, 62] on button "Next" at bounding box center [1398, 53] width 90 height 36
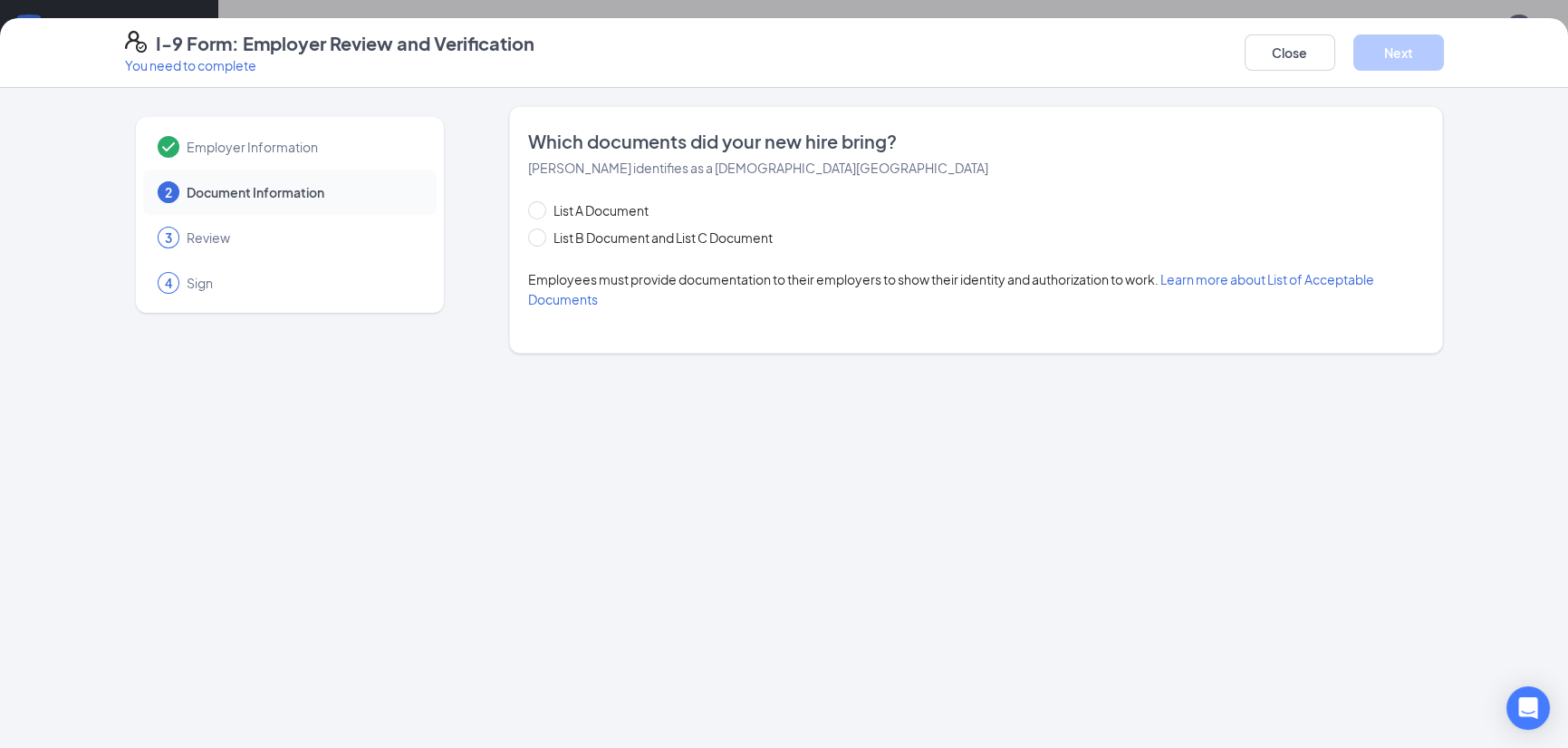
scroll to position [0, 0]
drag, startPoint x: 836, startPoint y: 57, endPoint x: 1252, endPoint y: 30, distance: 416.9
click at [1104, 75] on div "I-9 Form: Employer Review and Verification You need to complete Close Next" at bounding box center [784, 53] width 1568 height 70
click at [1286, 49] on button "Close" at bounding box center [1289, 53] width 90 height 36
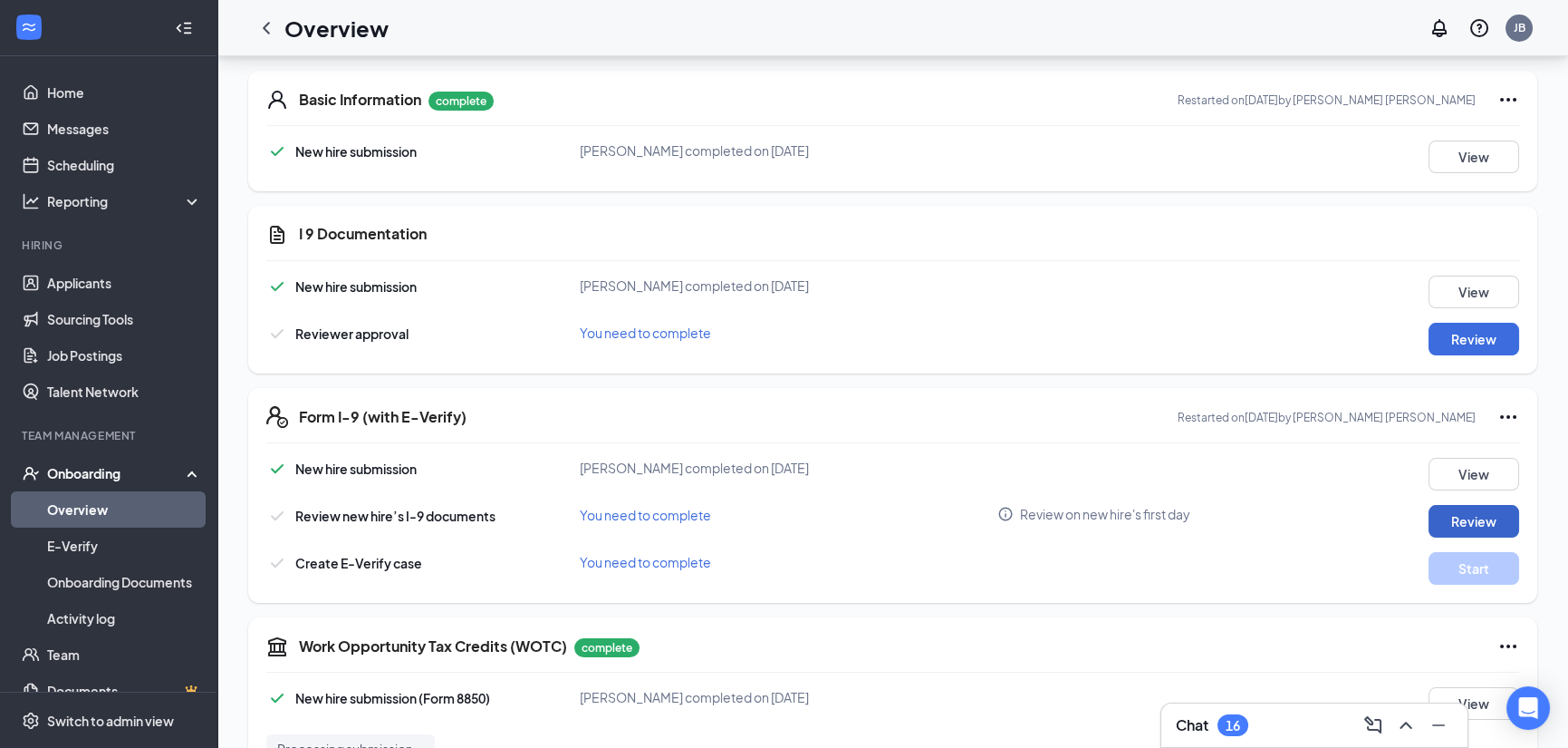
scroll to position [232, 0]
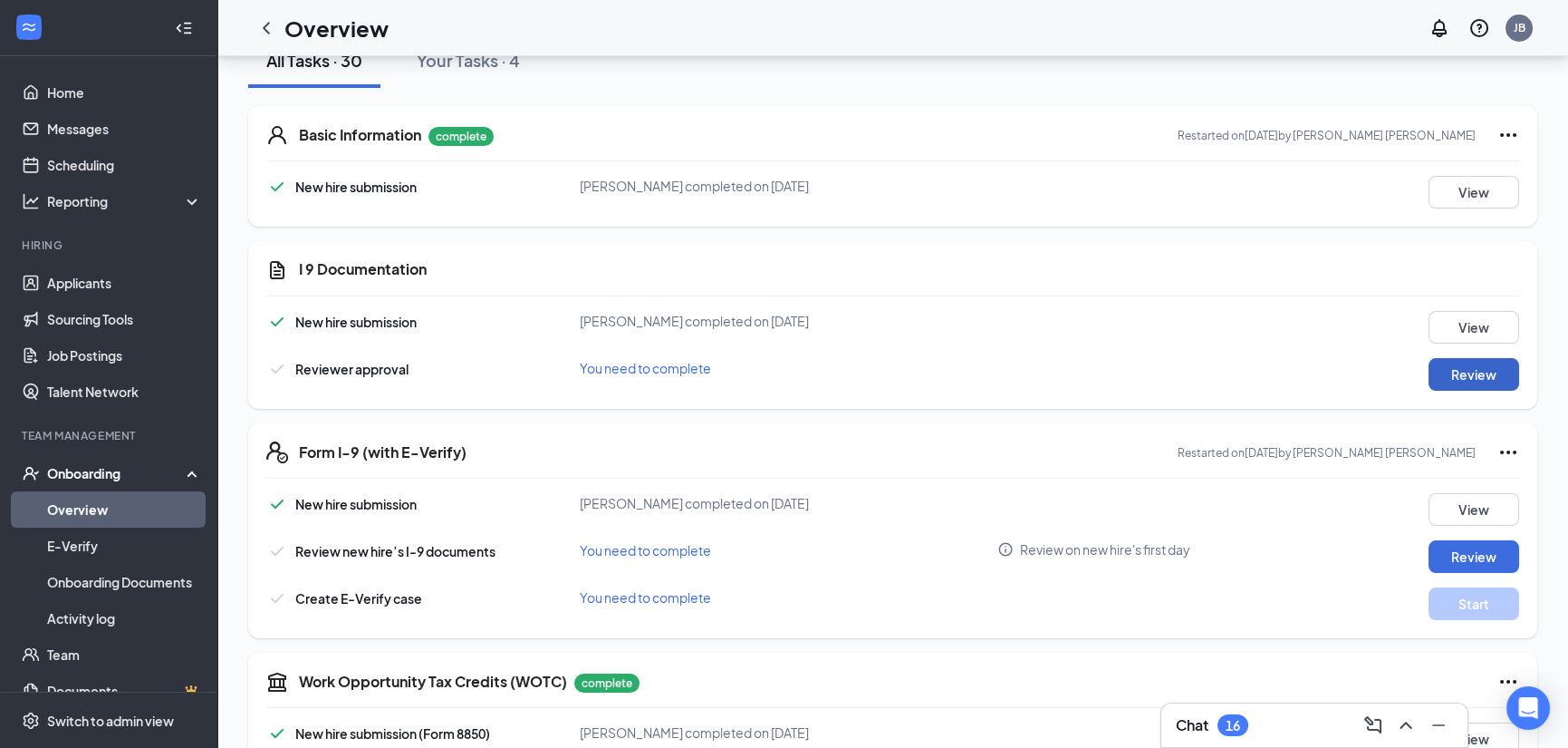
click at [1478, 371] on button "Review" at bounding box center [1473, 374] width 90 height 33
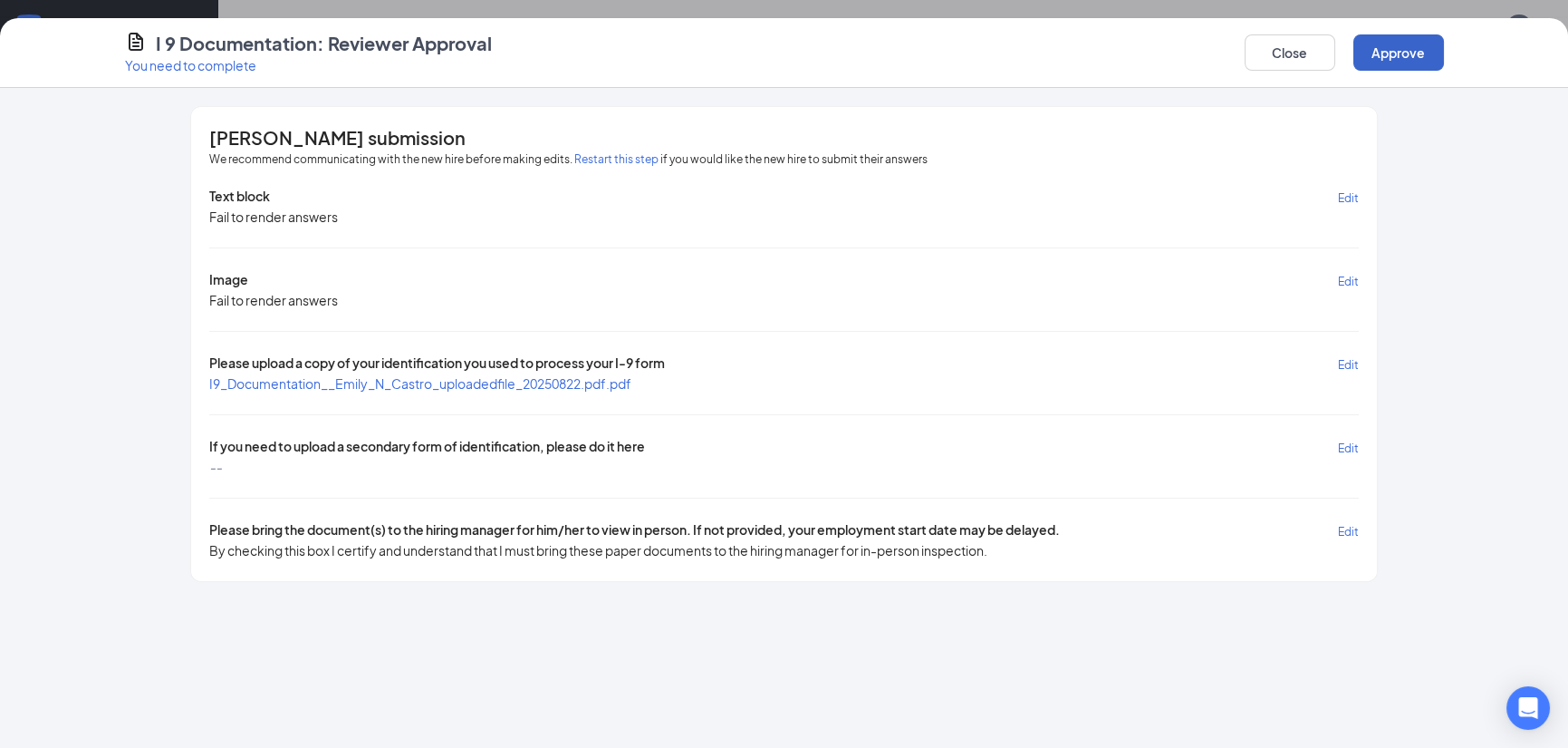
click at [1419, 48] on button "Approve" at bounding box center [1398, 53] width 90 height 36
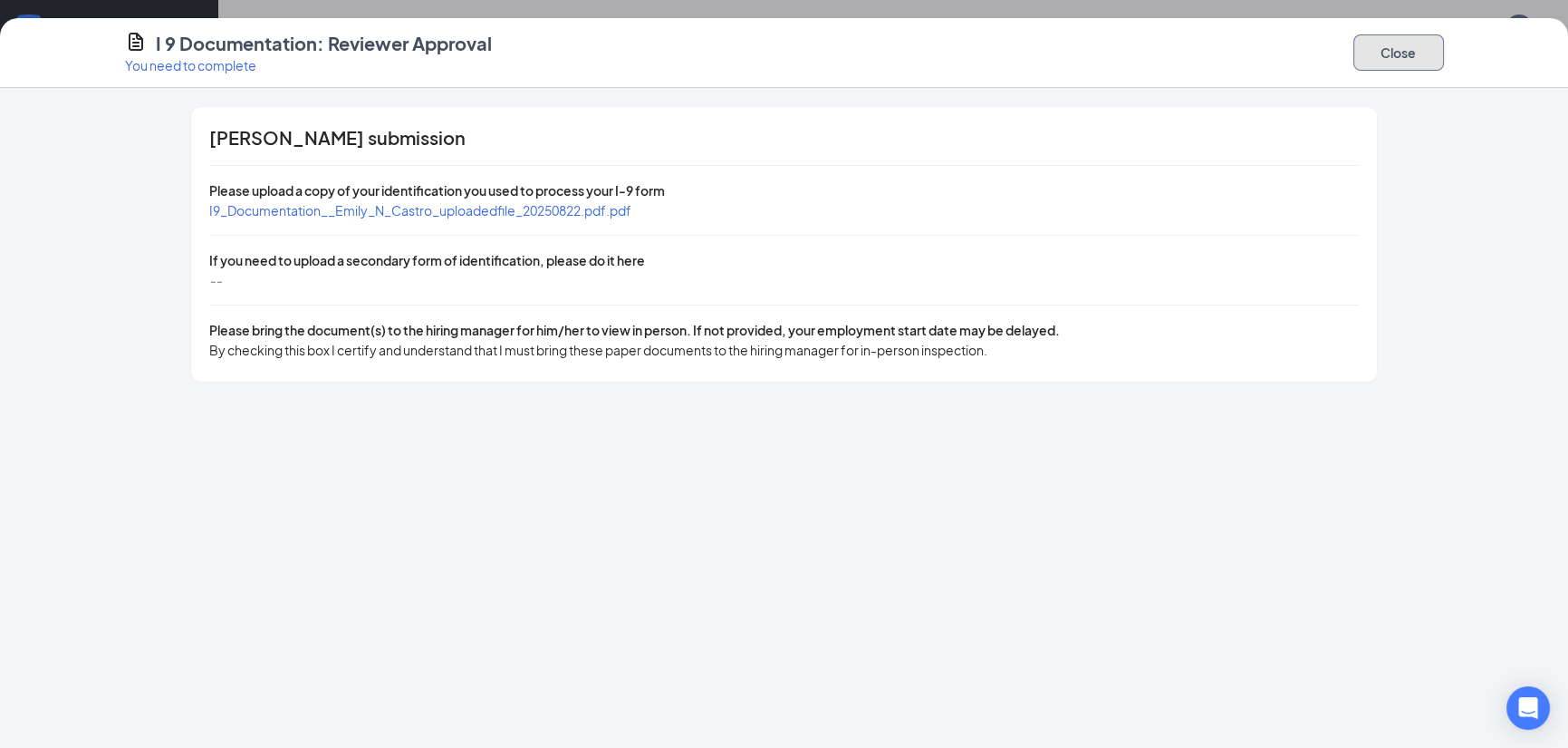
click at [1435, 46] on button "Close" at bounding box center [1398, 53] width 90 height 36
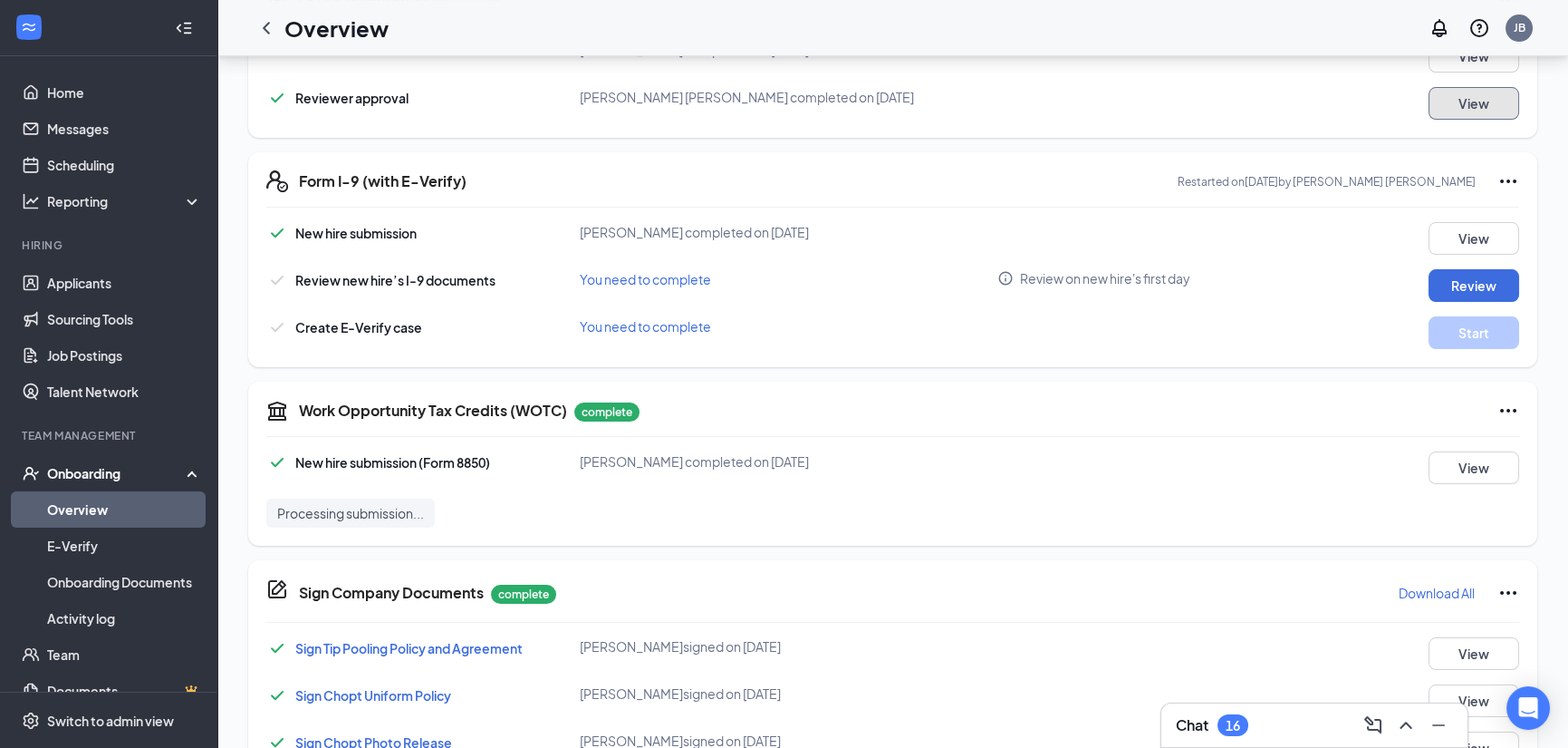
scroll to position [504, 0]
click at [1468, 462] on button "View" at bounding box center [1473, 466] width 90 height 33
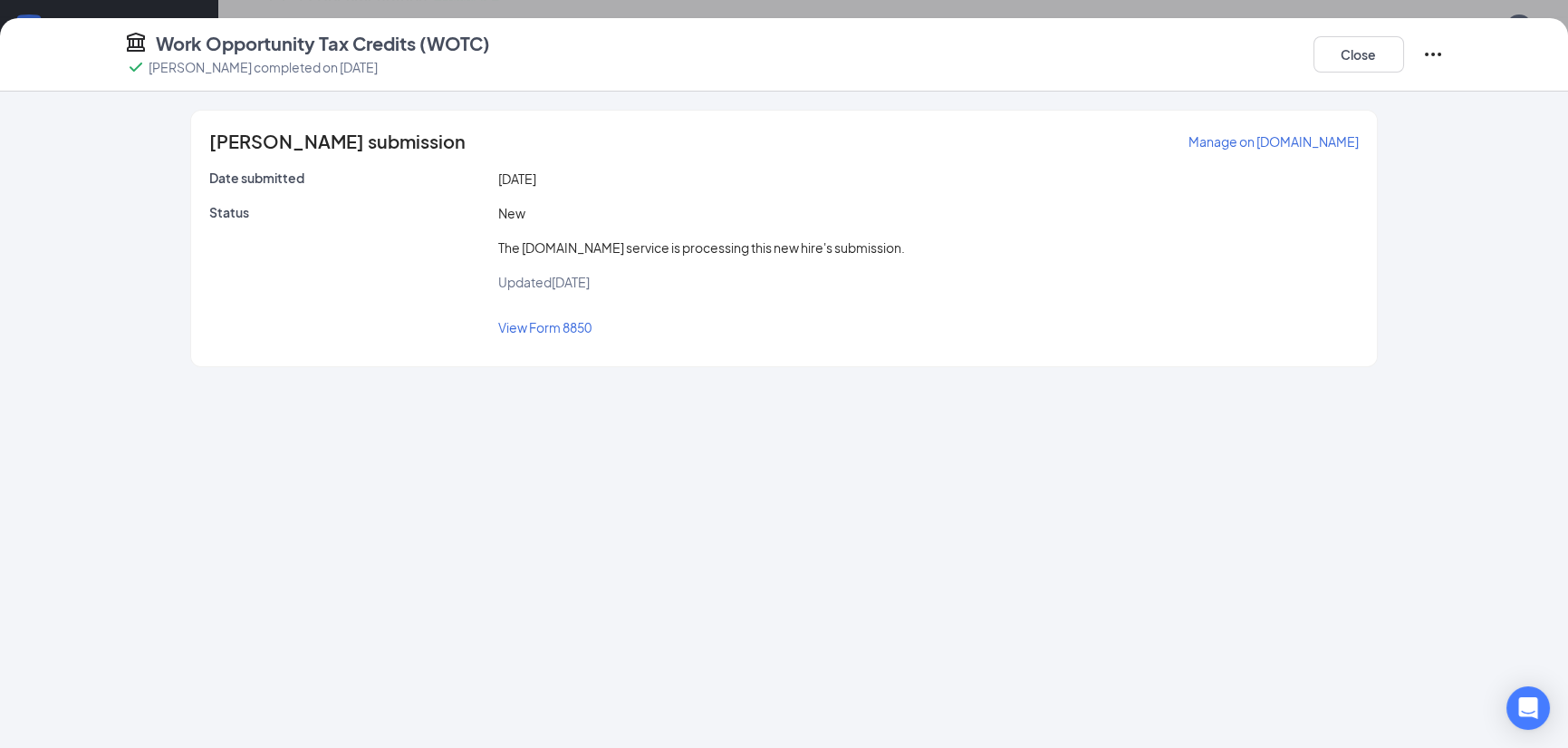
click at [552, 326] on span "View Form 8850" at bounding box center [545, 327] width 93 height 16
click at [1366, 62] on button "Close" at bounding box center [1358, 54] width 90 height 36
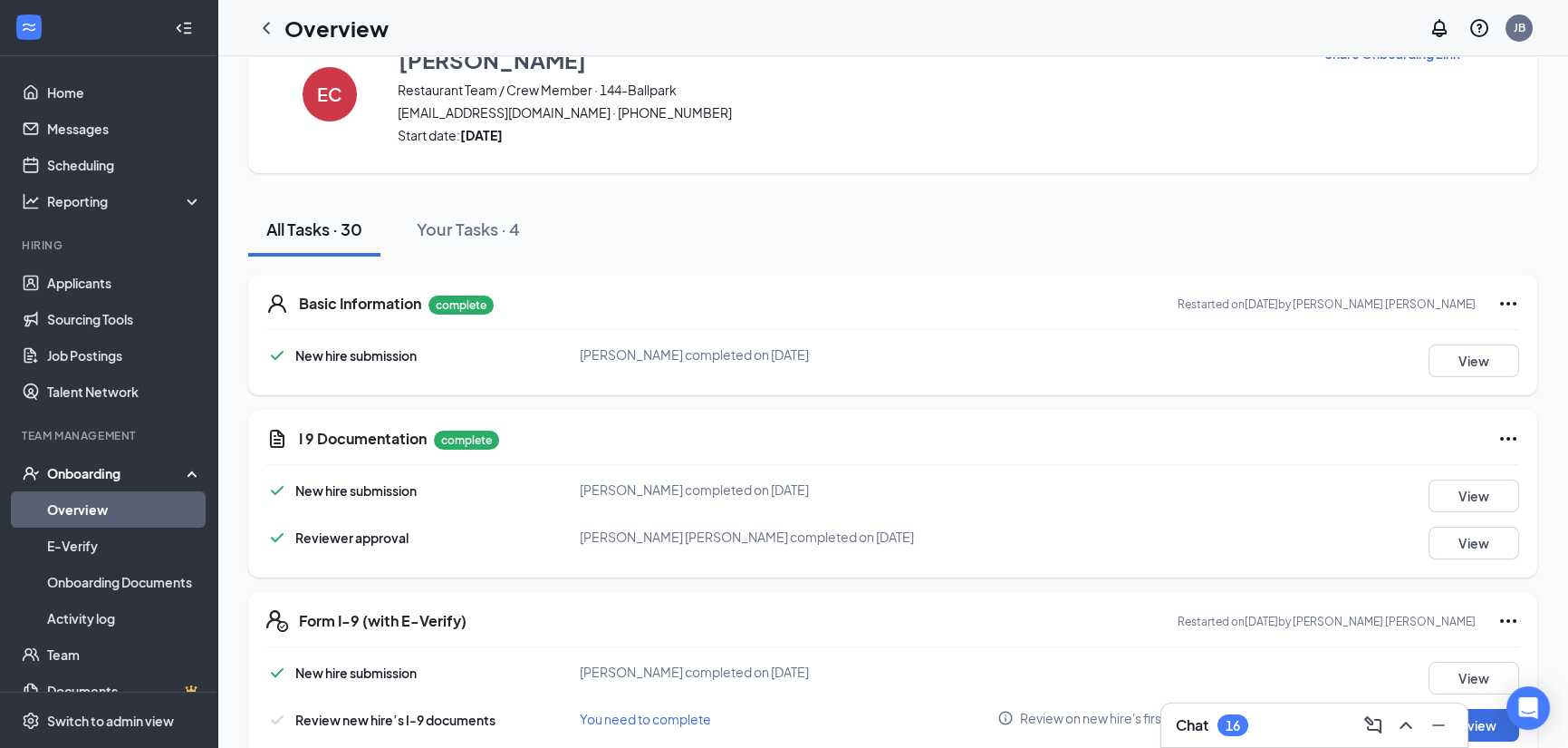
scroll to position [0, 0]
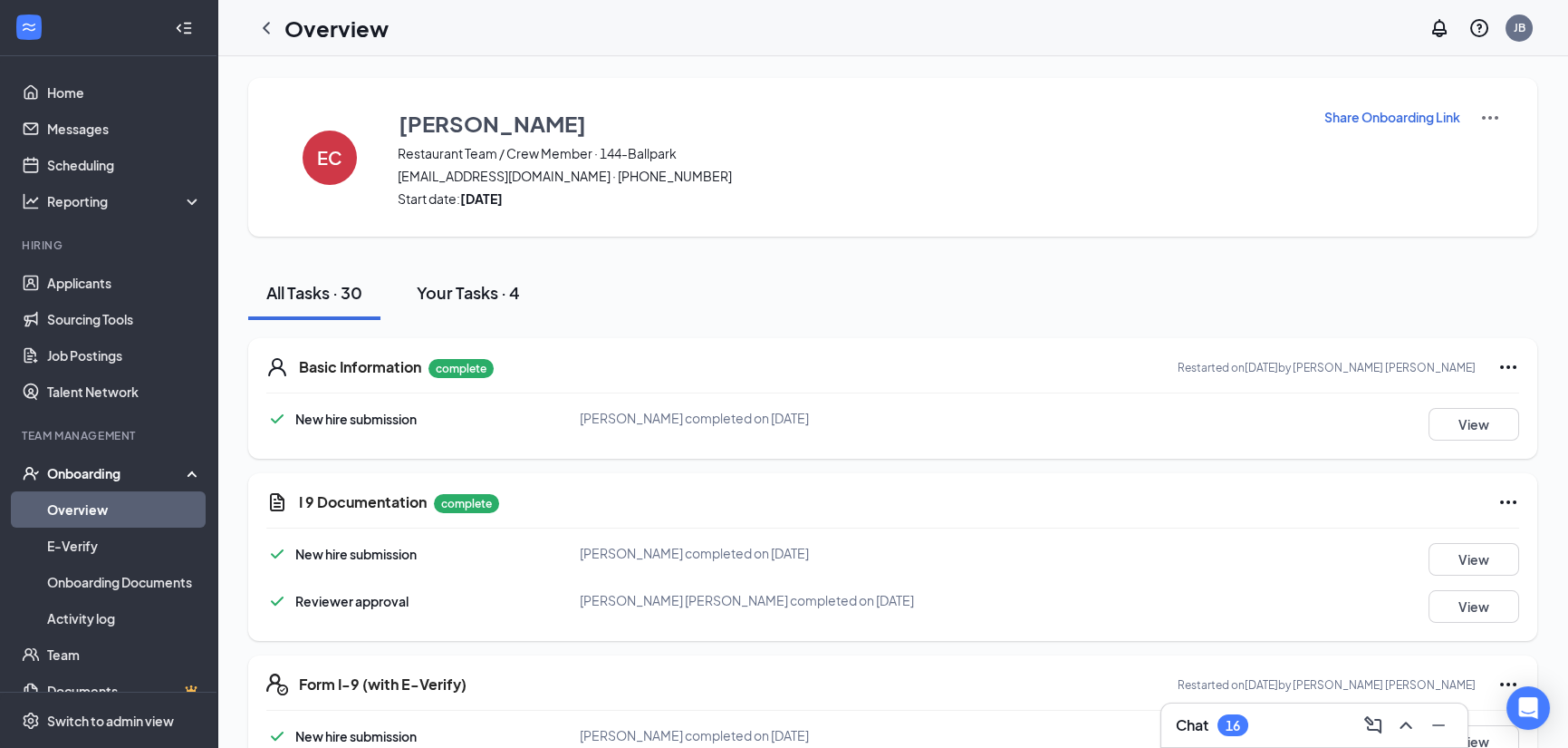
click at [459, 289] on div "Your Tasks · 4" at bounding box center [469, 292] width 103 height 23
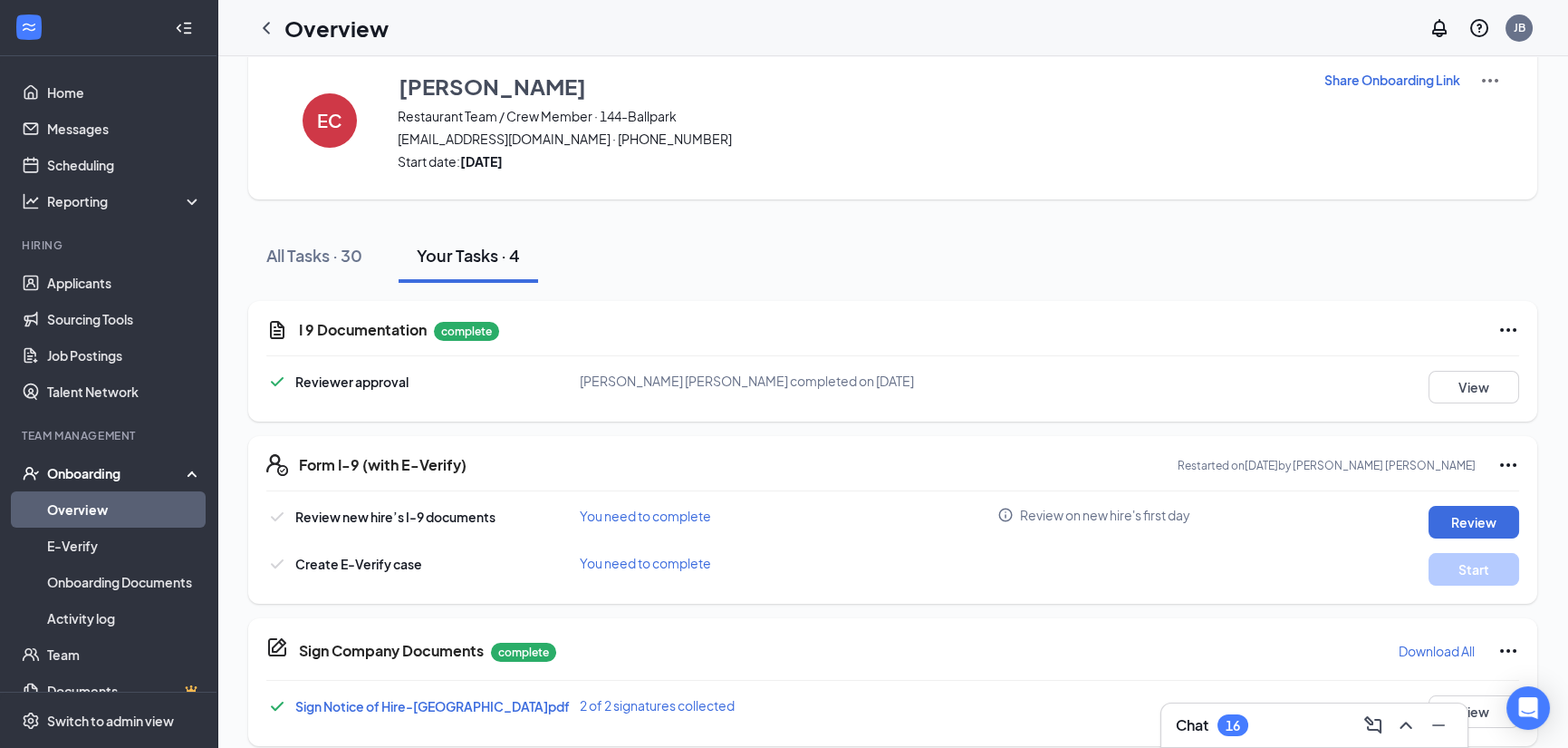
scroll to position [56, 0]
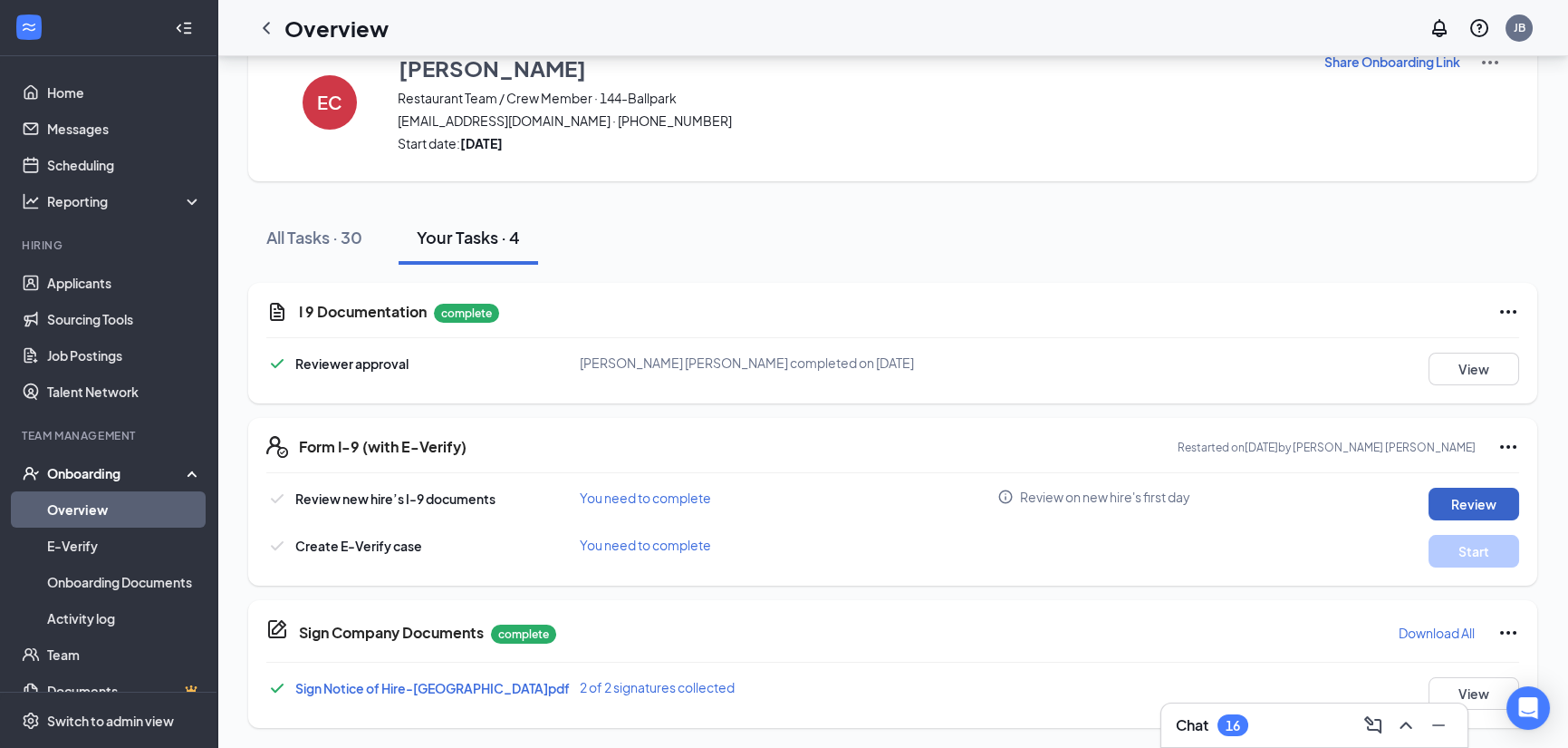
click at [1465, 496] on button "Review" at bounding box center [1473, 504] width 90 height 33
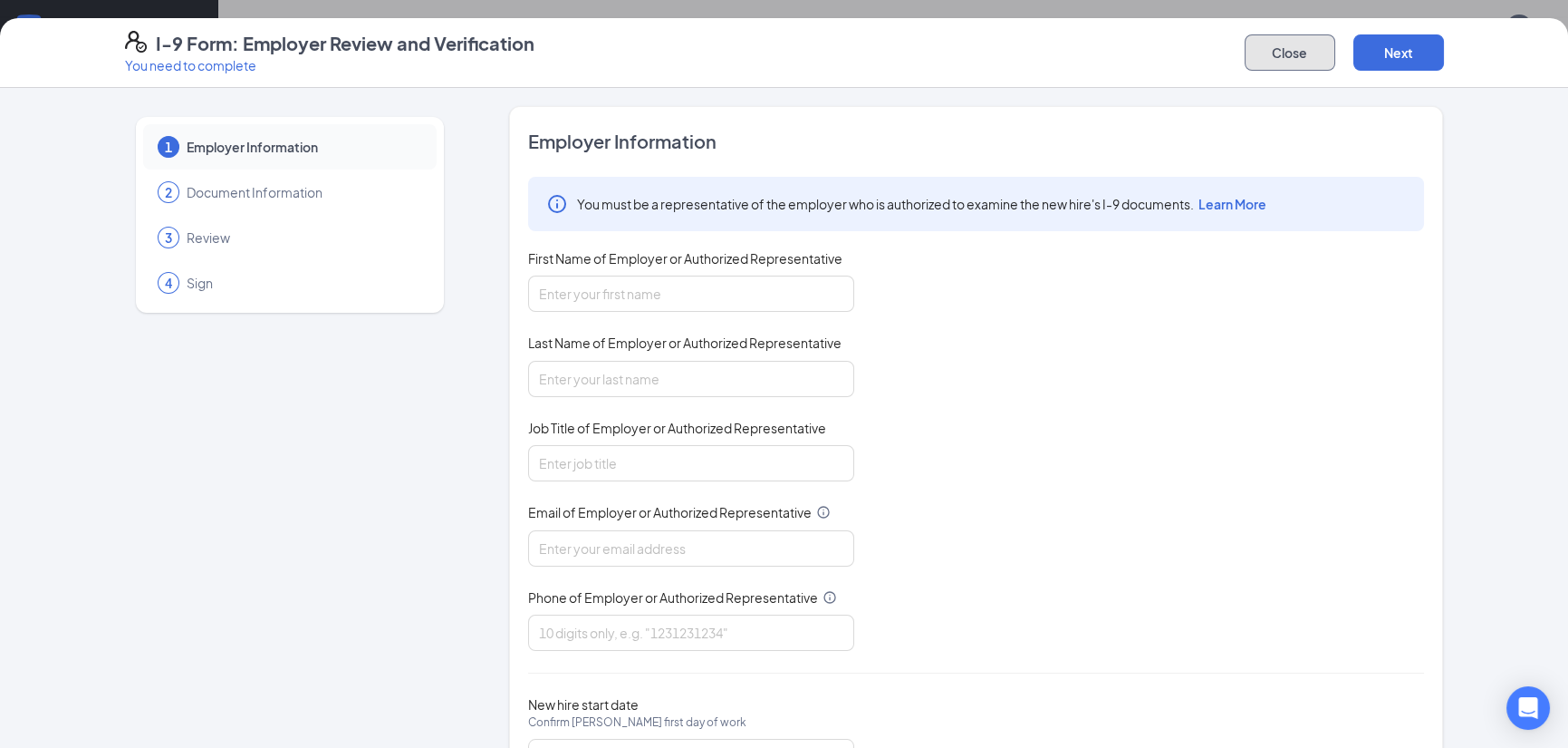
click at [1305, 40] on button "Close" at bounding box center [1289, 53] width 90 height 36
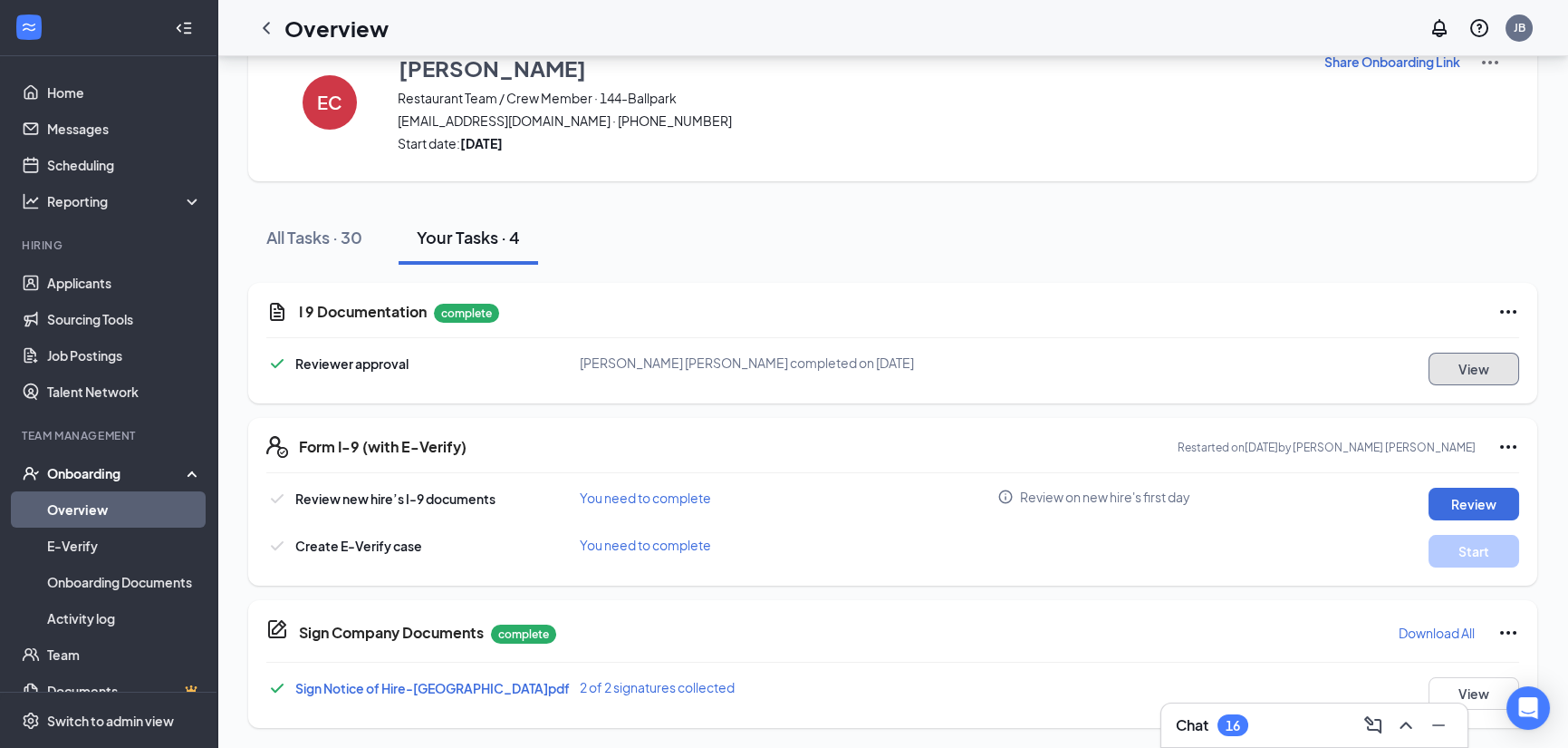
click at [1497, 371] on button "View" at bounding box center [1473, 369] width 90 height 33
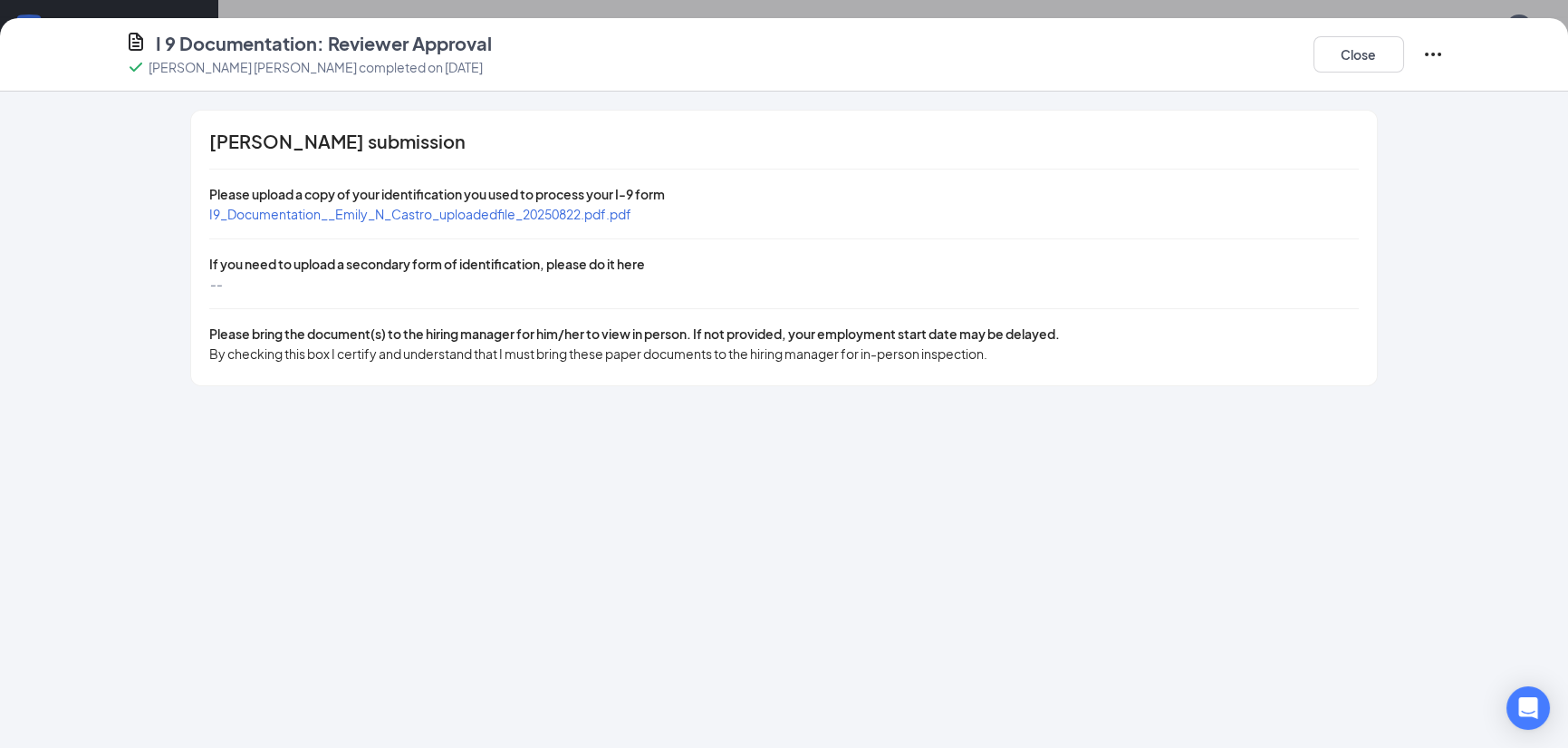
click at [531, 215] on span "I9_Documentation__Emily_N_Castro_uploadedfile_20250822.pdf.pdf" at bounding box center [420, 214] width 422 height 16
click at [1367, 51] on button "Close" at bounding box center [1358, 54] width 90 height 36
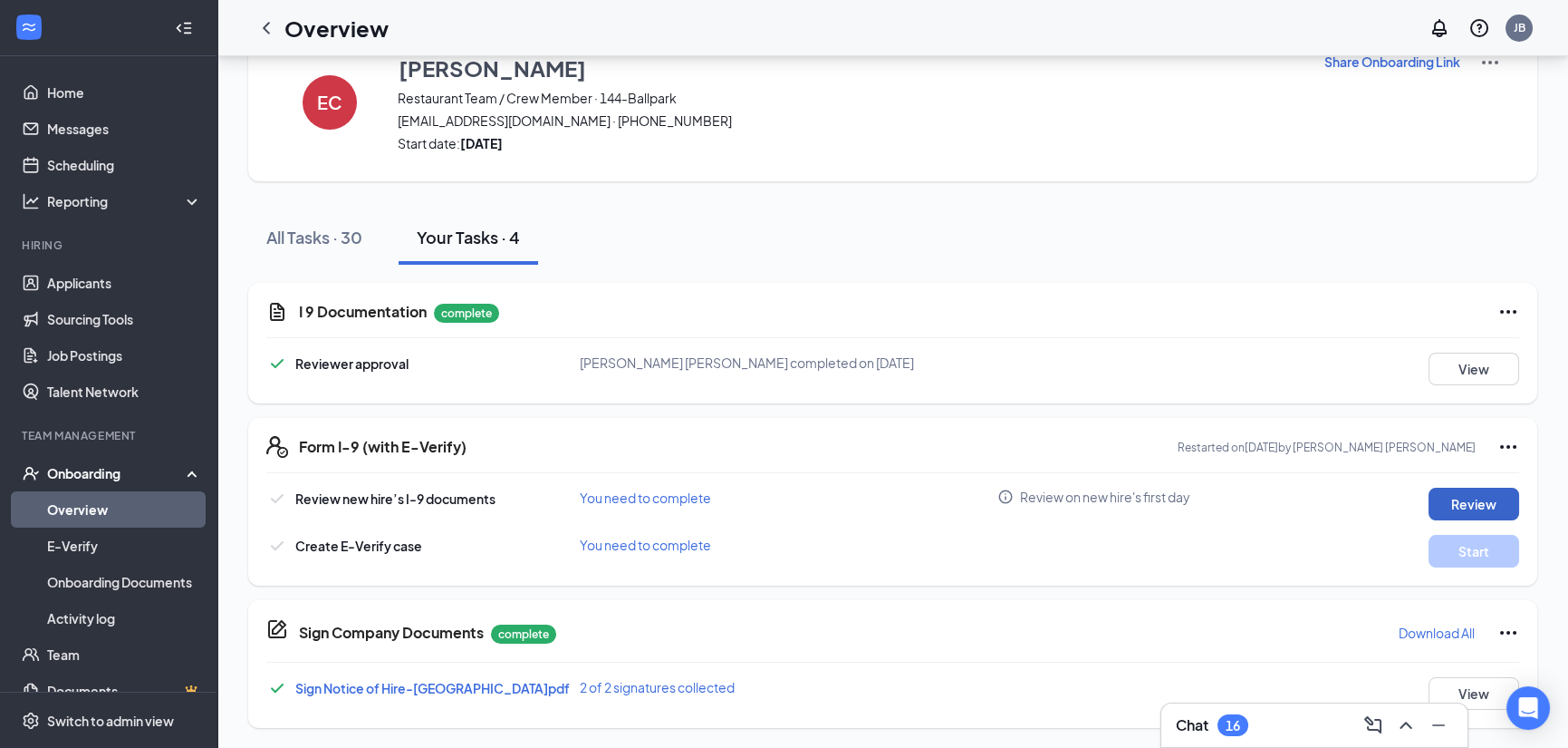
click at [1497, 497] on button "Review" at bounding box center [1473, 504] width 90 height 33
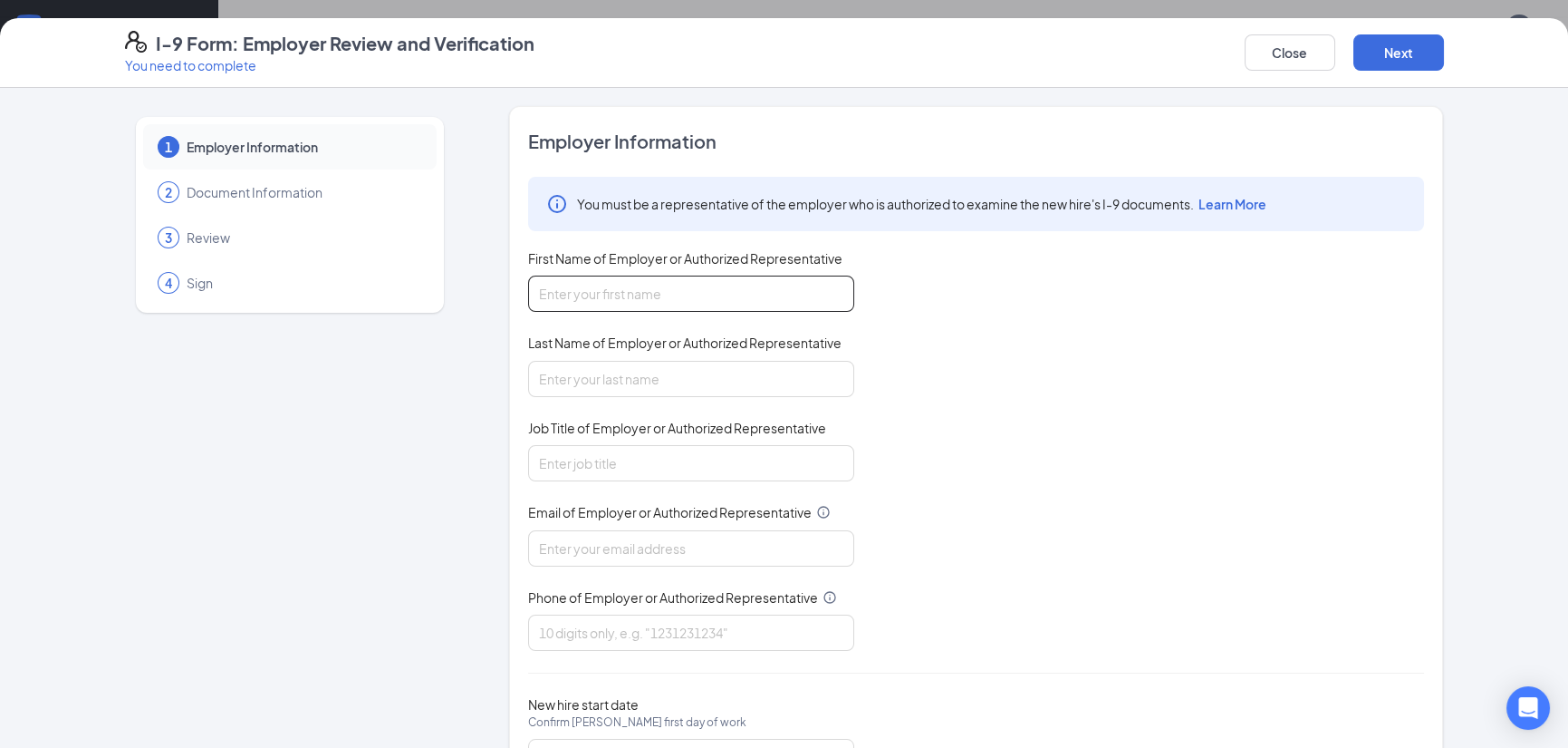
click at [758, 294] on input "First Name of Employer or Authorized Representative" at bounding box center [691, 293] width 326 height 36
type input "[PERSON_NAME]"
click at [732, 373] on input "Last Name of Employer or Authorized Representative" at bounding box center [691, 378] width 326 height 36
type input "[PERSON_NAME]"
click at [653, 464] on input "Job Title of Employer or Authorized Representative" at bounding box center [691, 463] width 326 height 36
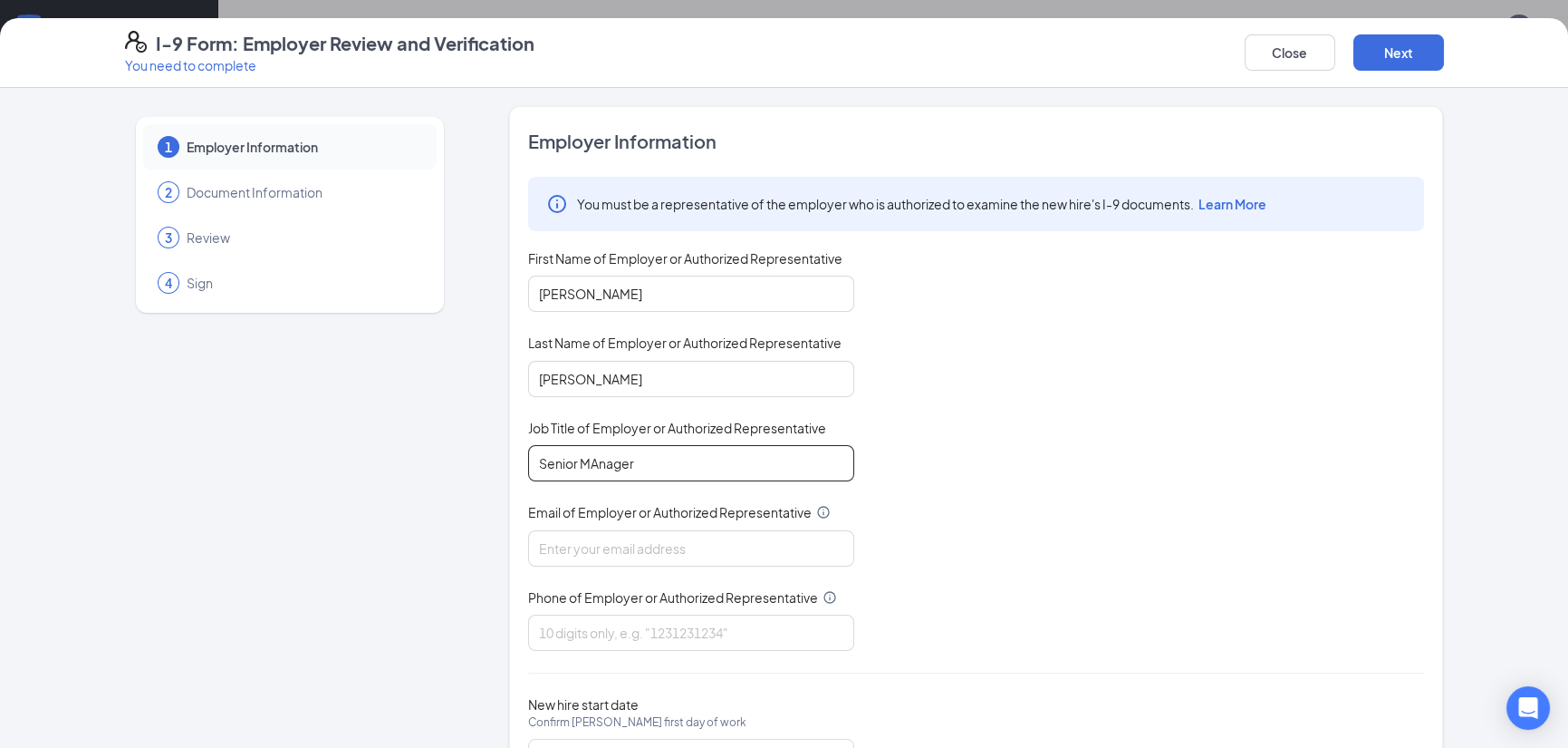
click at [585, 462] on input "Senior MAnager" at bounding box center [691, 463] width 326 height 36
type input "Senior Manager"
click at [623, 554] on input "Email of Employer or Authorized Representative" at bounding box center [691, 548] width 326 height 36
type input "[EMAIL_ADDRESS][DOMAIN_NAME]"
click at [719, 622] on input "Phone of Employer or Authorized Representative" at bounding box center [691, 632] width 326 height 36
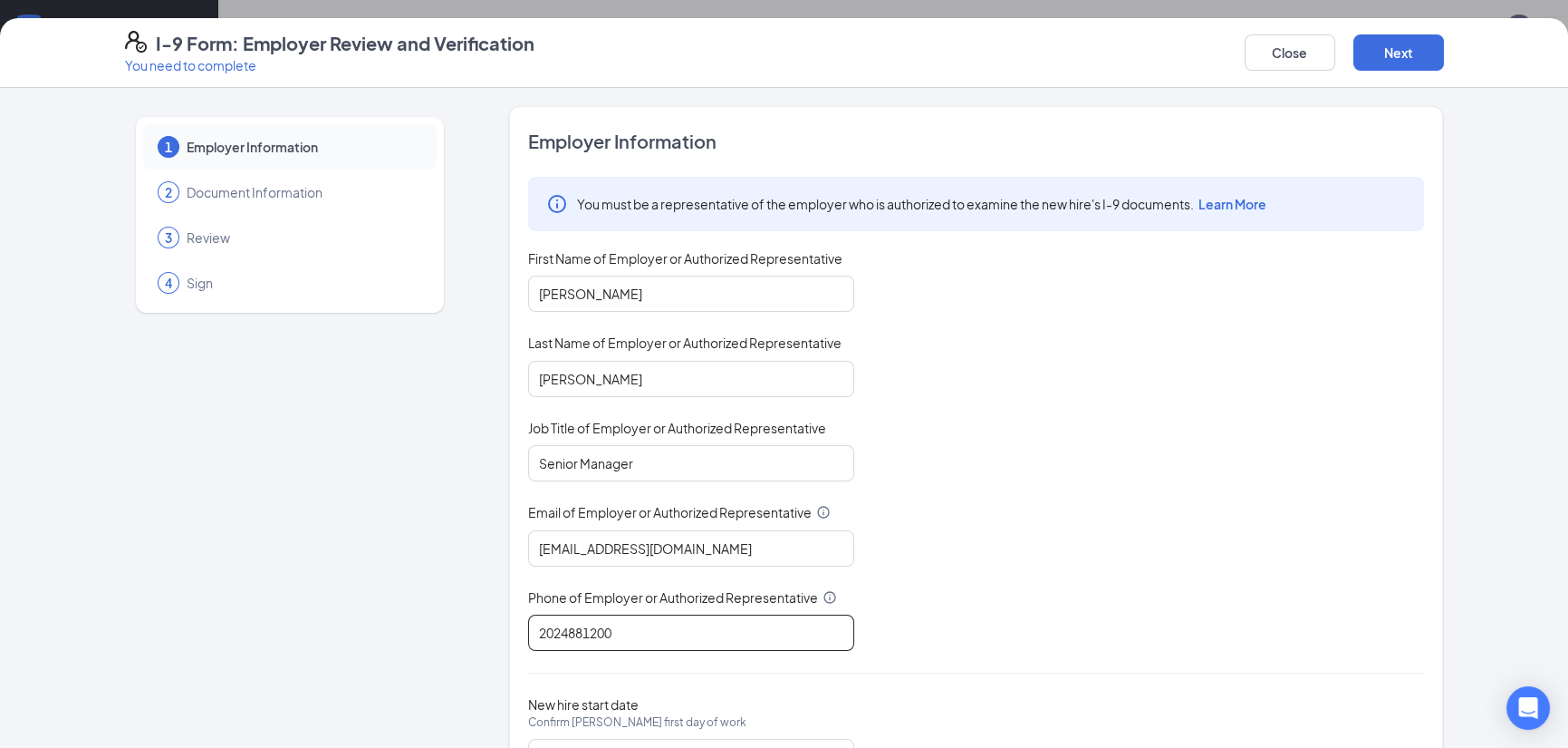
type input "2024881200"
click at [1097, 582] on div "You must be a representative of the employer who is authorized to examine the n…" at bounding box center [976, 413] width 896 height 474
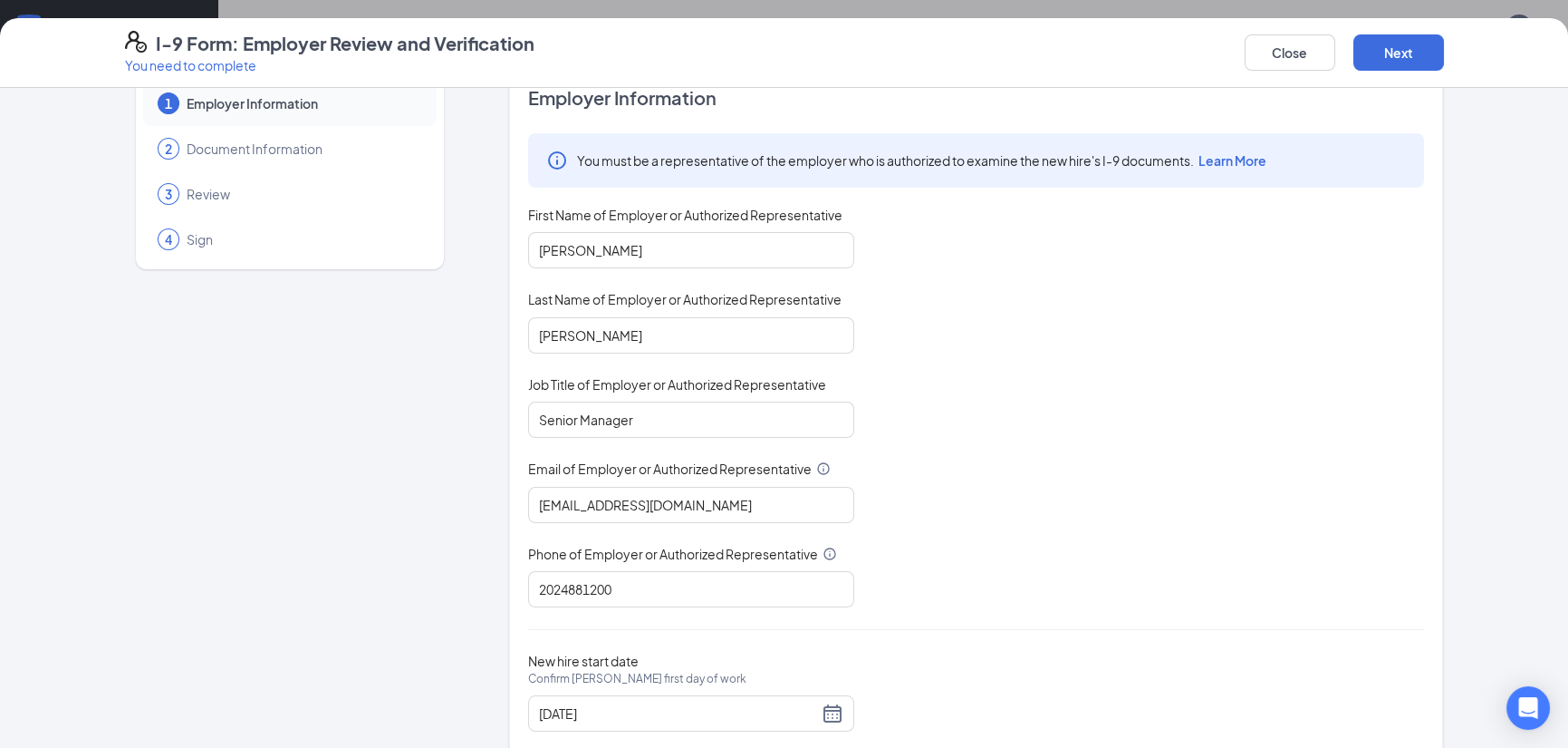
scroll to position [85, 0]
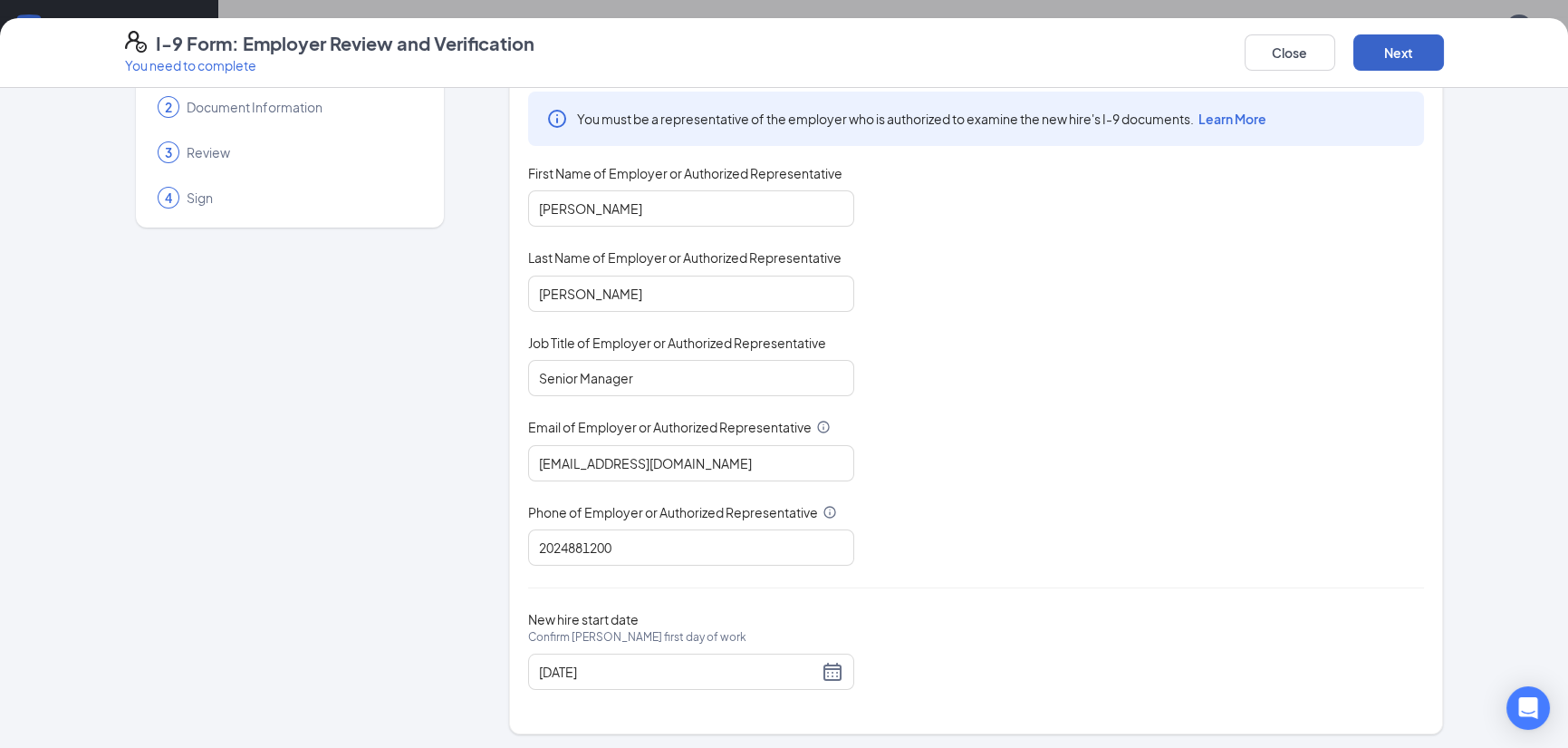
click at [1409, 36] on button "Next" at bounding box center [1398, 53] width 90 height 36
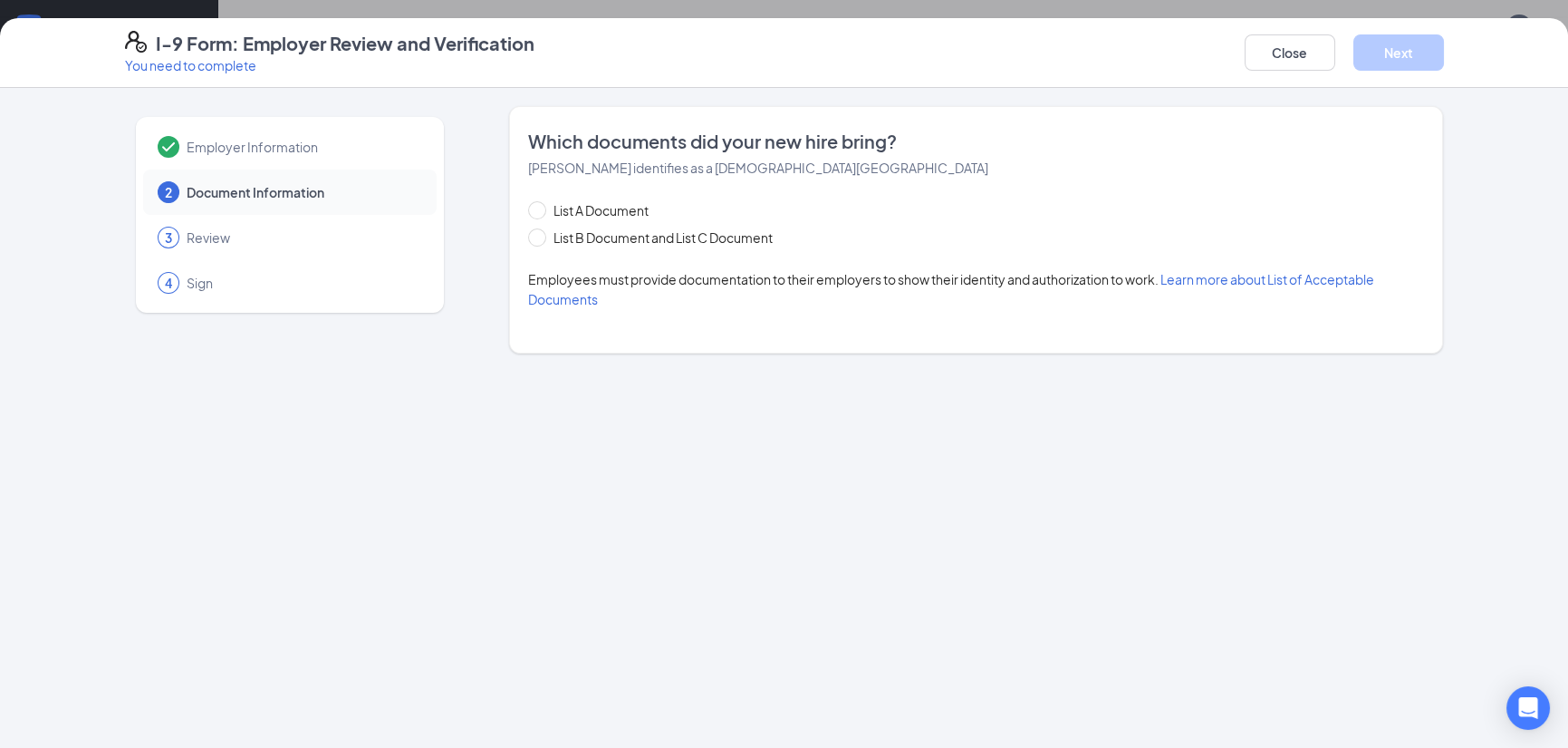
scroll to position [0, 0]
click at [627, 208] on span "List A Document" at bounding box center [601, 211] width 109 height 20
click at [541, 208] on input "List A Document" at bounding box center [534, 208] width 13 height 13
radio input "true"
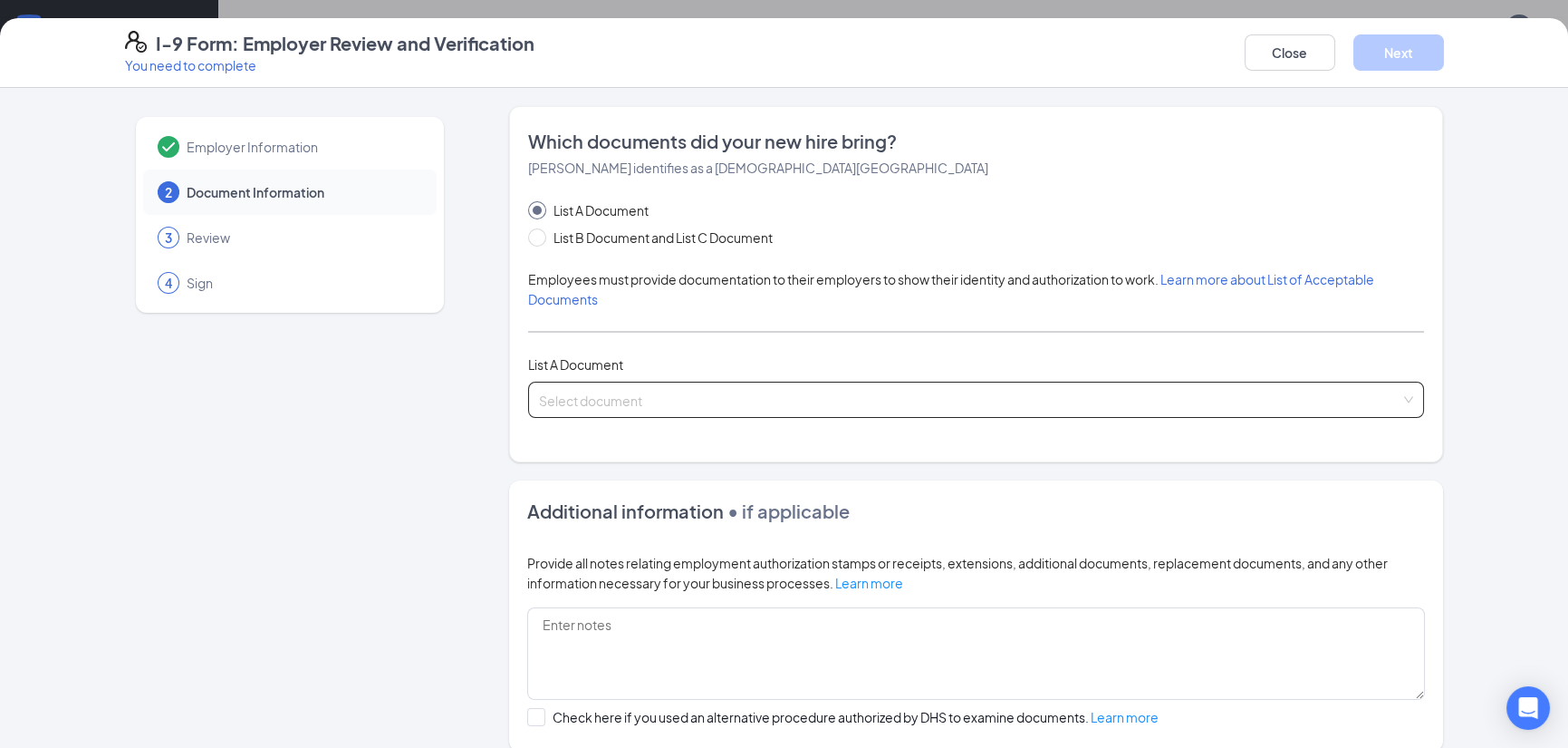
click at [597, 395] on input "search" at bounding box center [969, 395] width 861 height 27
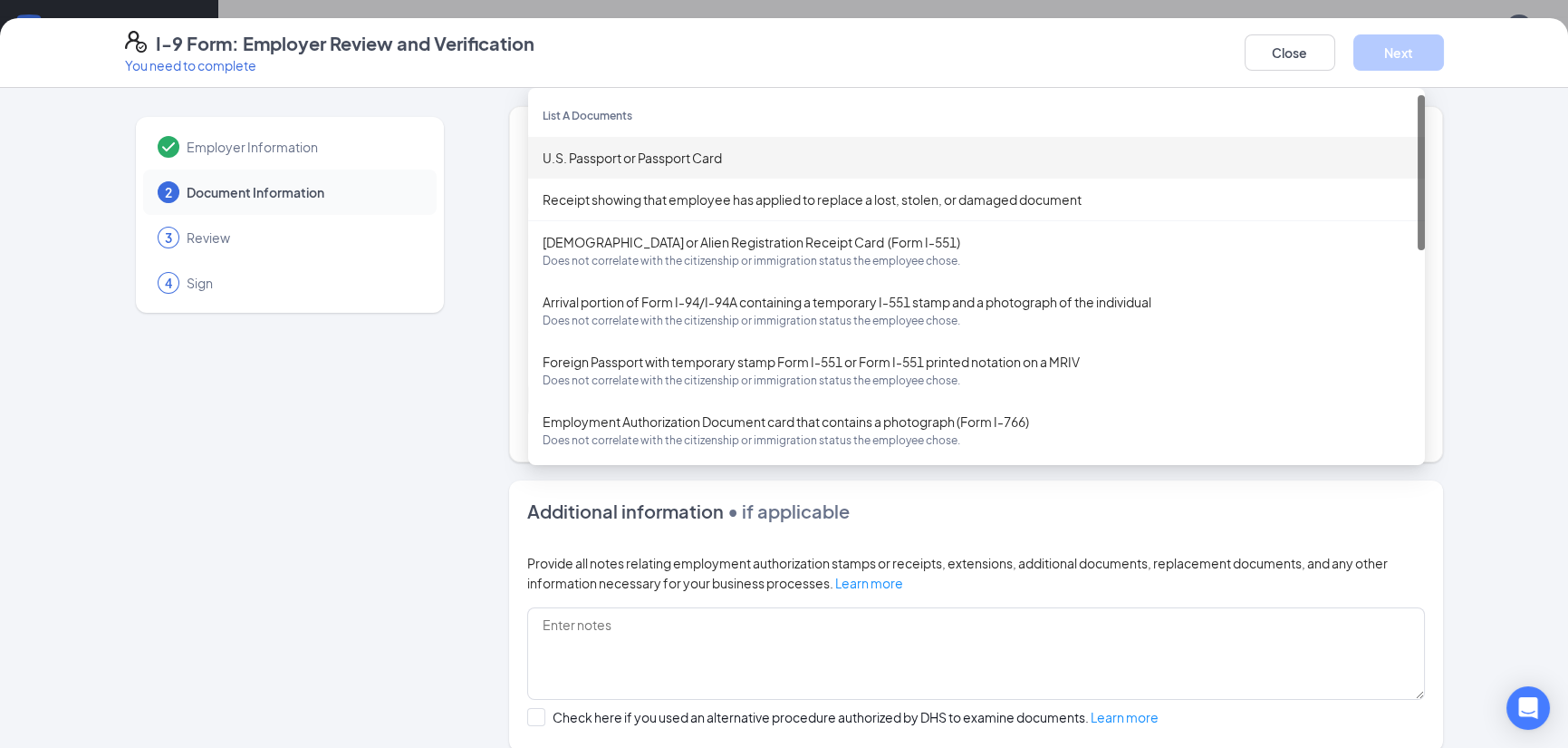
click at [649, 156] on div "U.S. Passport or Passport Card" at bounding box center [976, 158] width 868 height 20
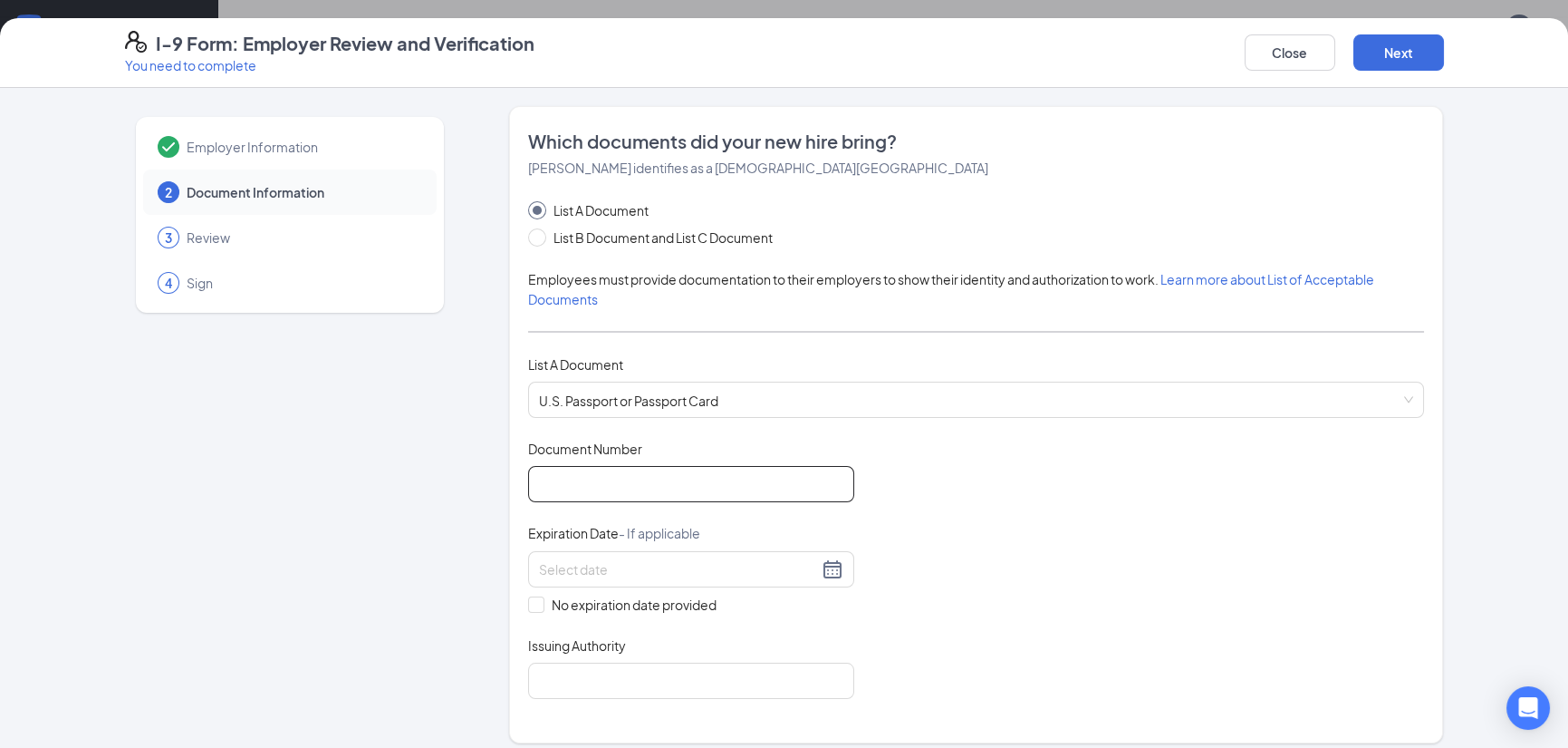
click at [657, 480] on input "Document Number" at bounding box center [691, 484] width 326 height 36
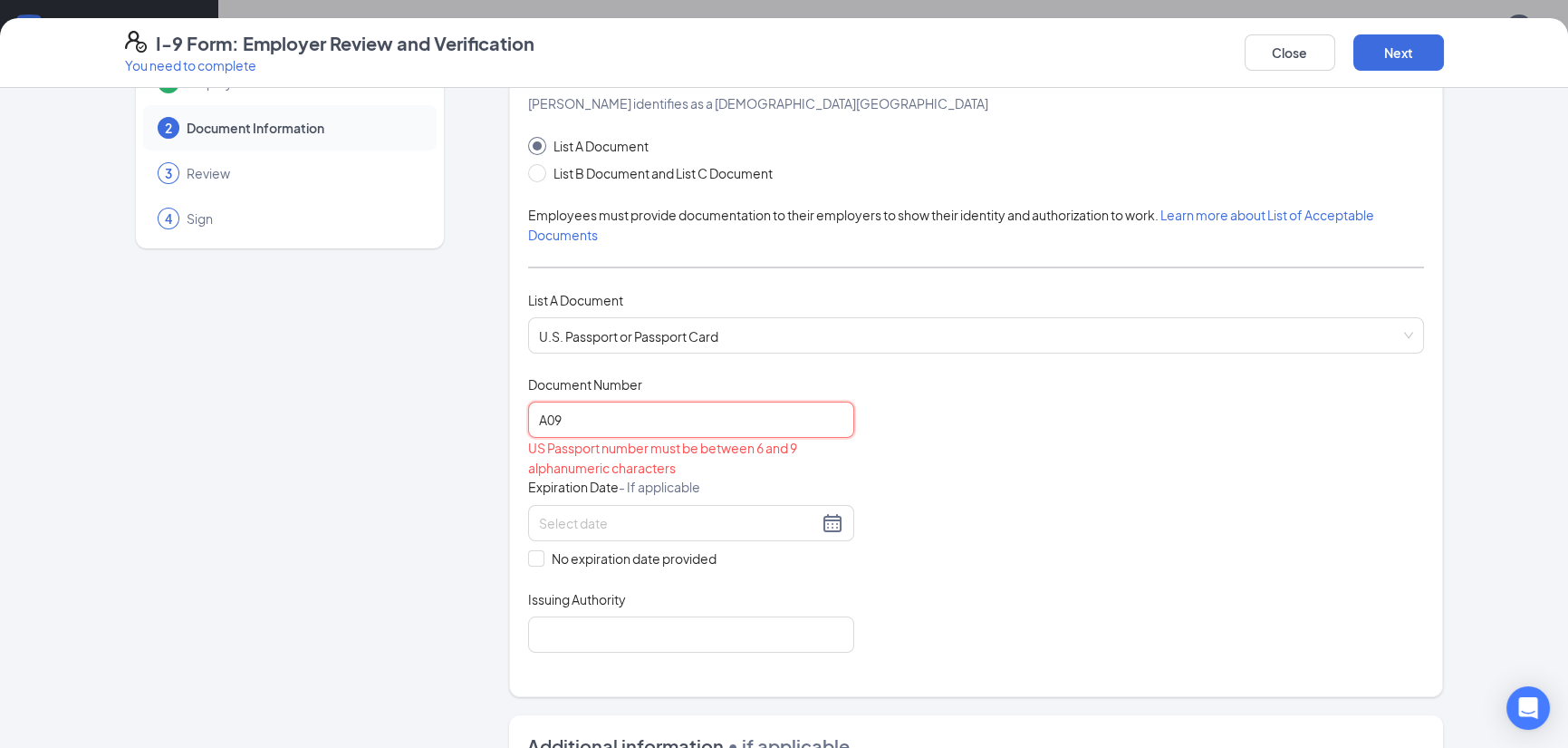
scroll to position [90, 0]
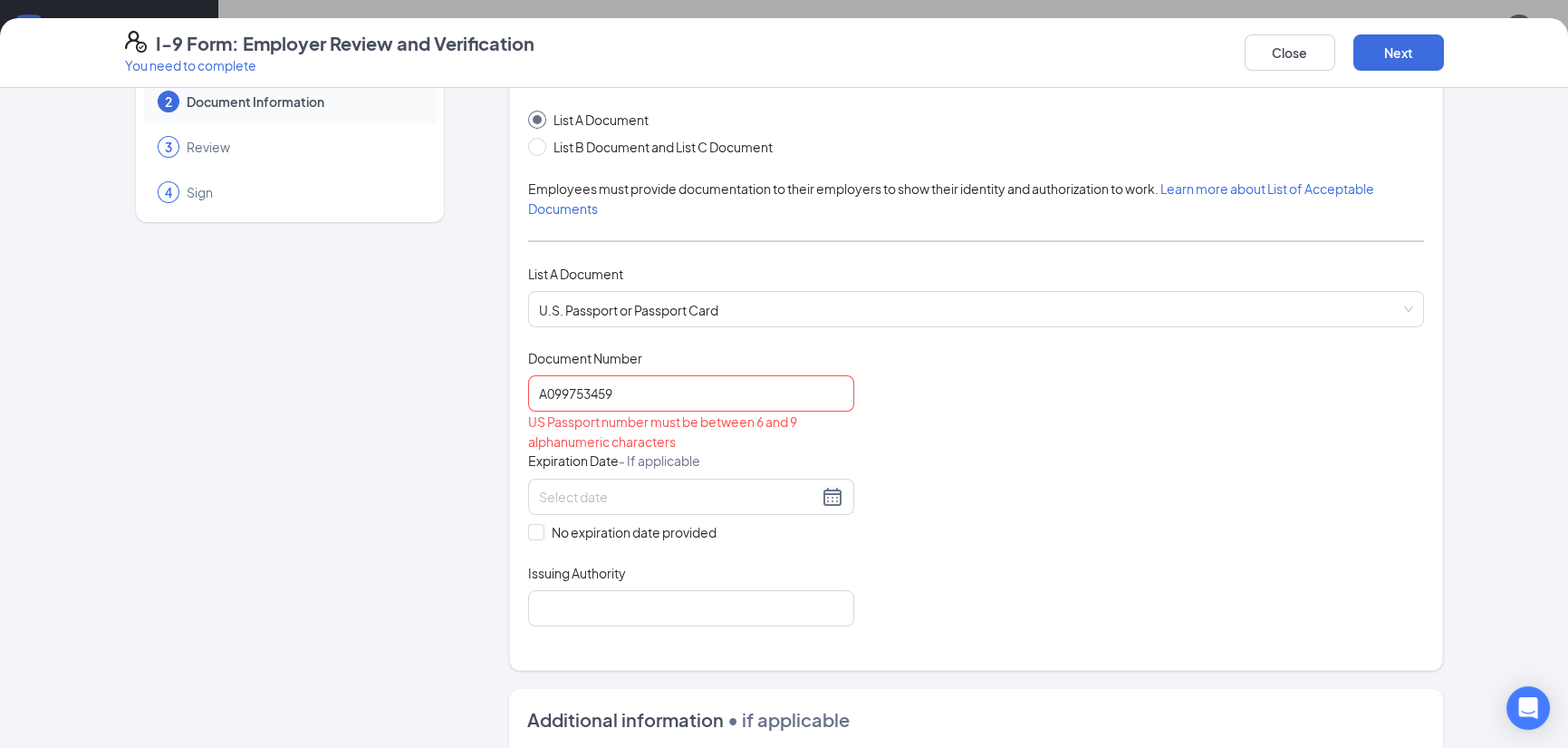
click at [1110, 462] on div "Document Title U.S. Passport or Passport Card Document Number A099753459 US Pas…" at bounding box center [976, 487] width 896 height 277
click at [546, 392] on input "A099753459" at bounding box center [691, 393] width 326 height 36
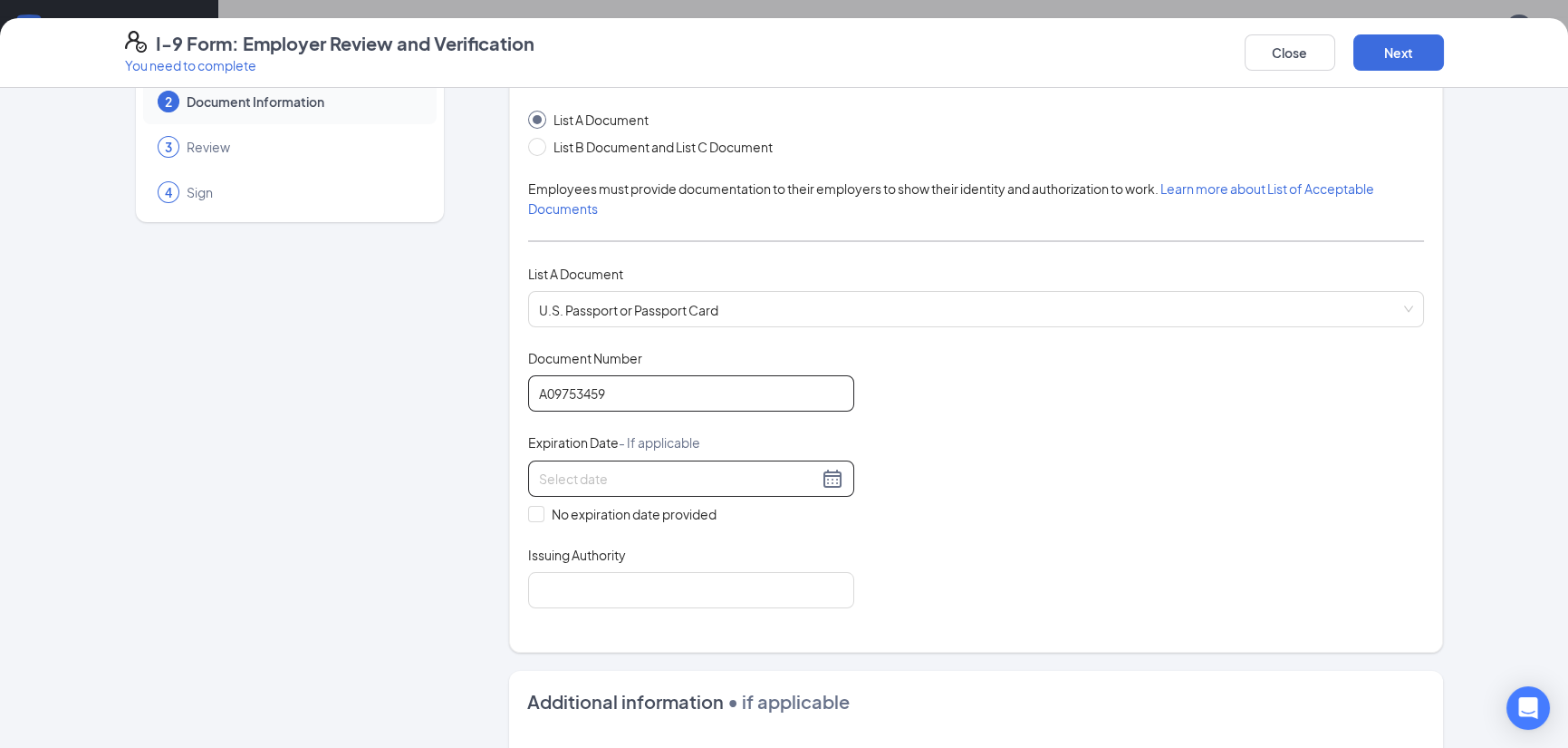
type input "A09753459"
click at [635, 470] on input at bounding box center [678, 479] width 279 height 20
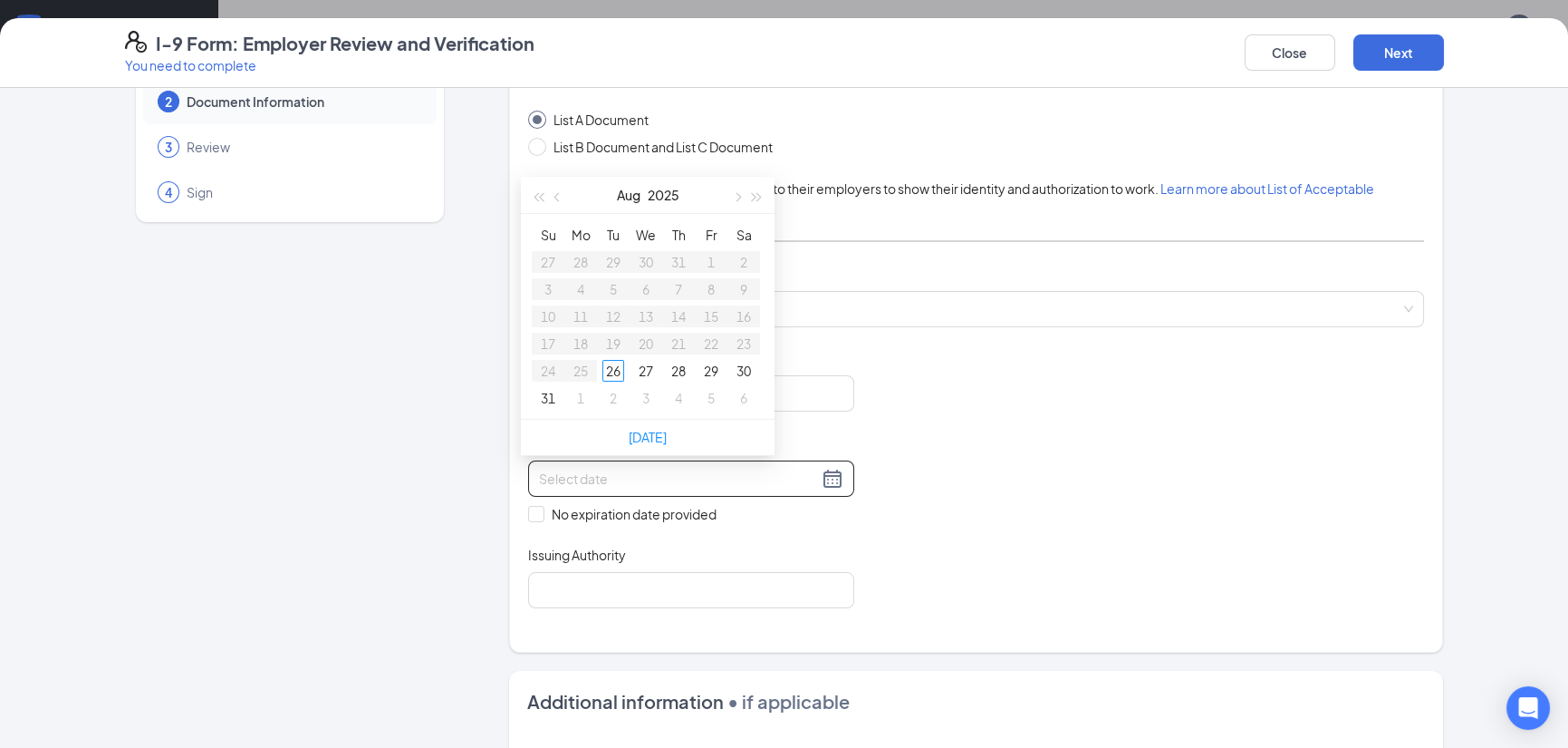
type input "[DATE]"
click at [757, 195] on span "button" at bounding box center [757, 197] width 9 height 9
type input "[DATE]"
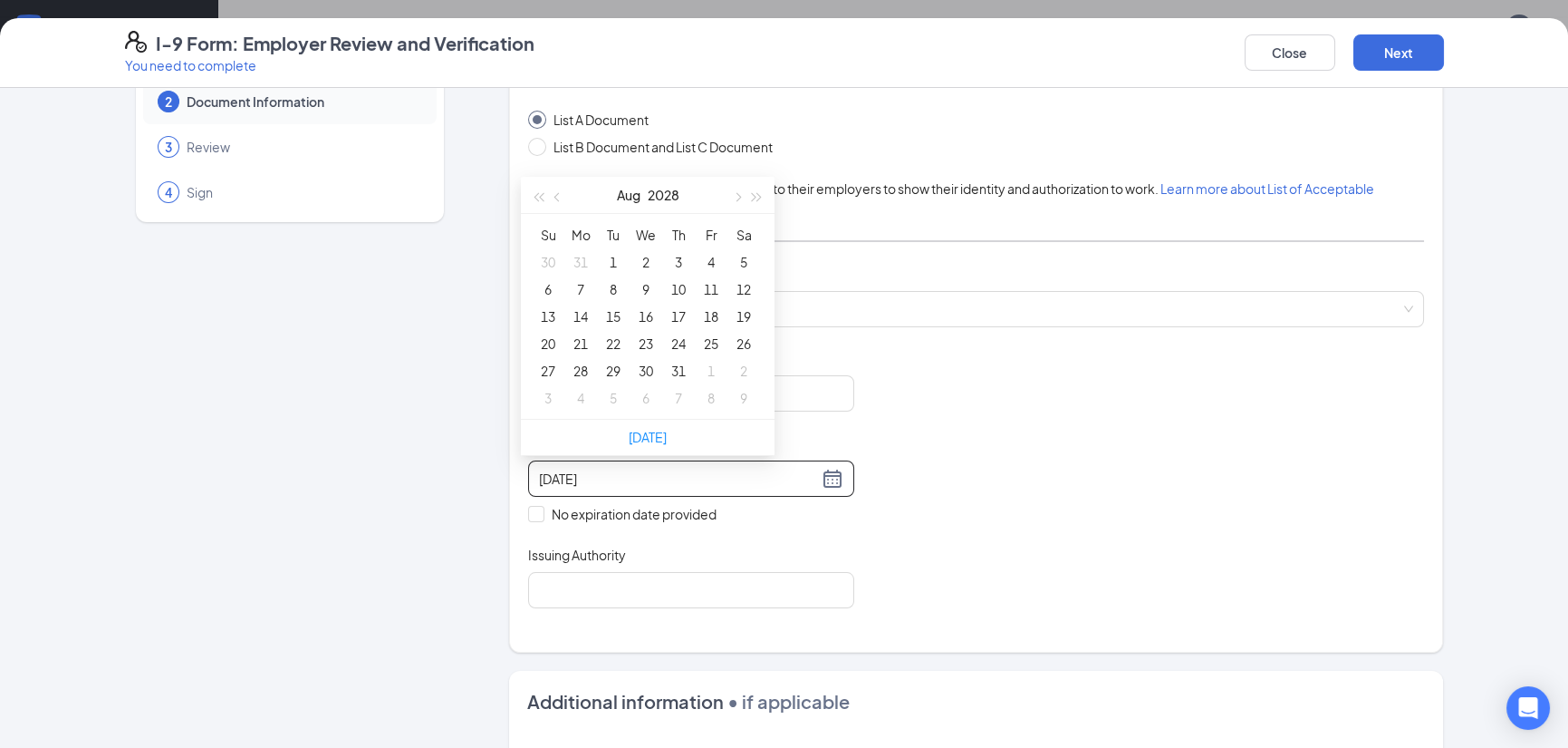
type input "[DATE]"
click at [743, 196] on button "button" at bounding box center [737, 195] width 20 height 36
click at [555, 197] on span "button" at bounding box center [558, 197] width 9 height 9
click at [555, 196] on span "button" at bounding box center [558, 197] width 9 height 9
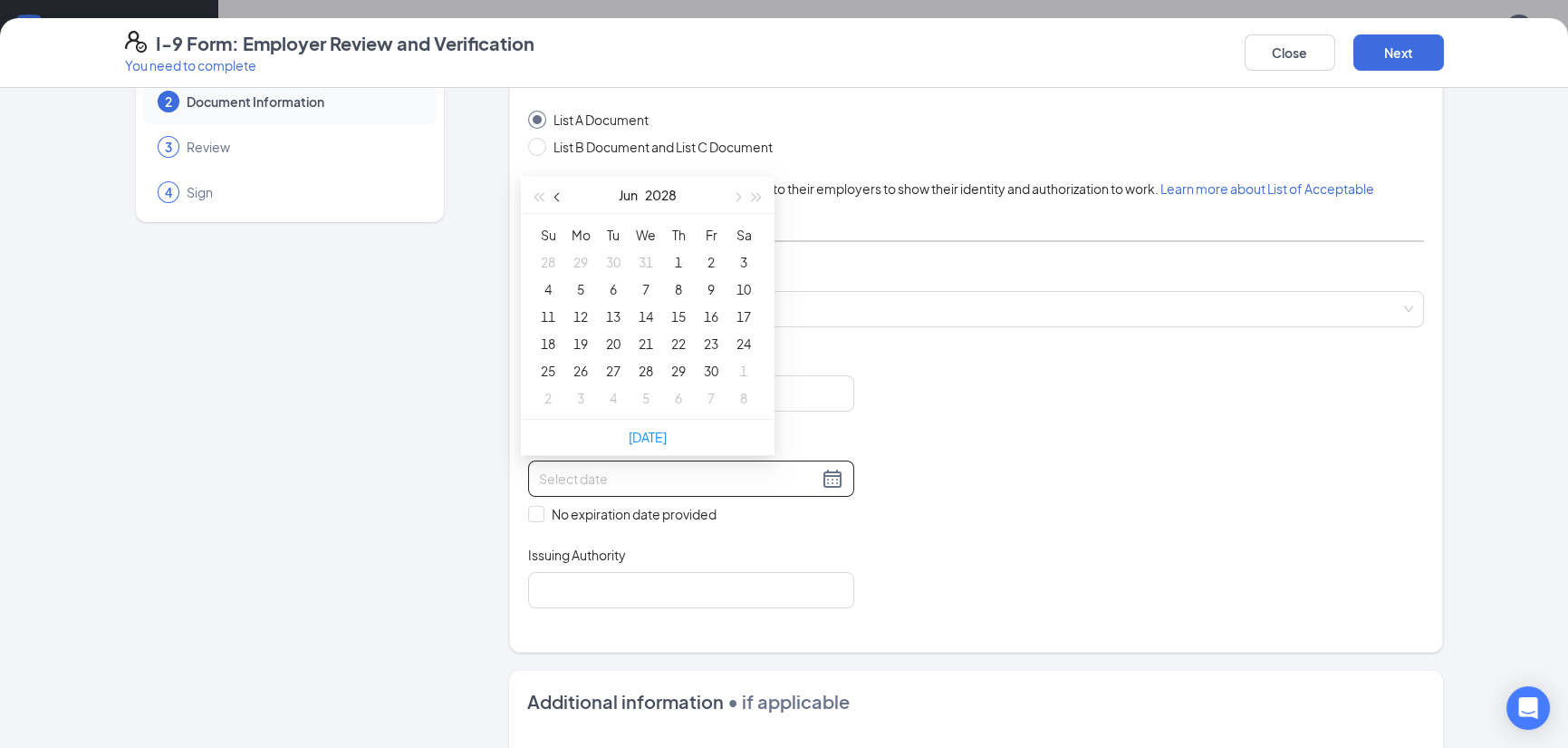
click at [555, 196] on span "button" at bounding box center [558, 197] width 9 height 9
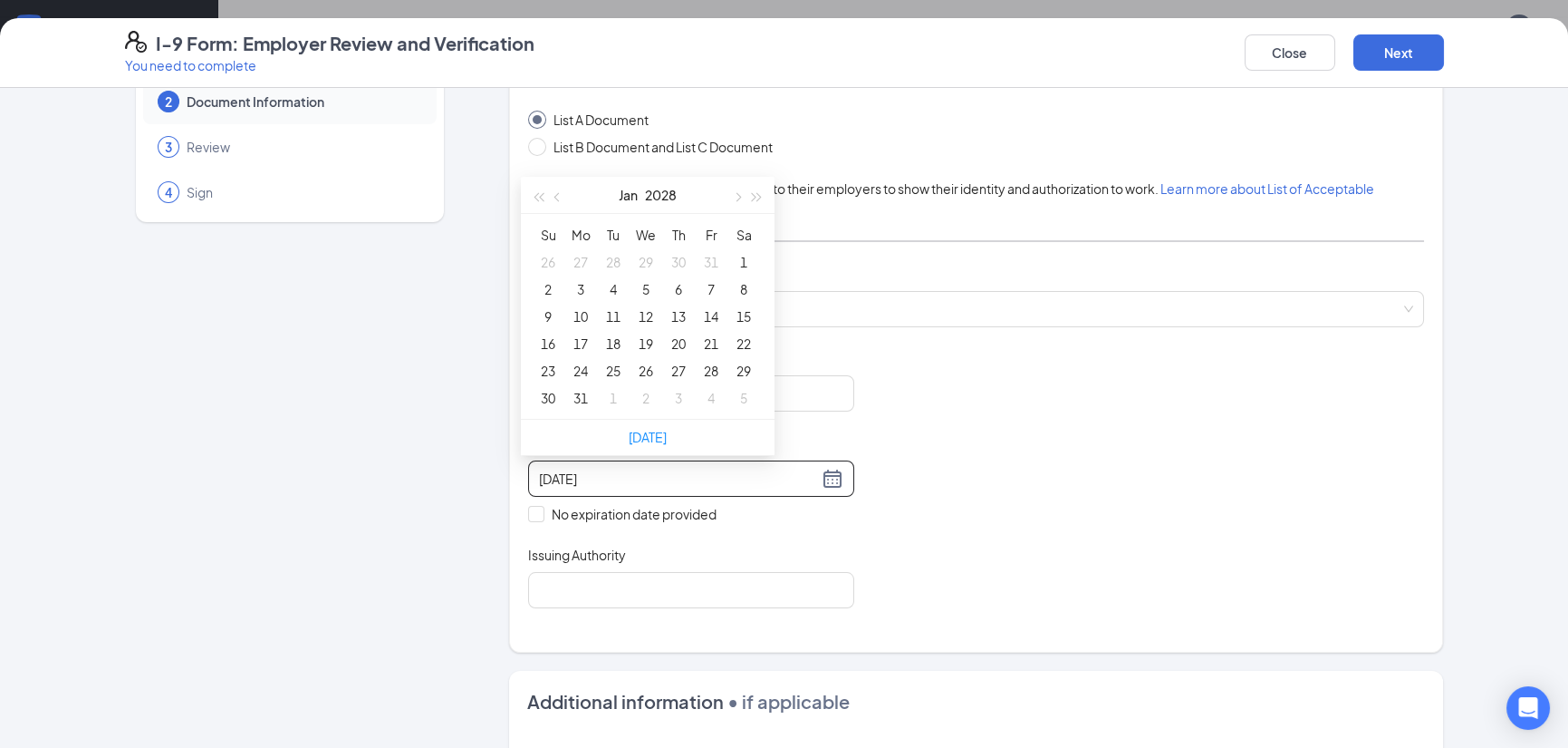
type input "[DATE]"
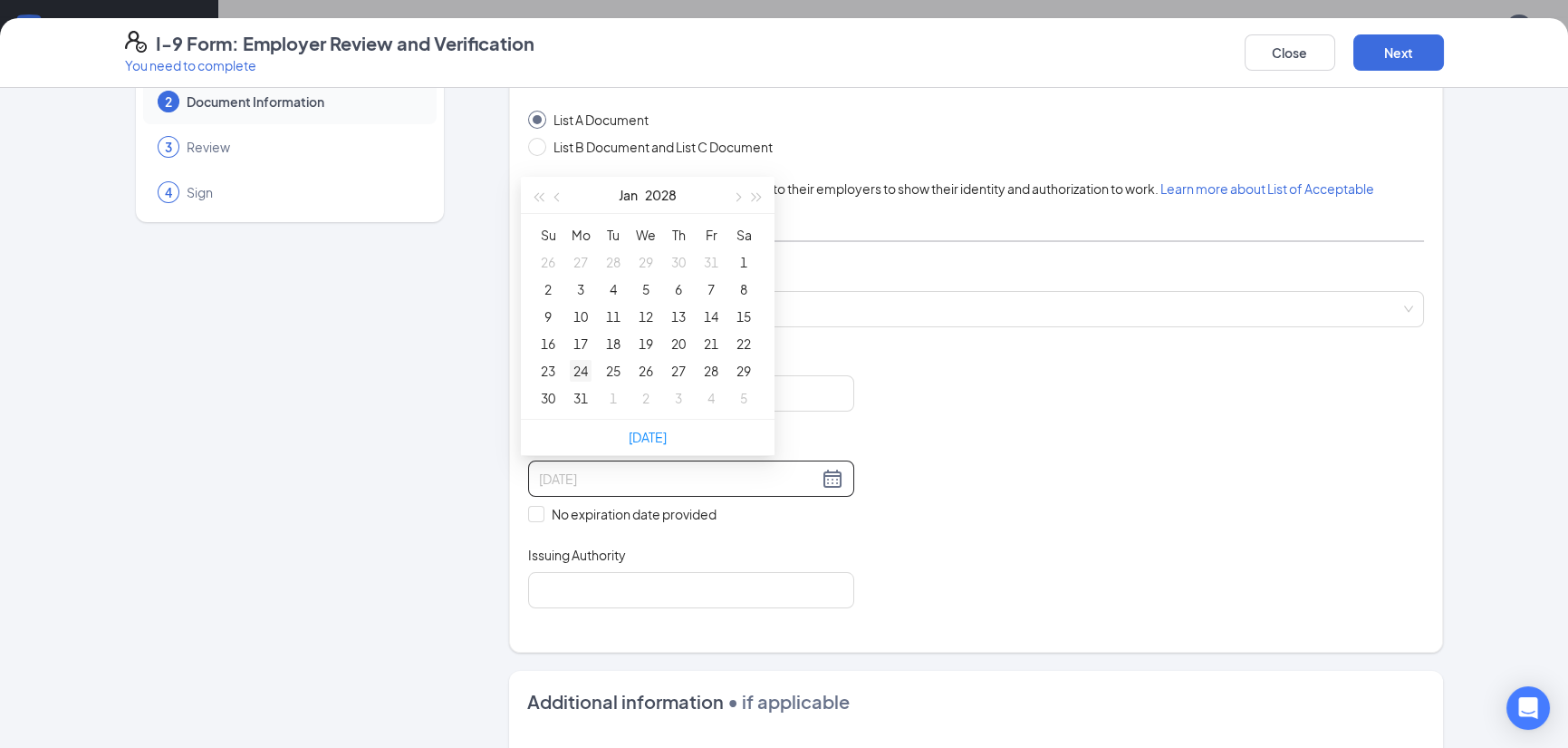
click at [582, 370] on div "24" at bounding box center [581, 371] width 22 height 22
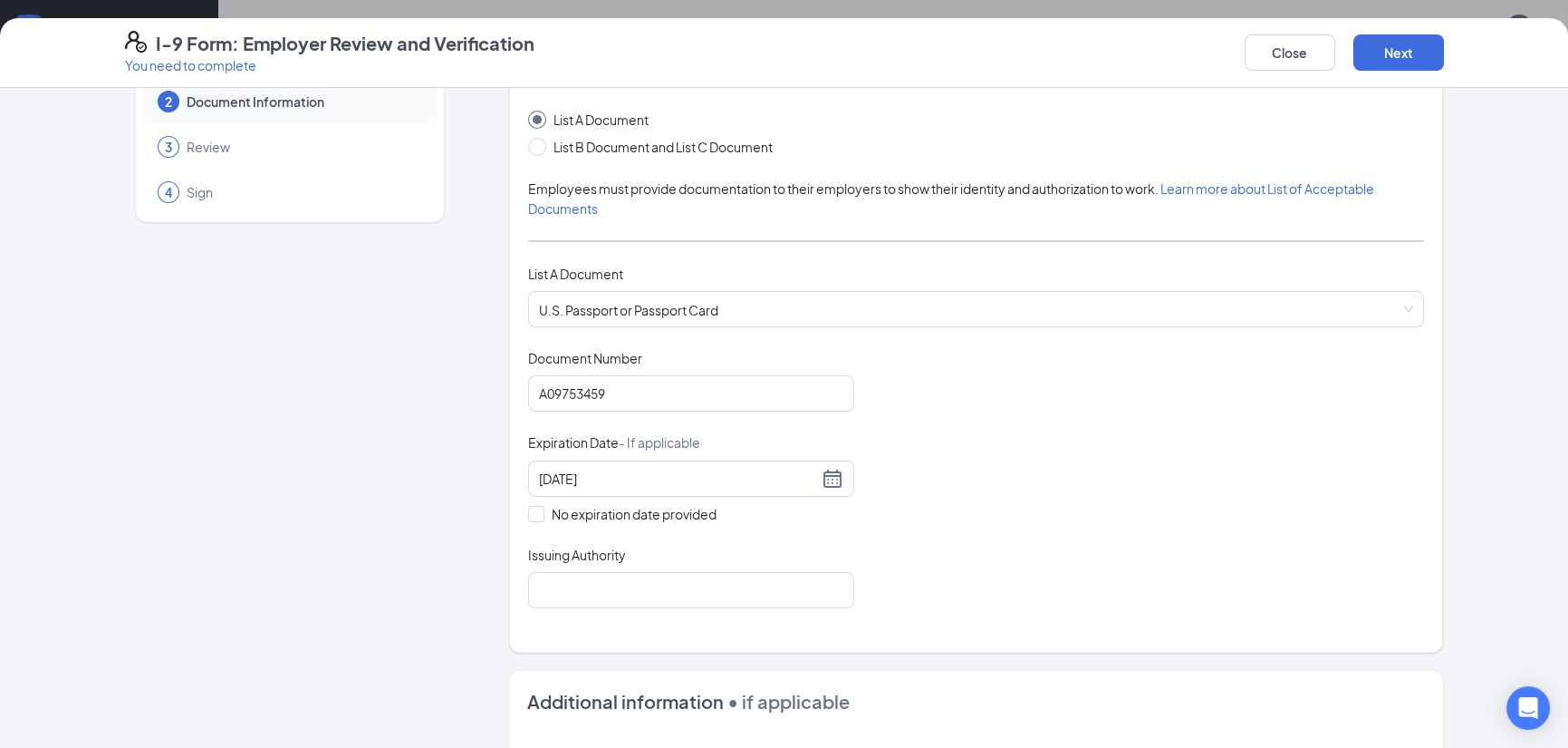
click at [1150, 435] on div "Document Title U.S. Passport or Passport Card Document Number [PASSPORT] Expira…" at bounding box center [976, 478] width 896 height 259
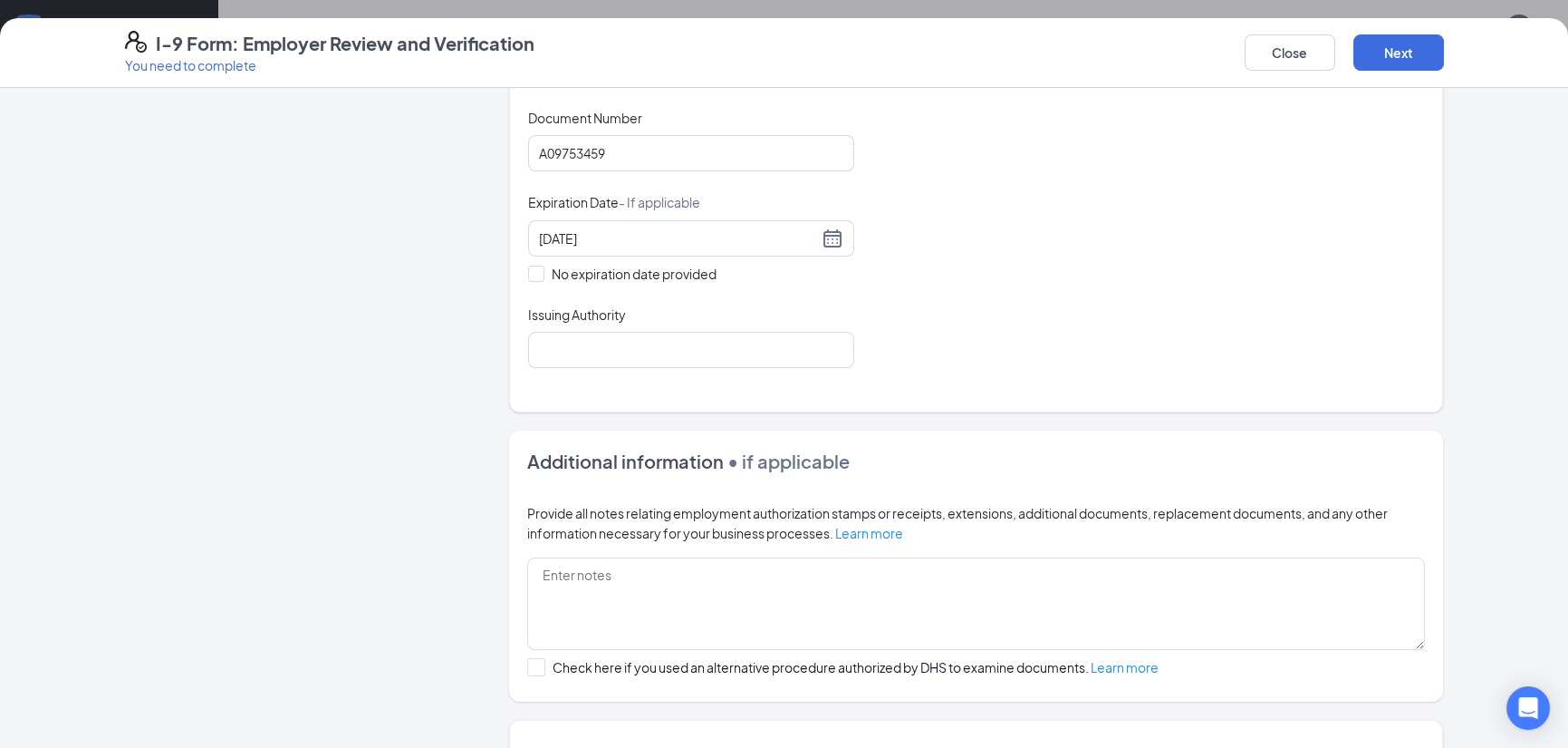
scroll to position [363, 0]
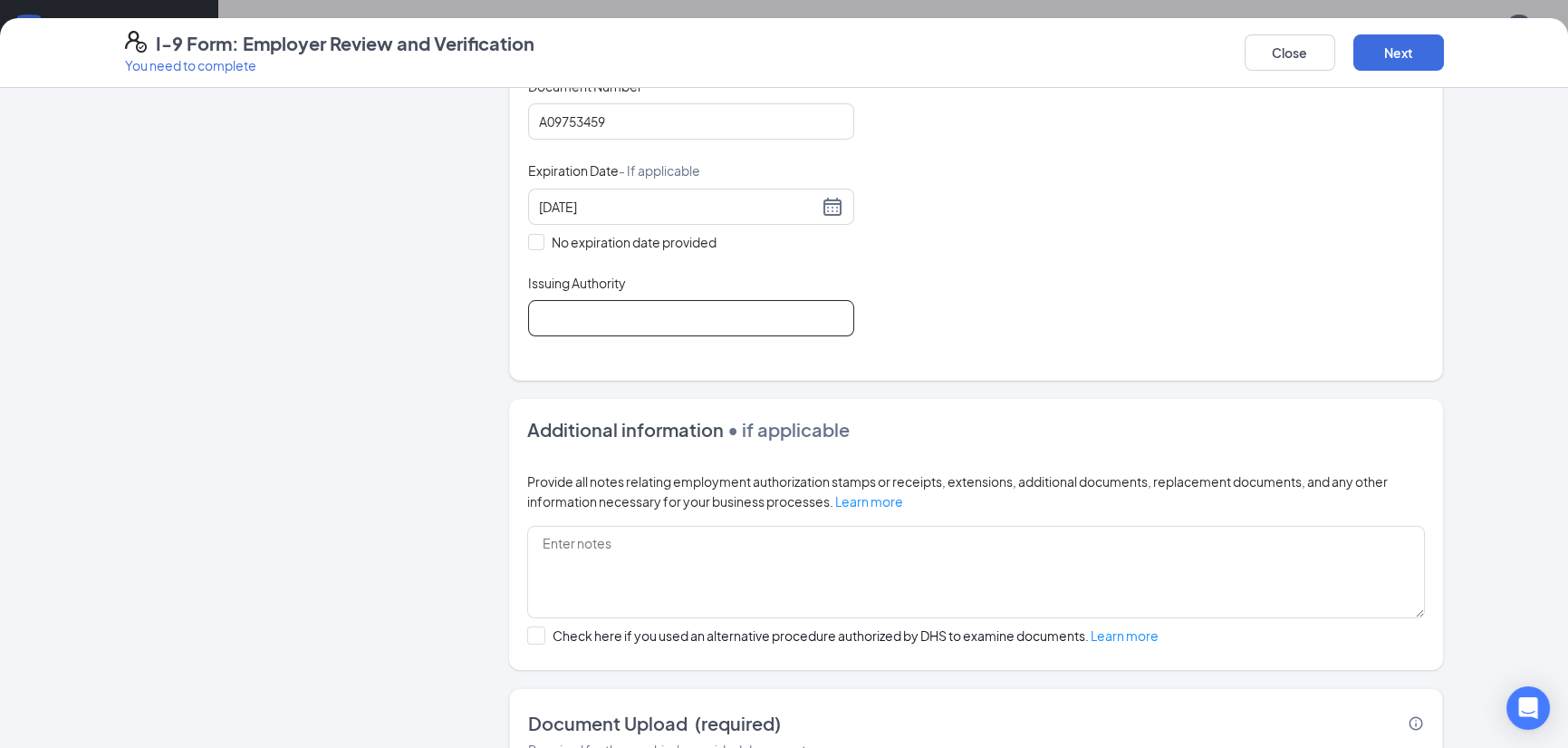
click at [671, 304] on input "Issuing Authority" at bounding box center [691, 318] width 326 height 36
type input "[GEOGRAPHIC_DATA]"
click at [998, 306] on div "Document Title U.S. Passport or Passport Card Document Number [PASSPORT] Expira…" at bounding box center [976, 207] width 896 height 259
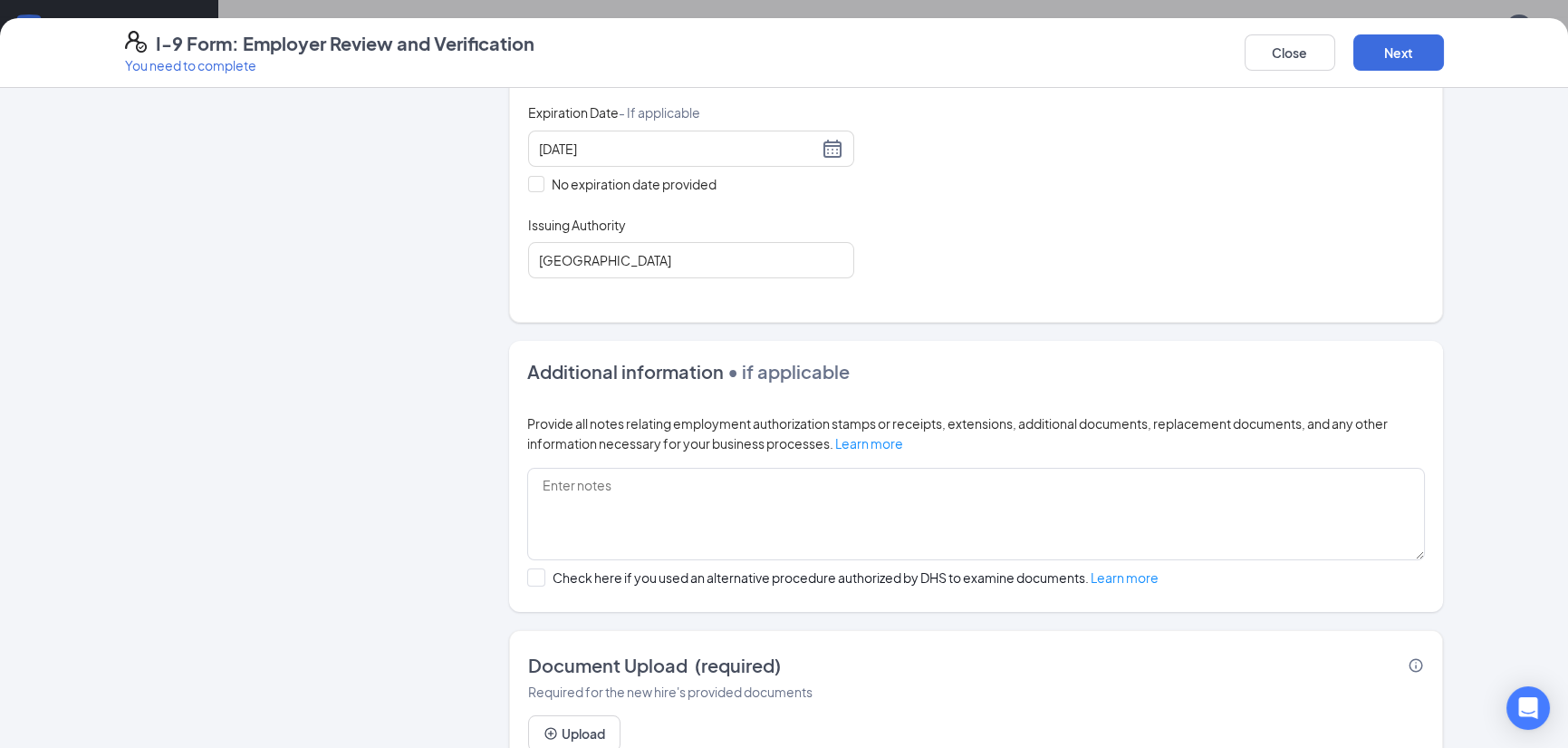
scroll to position [494, 0]
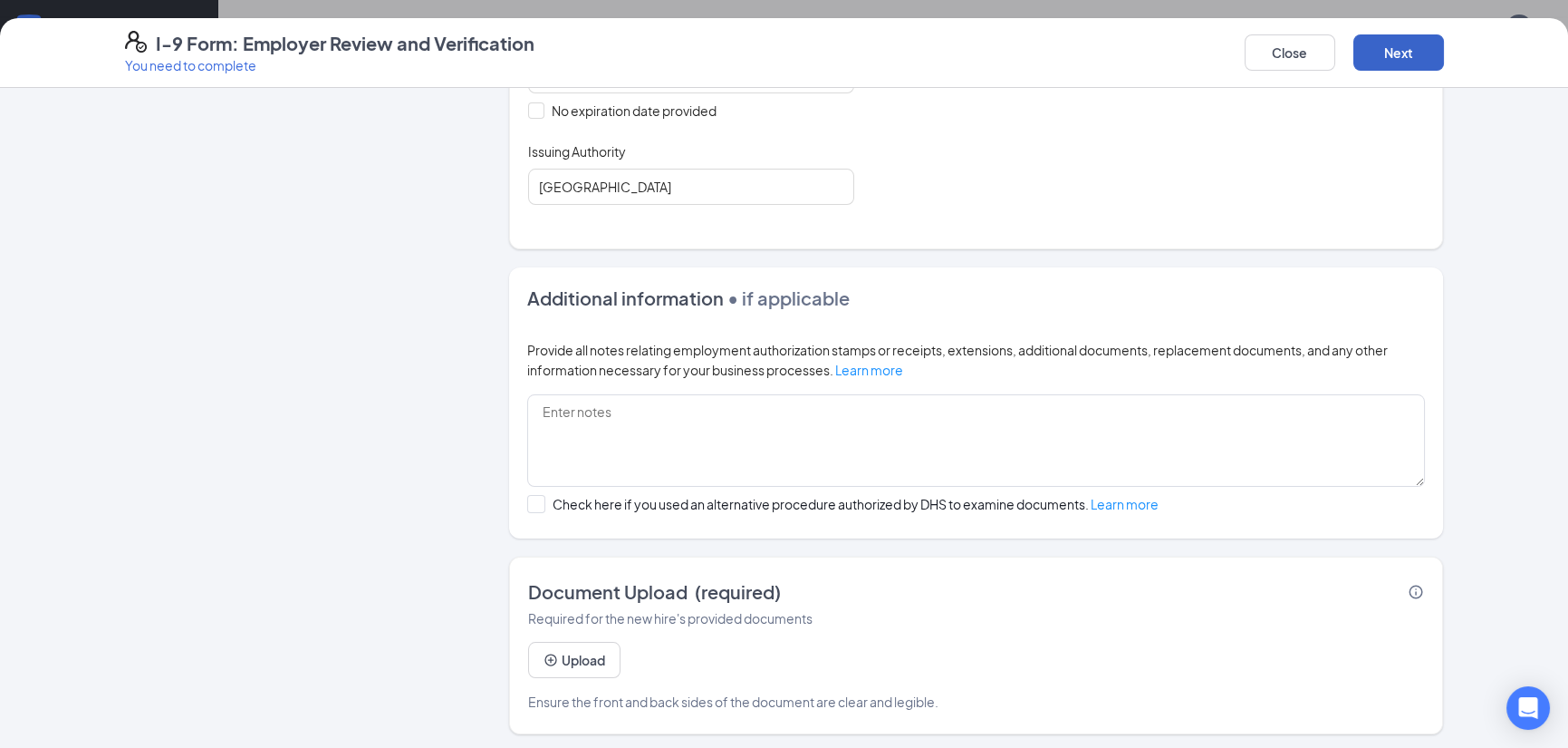
click at [1398, 54] on button "Next" at bounding box center [1398, 53] width 90 height 36
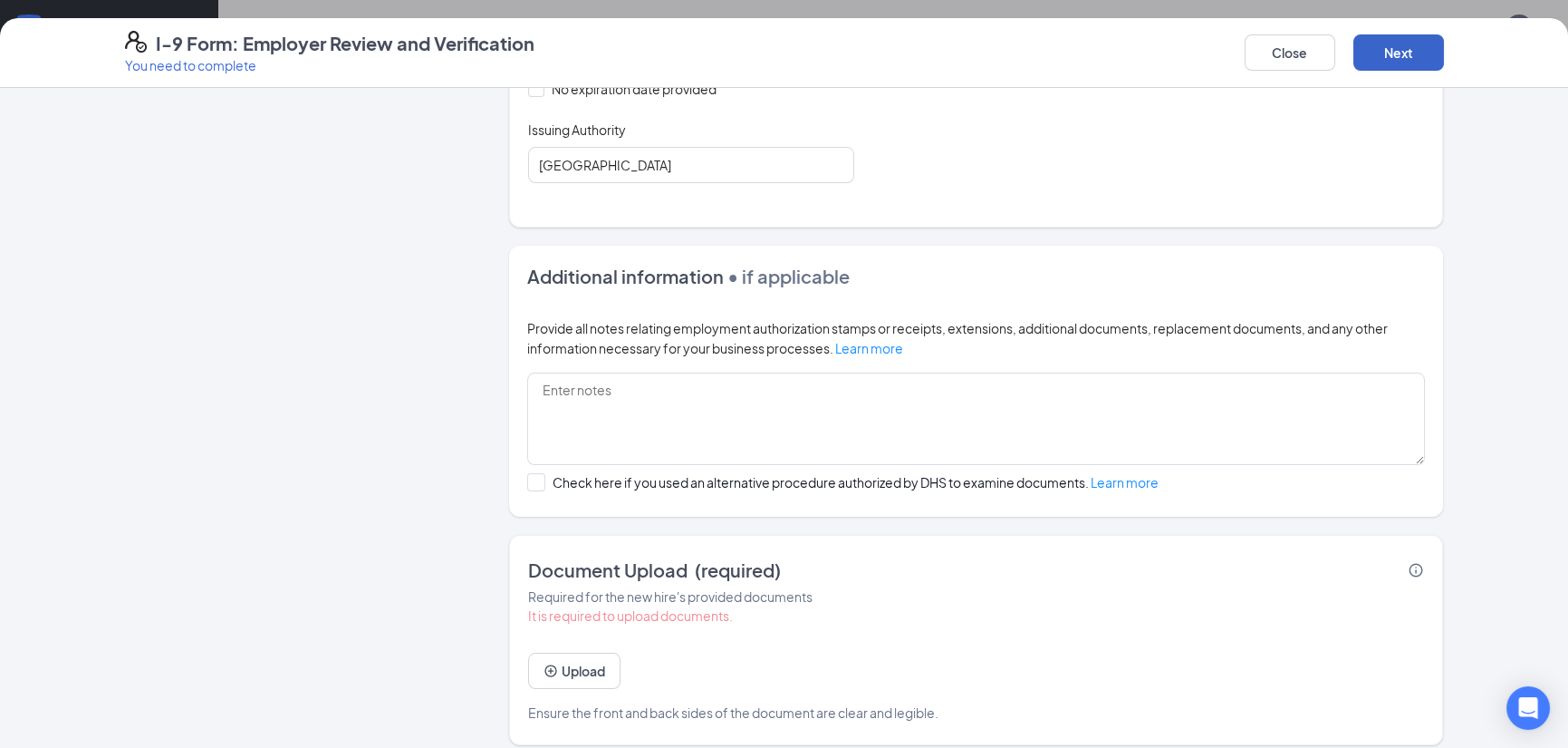
scroll to position [526, 0]
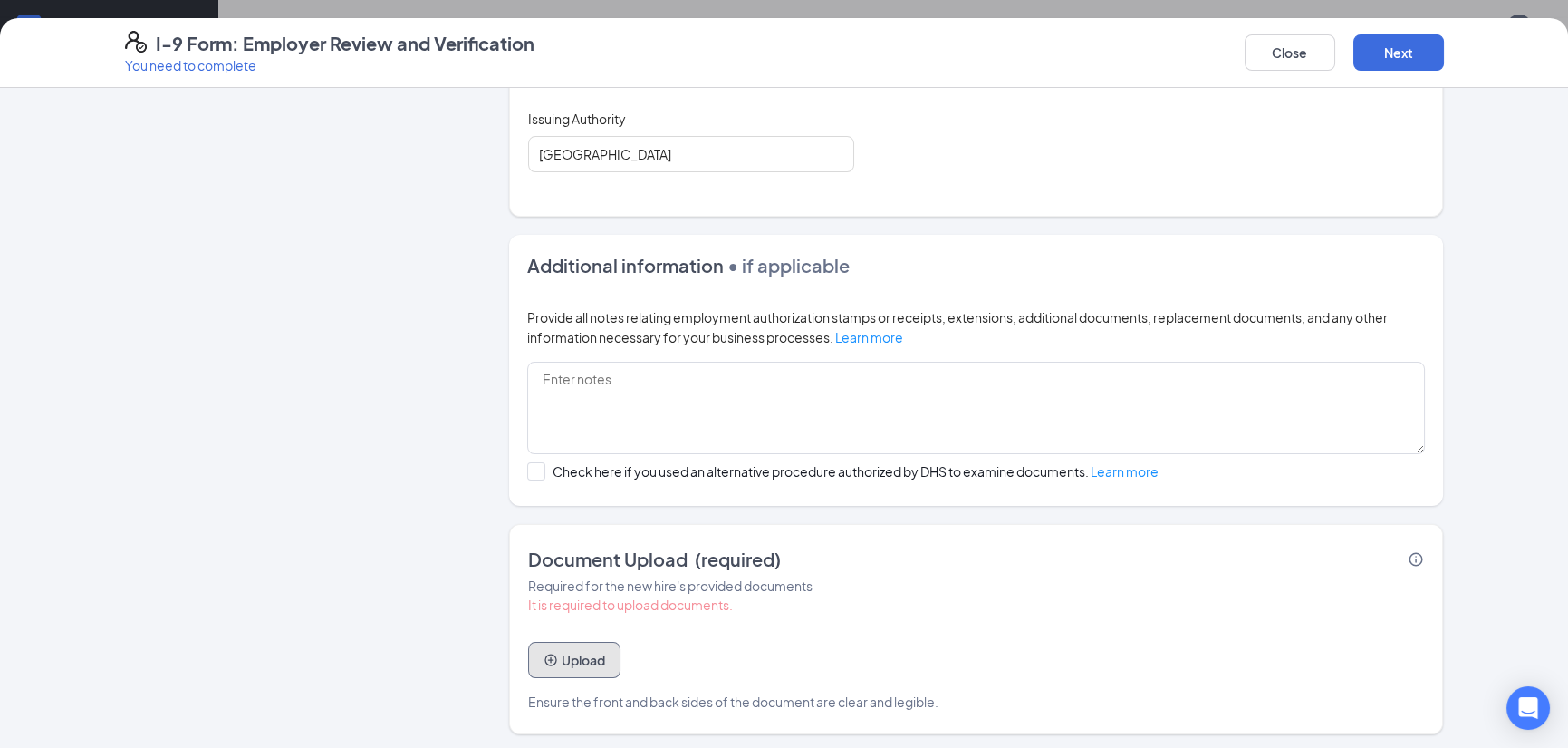
click at [583, 657] on button "Upload" at bounding box center [574, 660] width 92 height 36
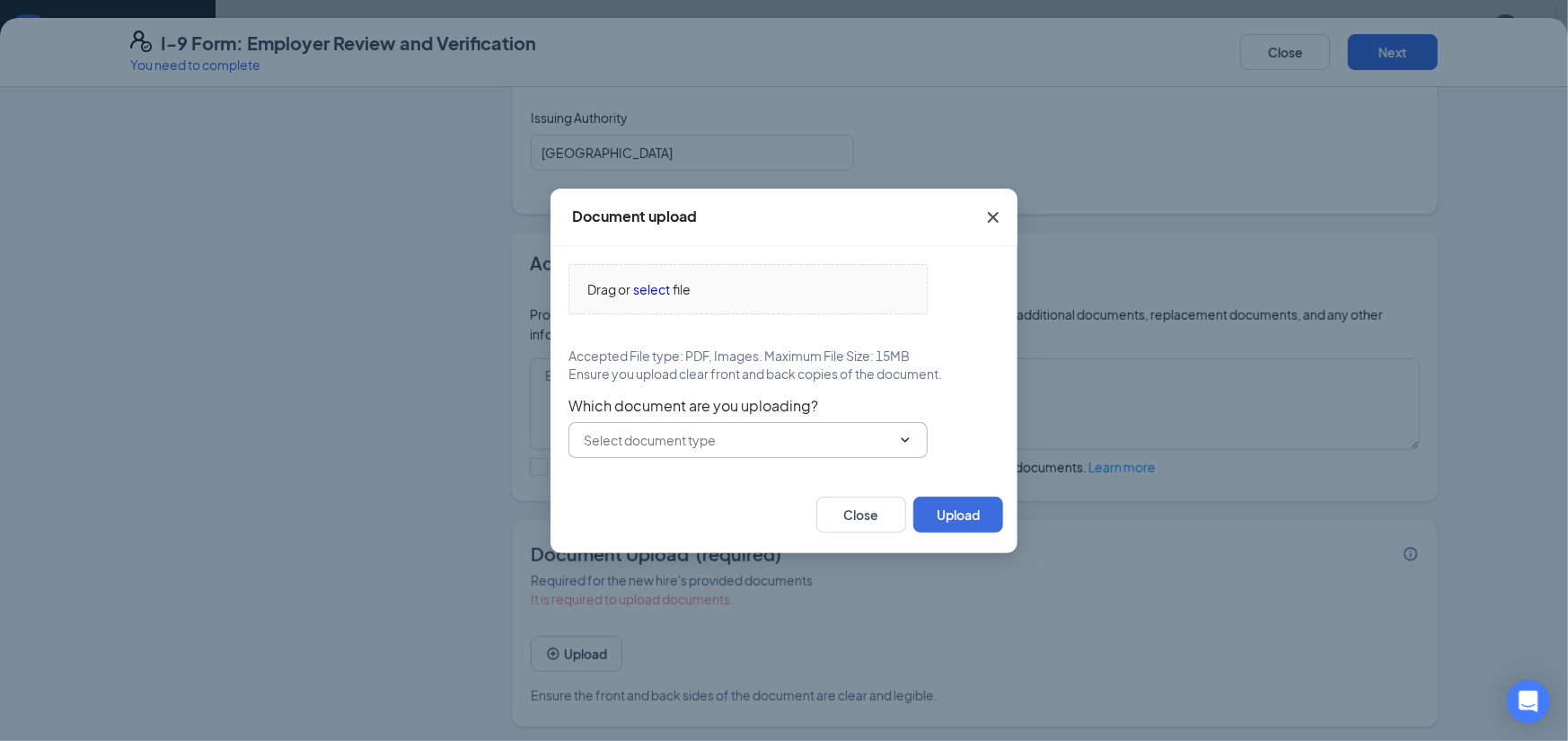
click at [900, 438] on icon "ChevronDown" at bounding box center [905, 440] width 15 height 15
click at [716, 484] on div "U.S. Passport or Passport Card" at bounding box center [671, 481] width 178 height 20
type input "U.S. Passport or Passport Card"
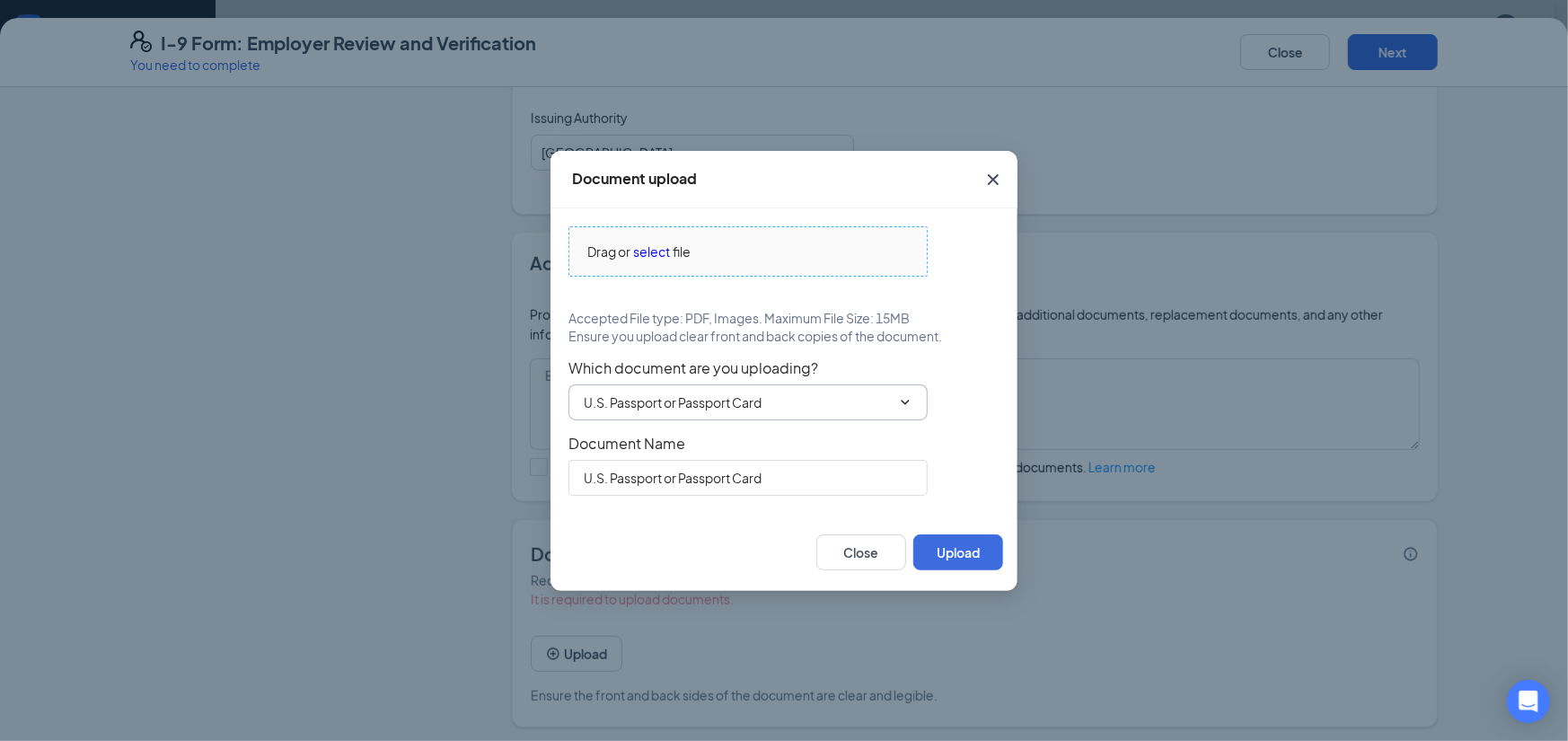
click at [649, 255] on span "select" at bounding box center [651, 251] width 36 height 20
click at [657, 249] on span "select" at bounding box center [651, 251] width 36 height 20
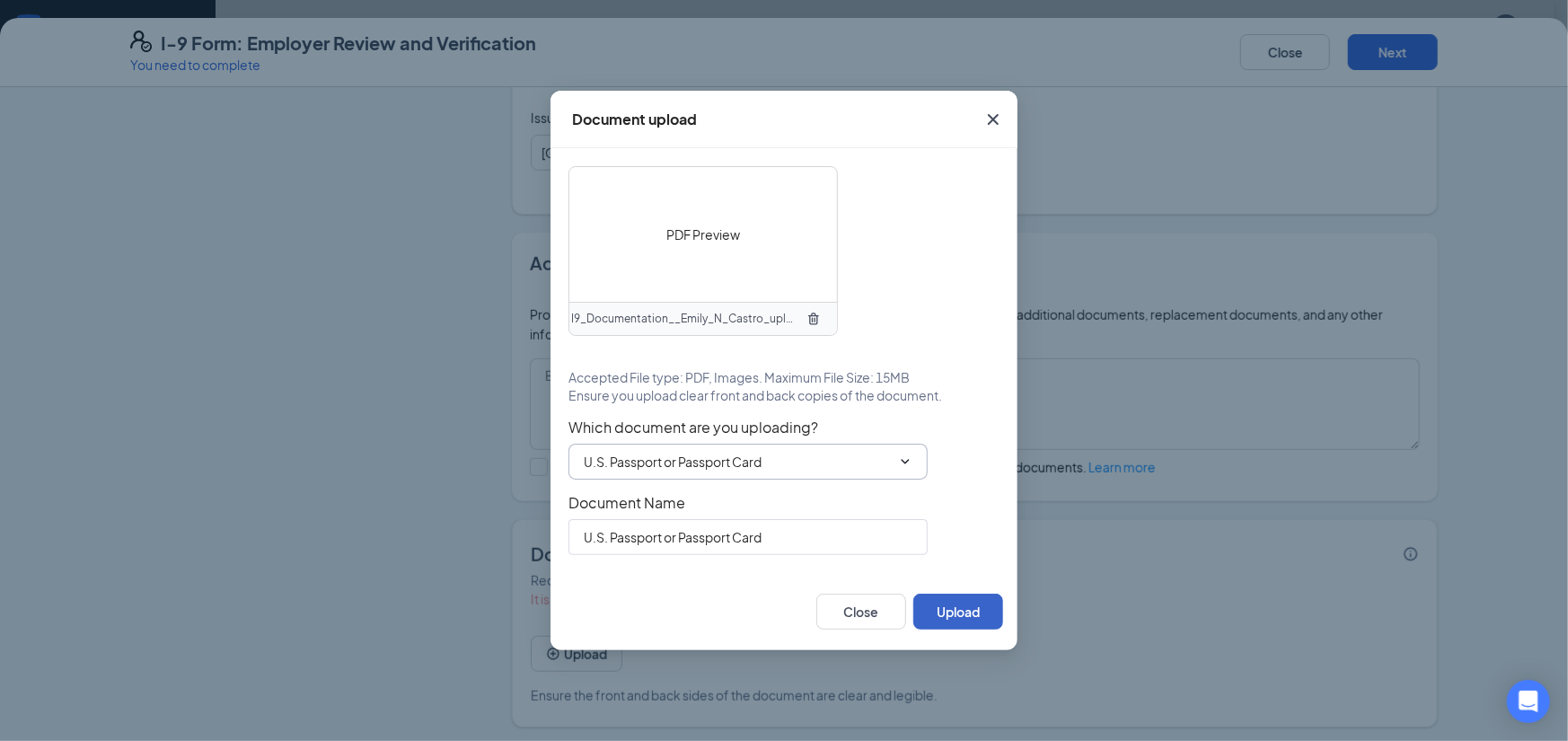
click at [970, 608] on button "Upload" at bounding box center [958, 611] width 90 height 35
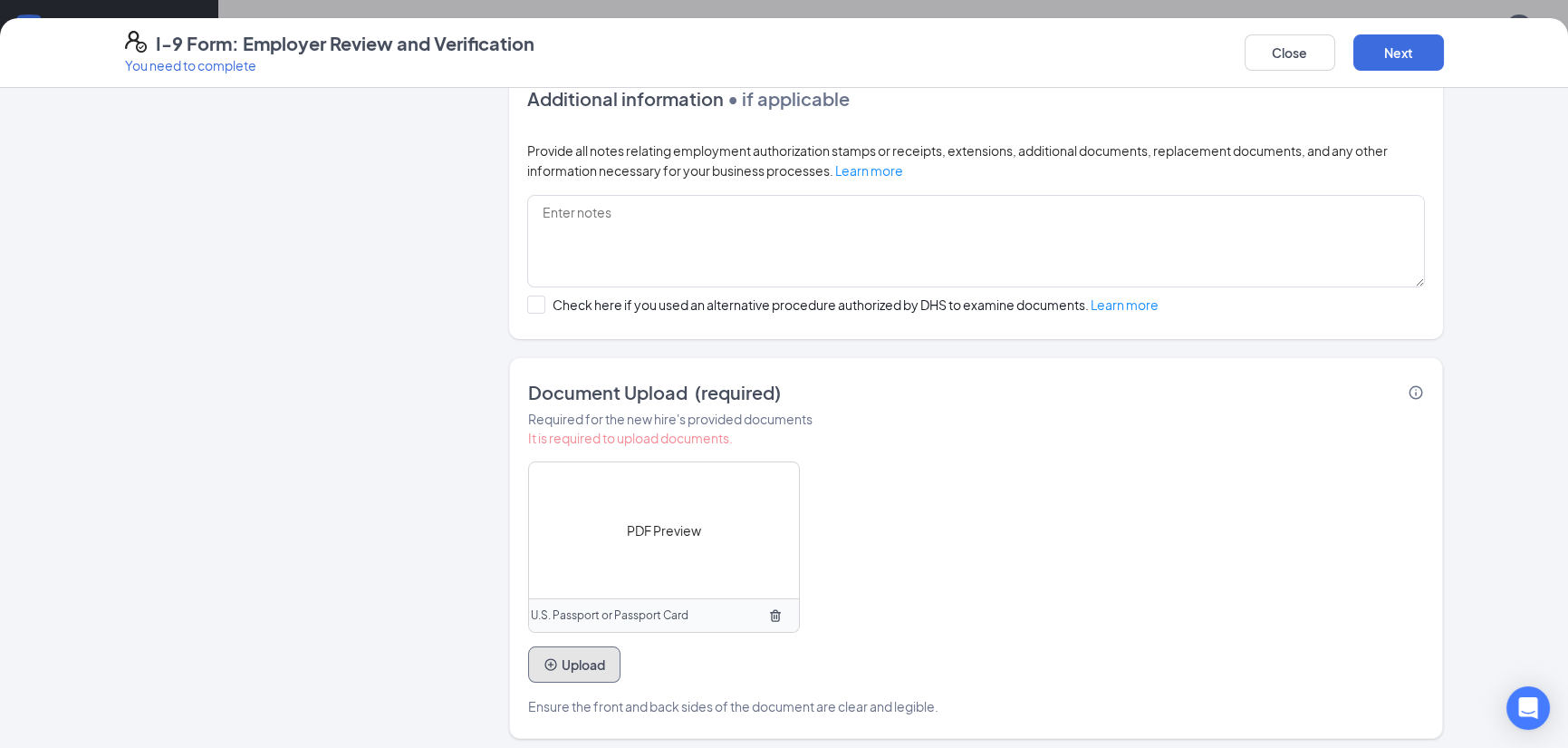
scroll to position [697, 0]
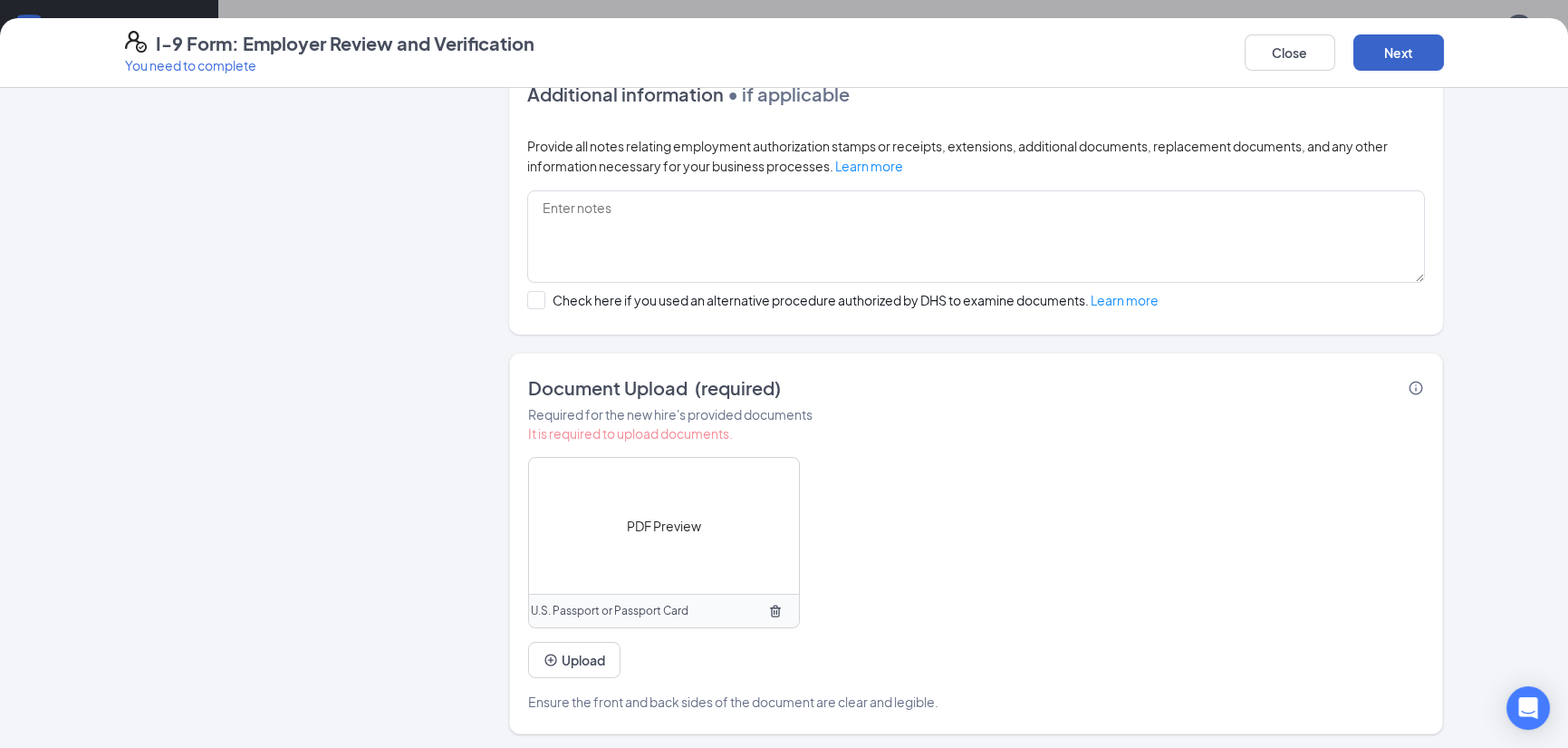
click at [1397, 53] on button "Next" at bounding box center [1398, 53] width 90 height 36
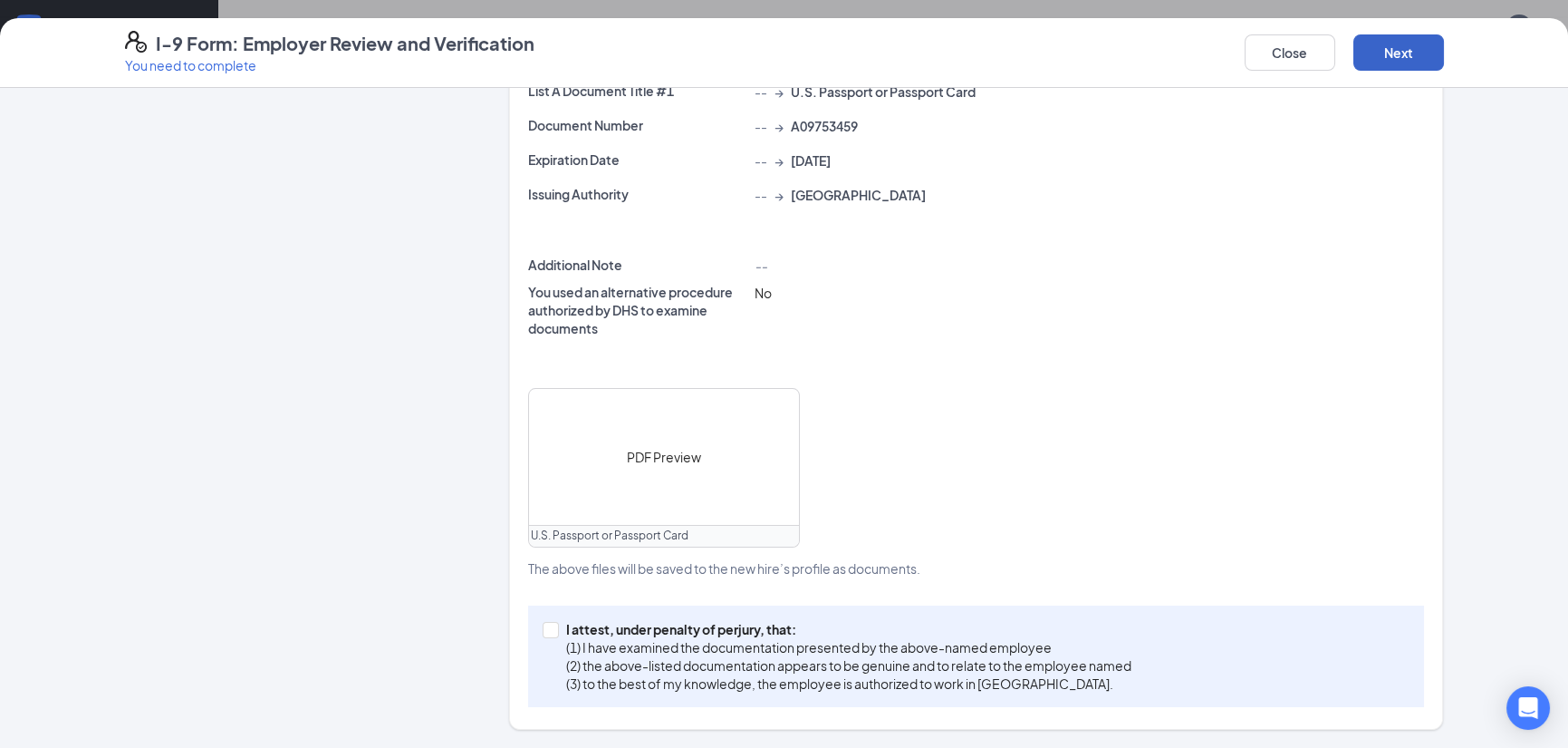
scroll to position [453, 0]
click at [545, 625] on input "I attest, under penalty of [PERSON_NAME], that: (1) I have examined the documen…" at bounding box center [548, 630] width 13 height 13
checkbox input "true"
click at [1391, 46] on button "Next" at bounding box center [1398, 53] width 90 height 36
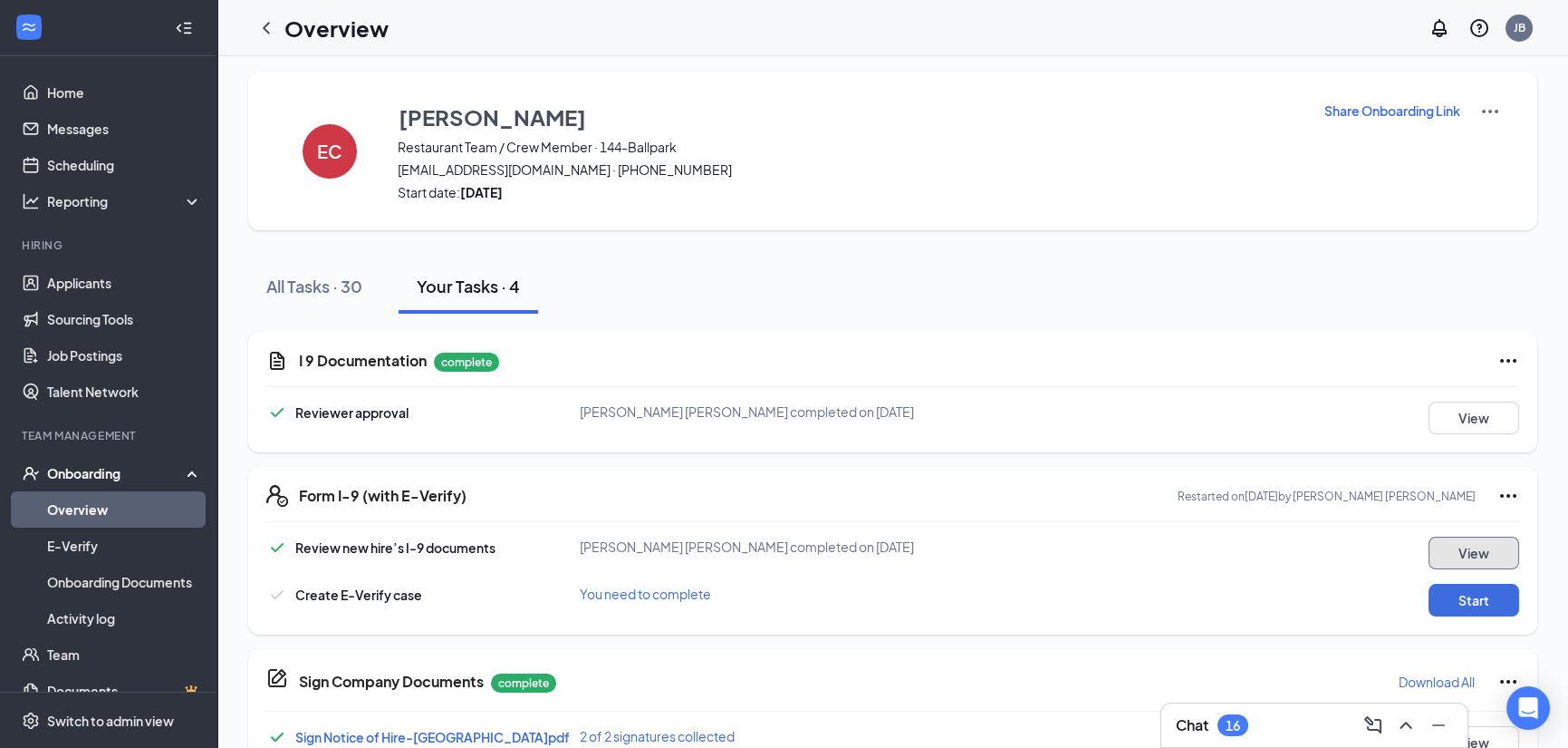
scroll to position [0, 0]
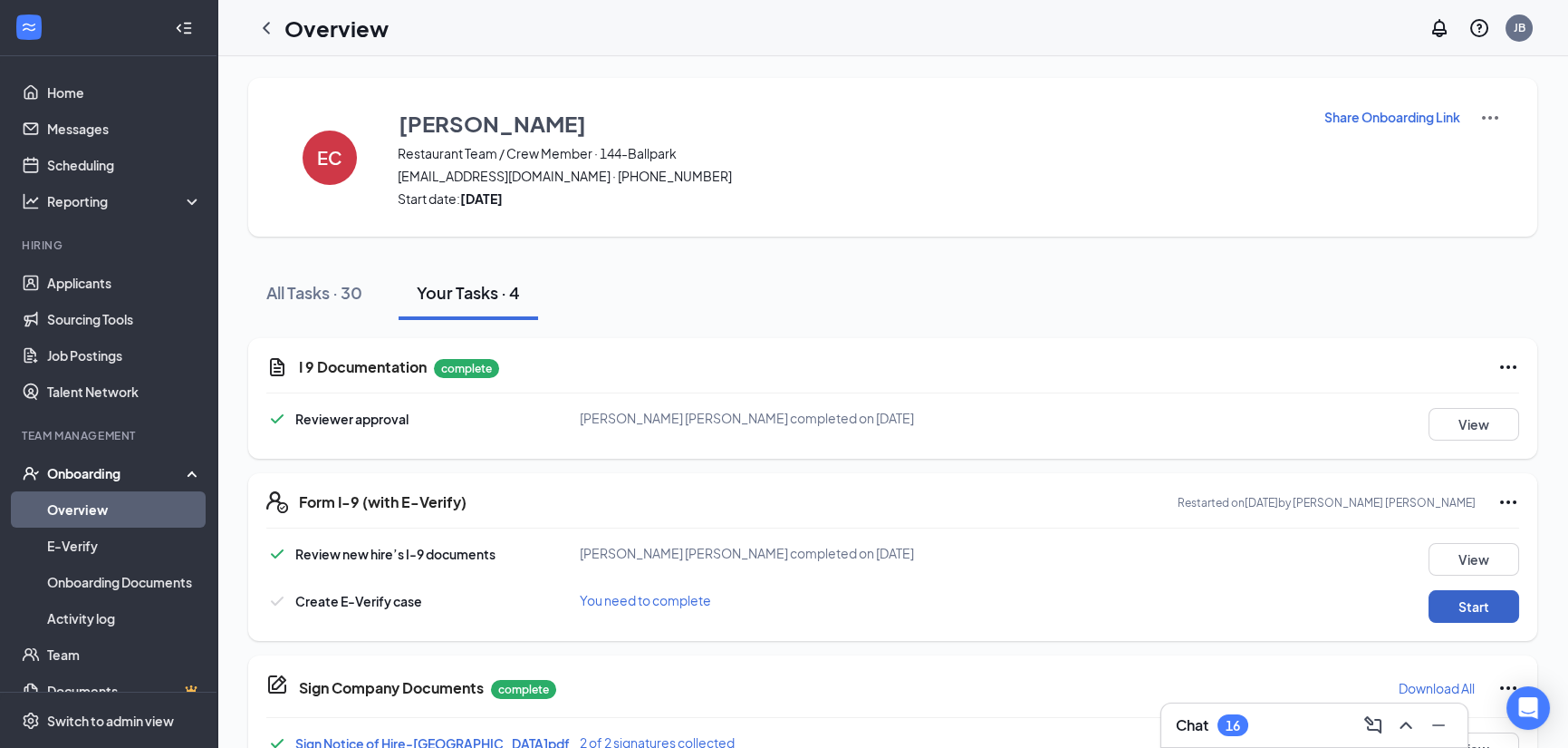
click at [1477, 599] on button "Start" at bounding box center [1473, 606] width 90 height 33
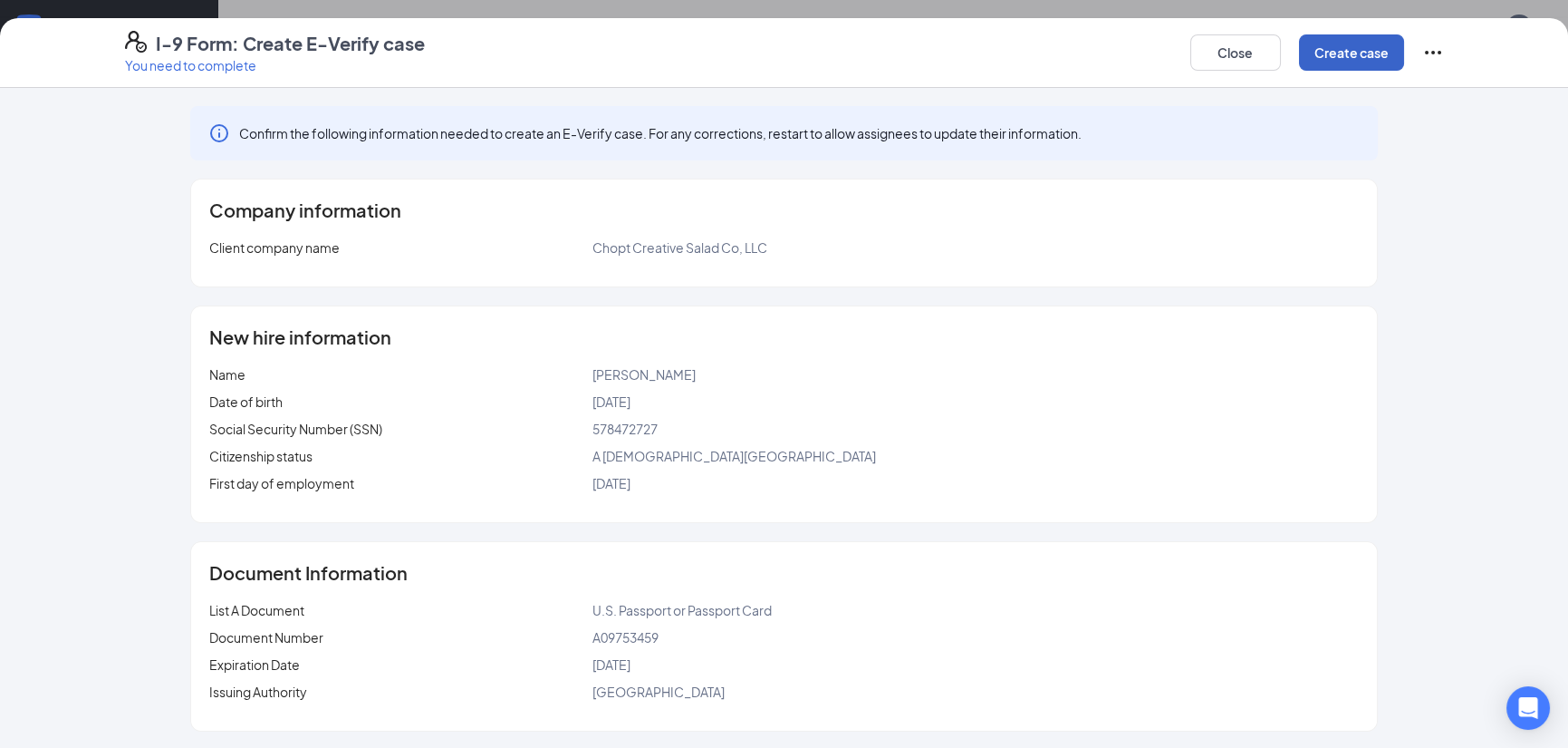
click at [1348, 51] on button "Create case" at bounding box center [1352, 53] width 105 height 36
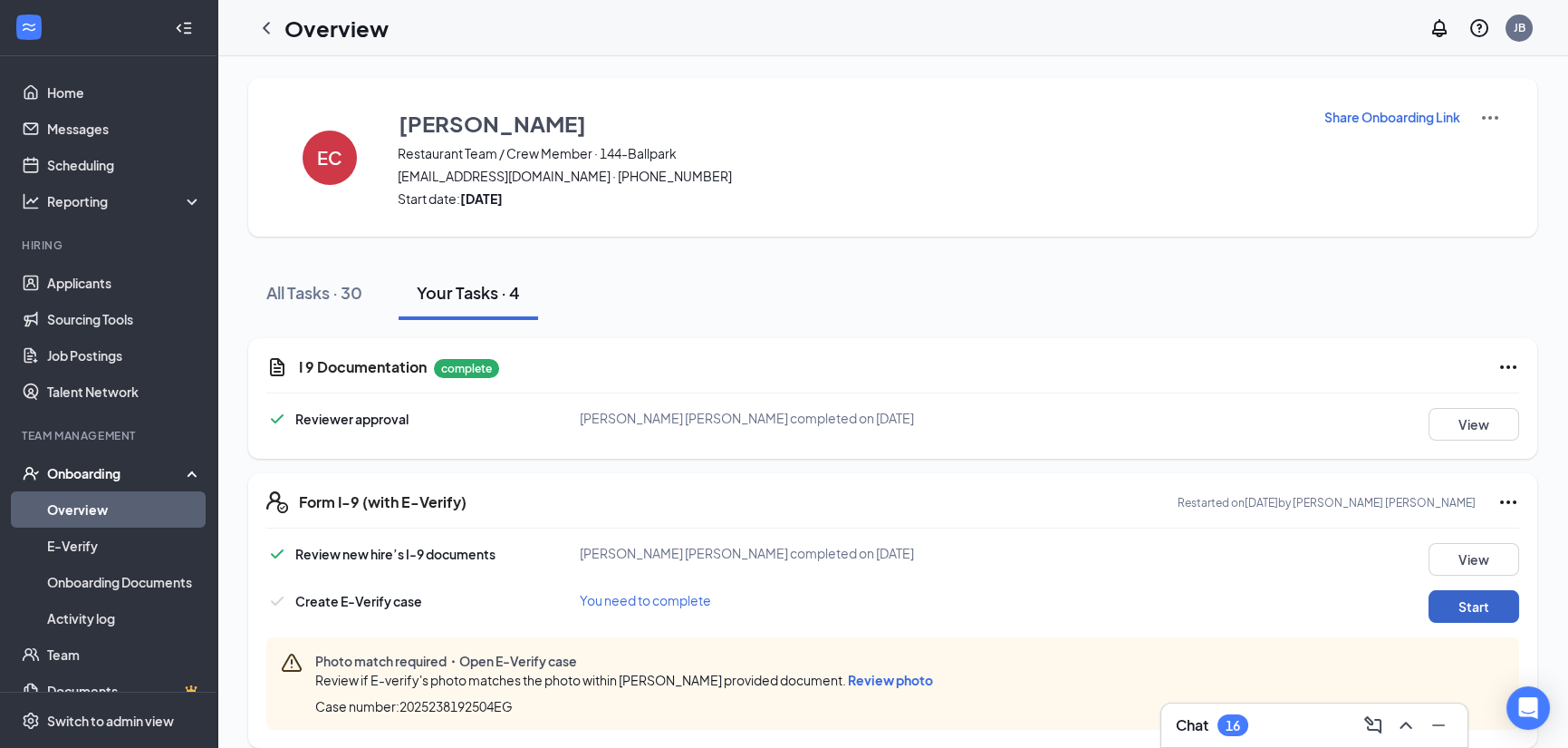
scroll to position [162, 0]
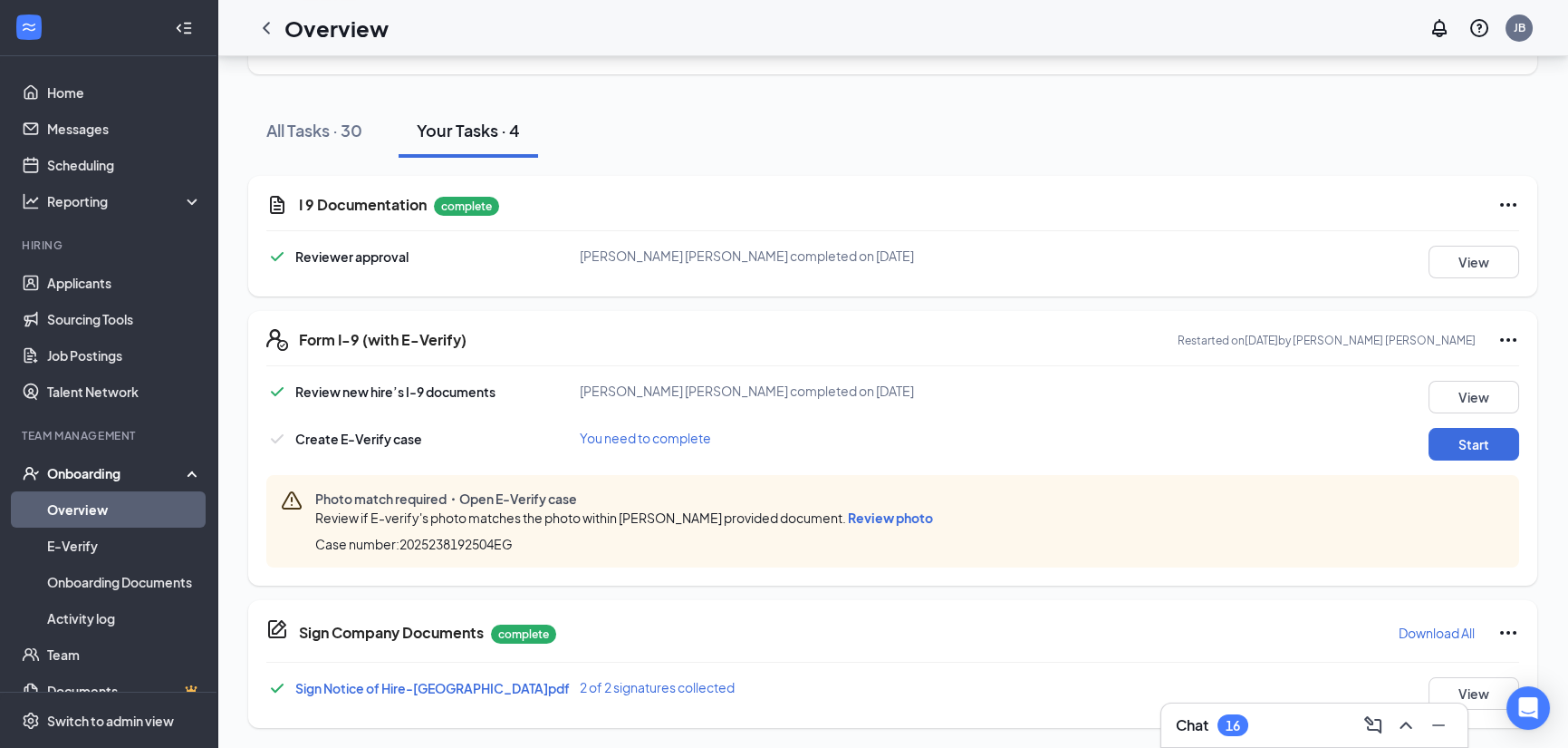
click at [903, 518] on span "Review photo" at bounding box center [891, 518] width 85 height 16
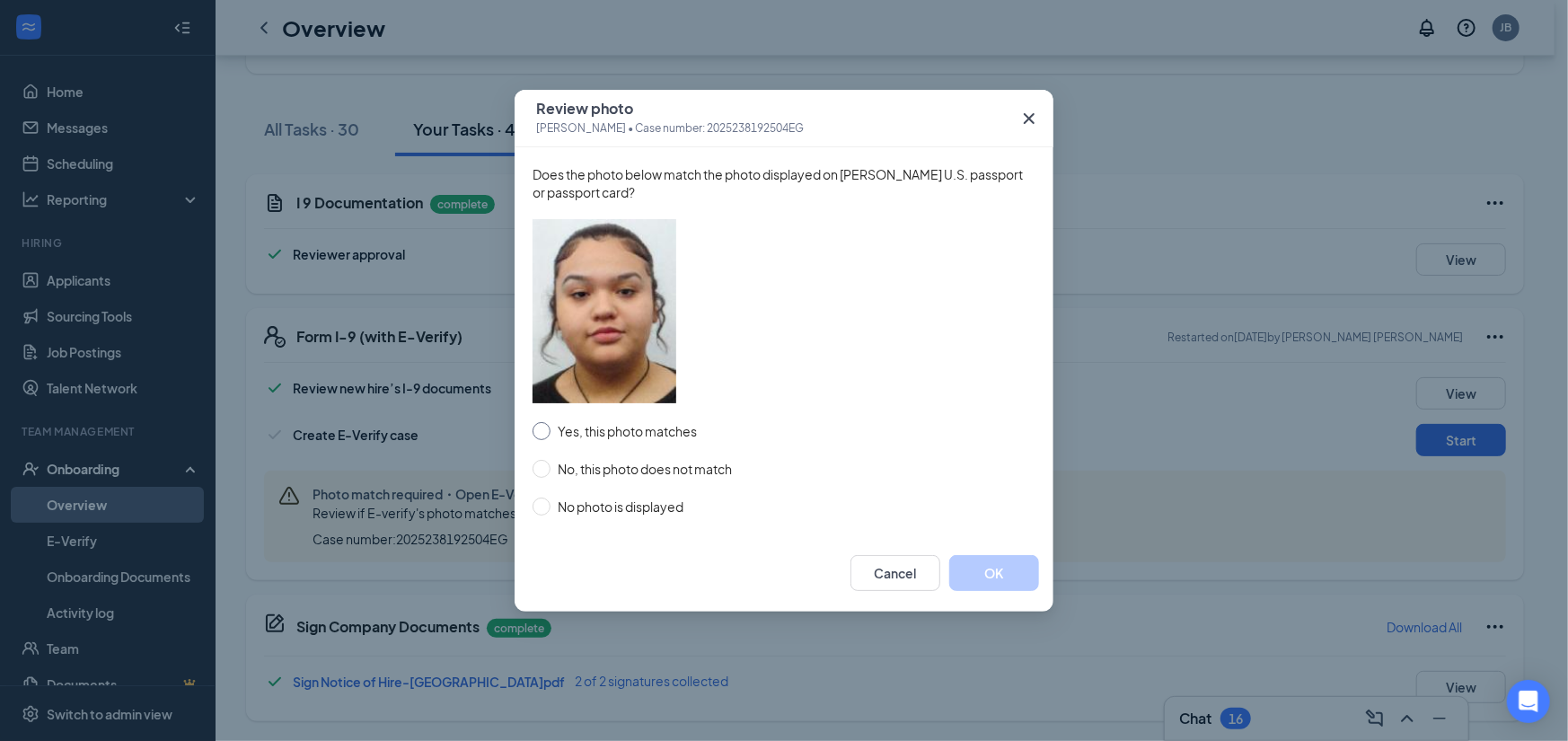
click at [572, 434] on span "Yes, this photo matches" at bounding box center [627, 431] width 154 height 20
click at [550, 434] on input "Yes, this photo matches" at bounding box center [541, 431] width 18 height 18
radio input "true"
click at [1011, 582] on button "OK" at bounding box center [993, 573] width 90 height 35
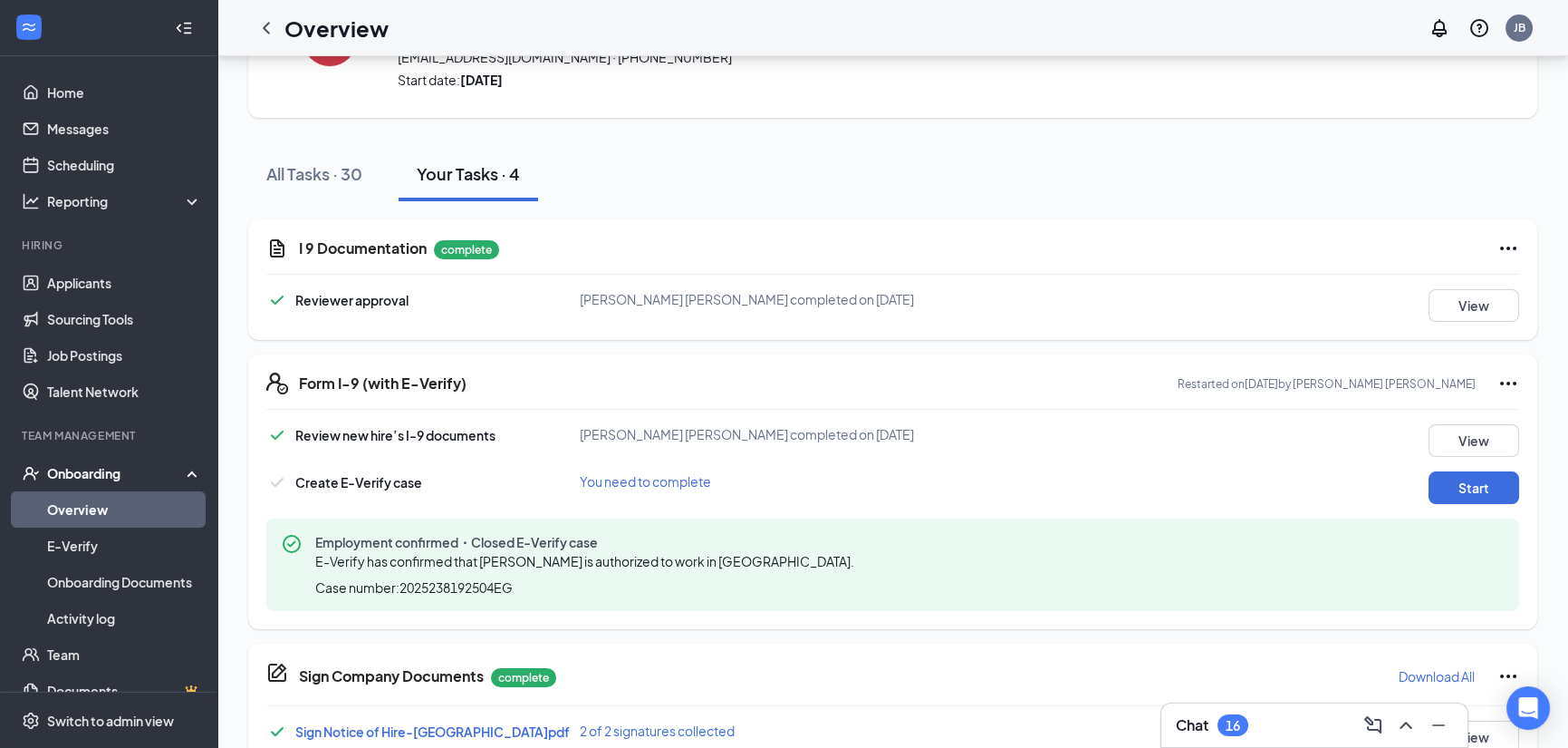
scroll to position [0, 0]
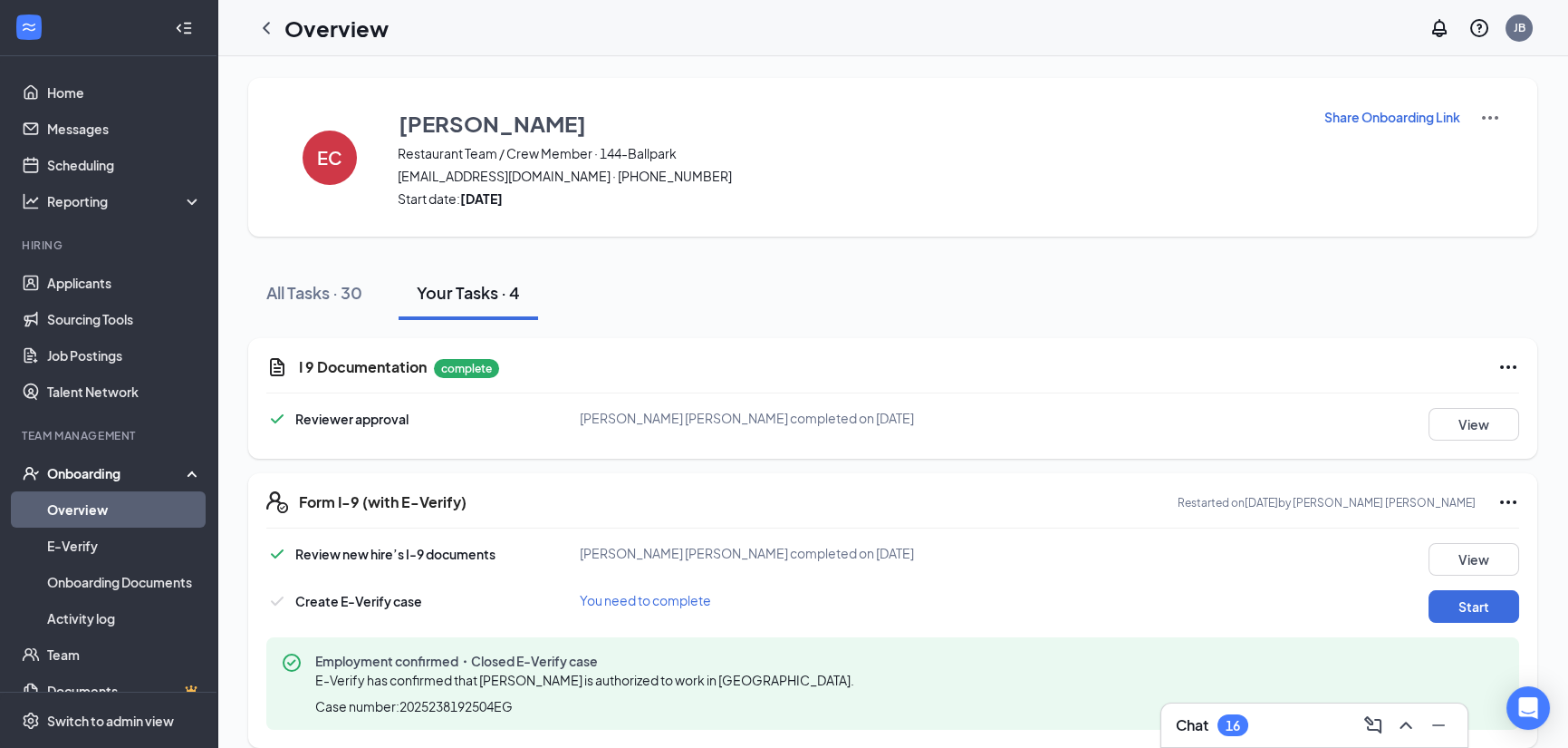
click at [484, 299] on div "Your Tasks · 4" at bounding box center [469, 292] width 103 height 23
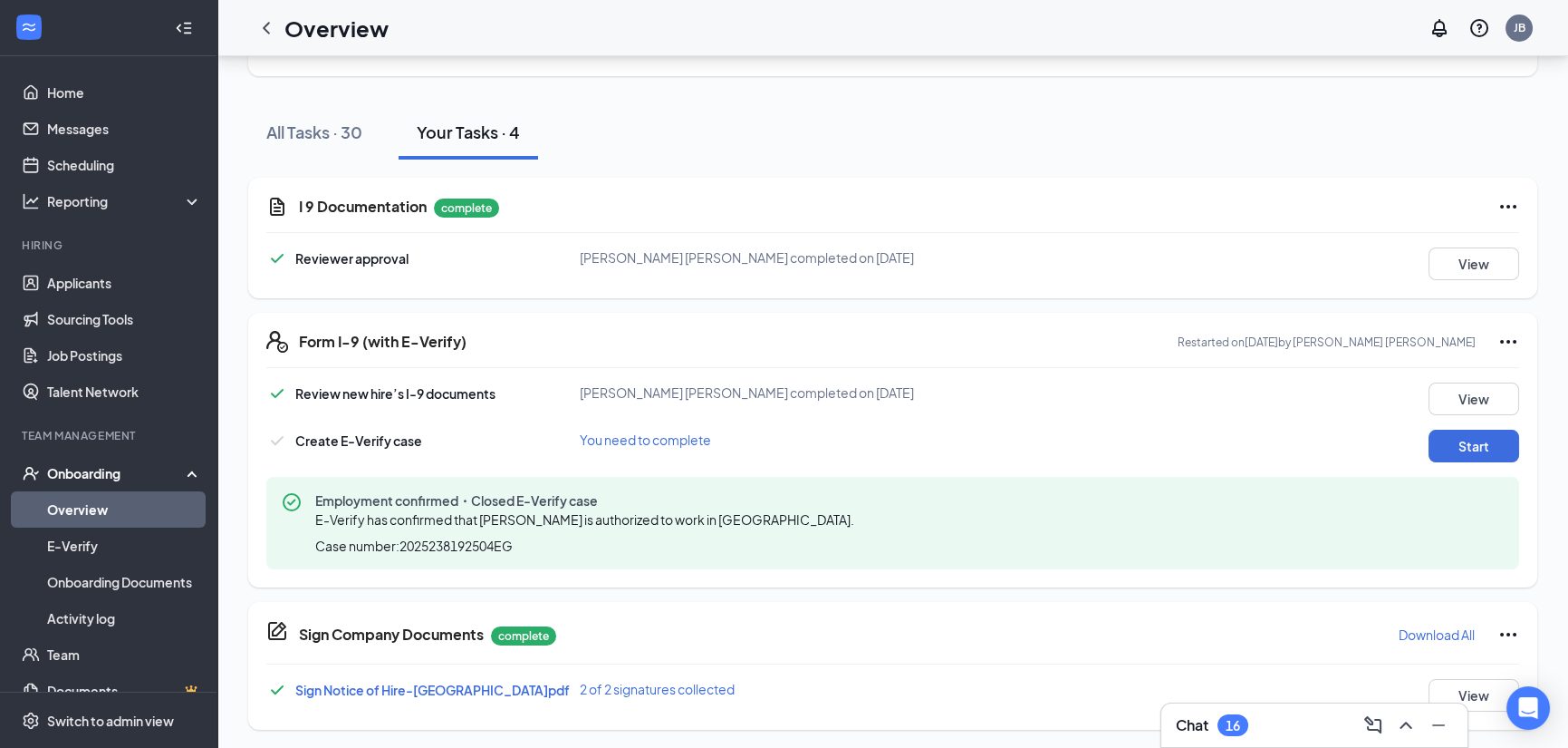
scroll to position [162, 0]
click at [304, 126] on div "All Tasks · 30" at bounding box center [314, 129] width 96 height 23
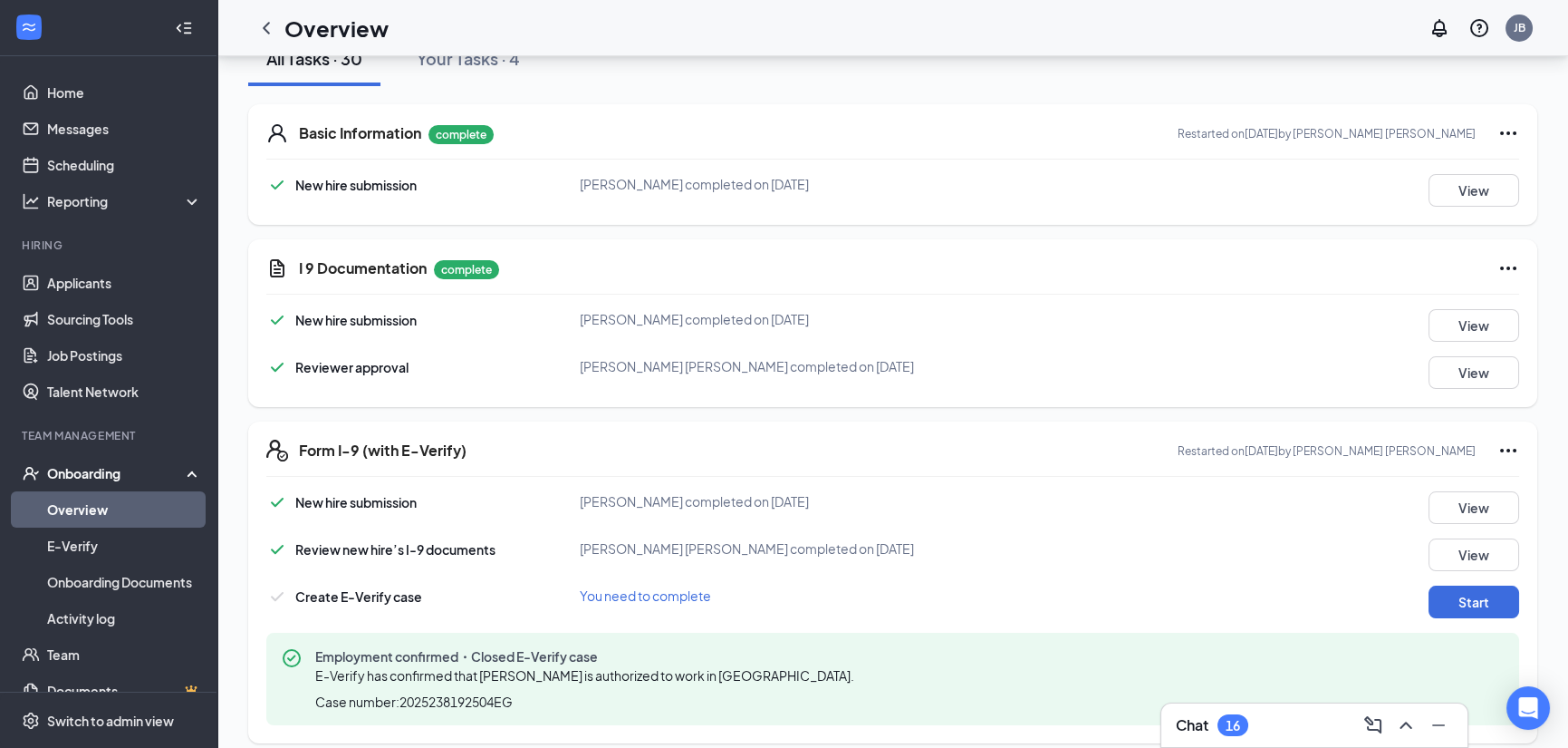
scroll to position [363, 0]
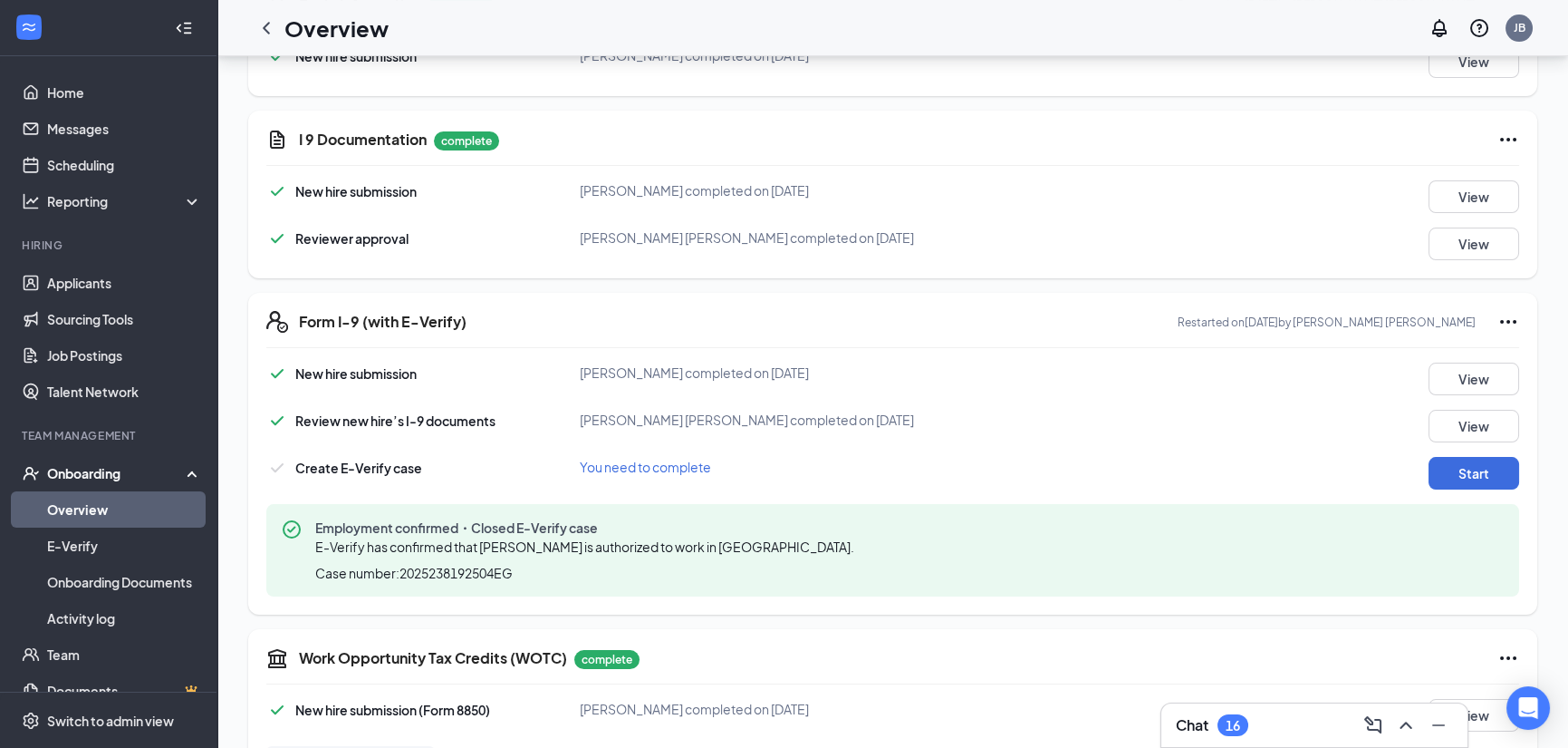
click at [522, 543] on span "E-Verify has confirmed that [PERSON_NAME] is authorized to work in [GEOGRAPHIC_…" at bounding box center [584, 546] width 539 height 16
click at [716, 538] on span "E-Verify has confirmed that [PERSON_NAME] is authorized to work in [GEOGRAPHIC_…" at bounding box center [584, 546] width 539 height 16
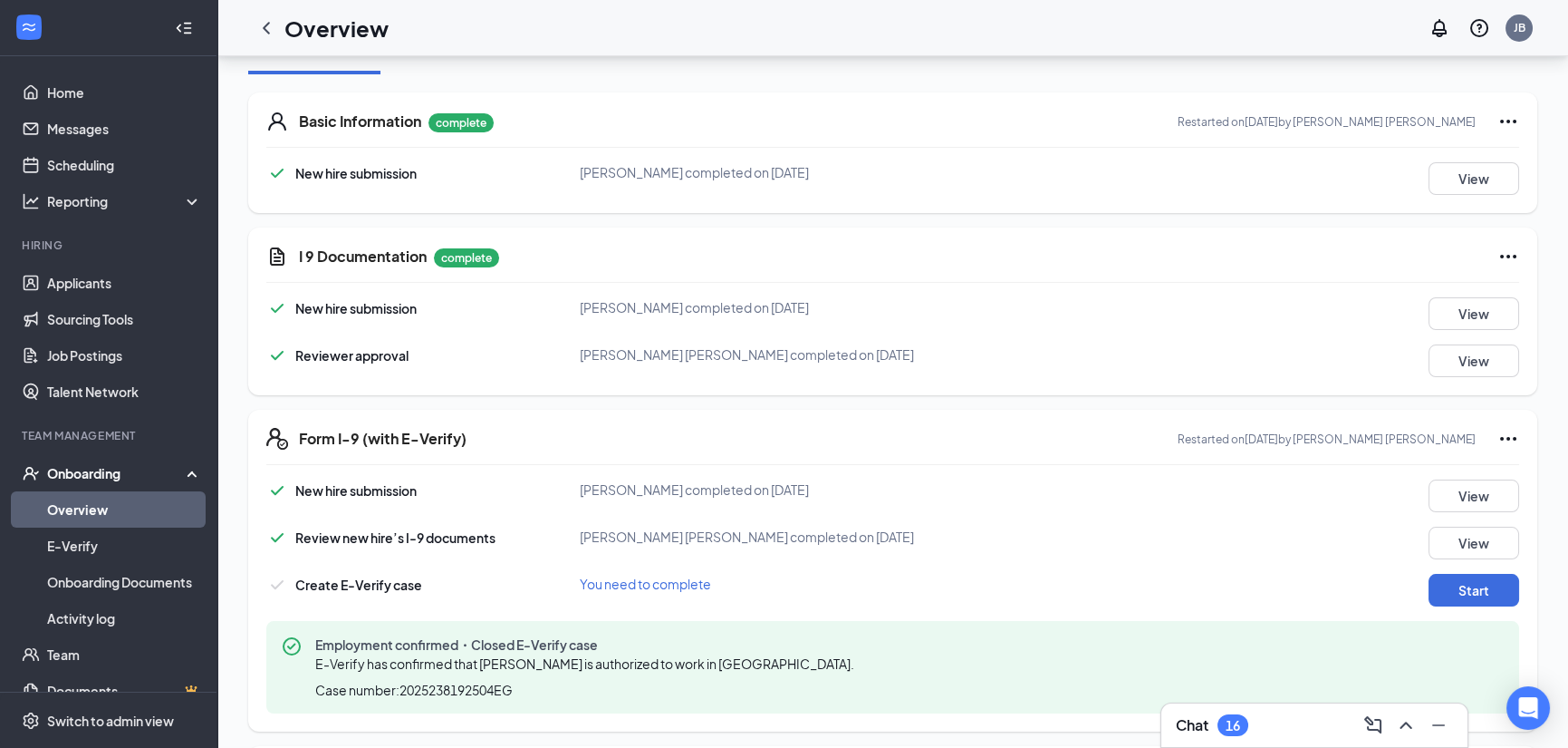
scroll to position [0, 0]
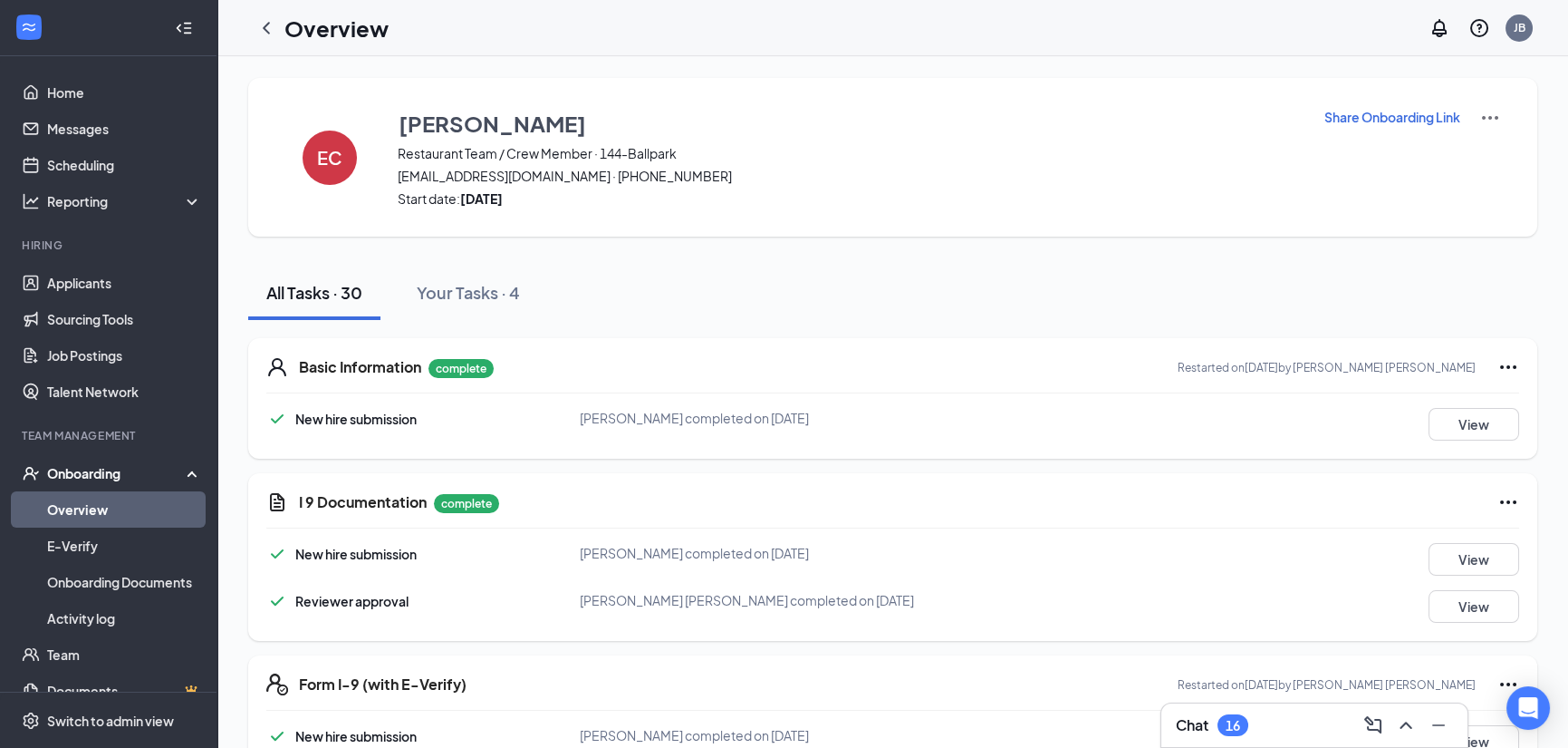
click at [101, 507] on link "Overview" at bounding box center [124, 509] width 155 height 36
click at [99, 507] on link "Overview" at bounding box center [124, 509] width 155 height 36
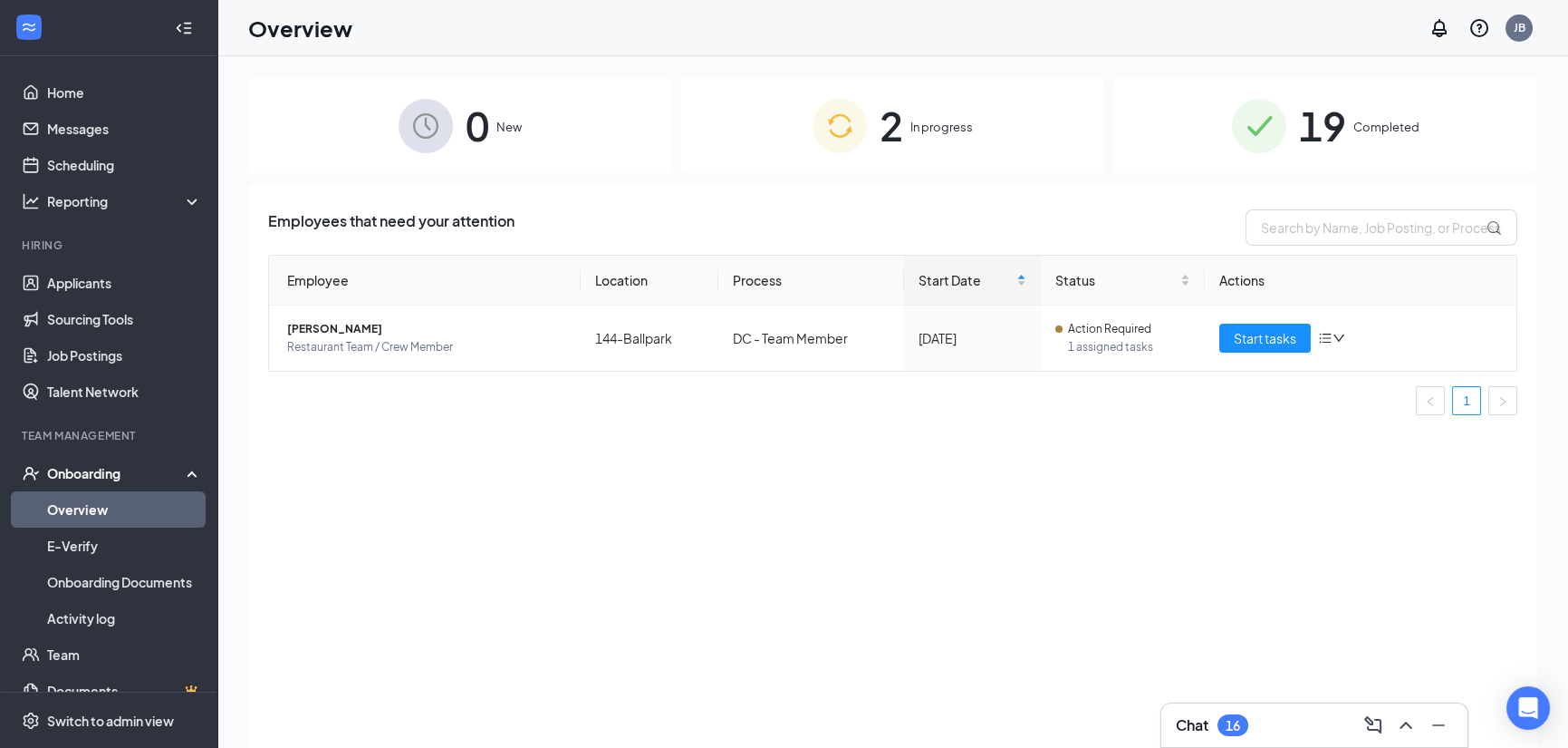
click at [974, 116] on div "2 In progress" at bounding box center [893, 125] width 424 height 95
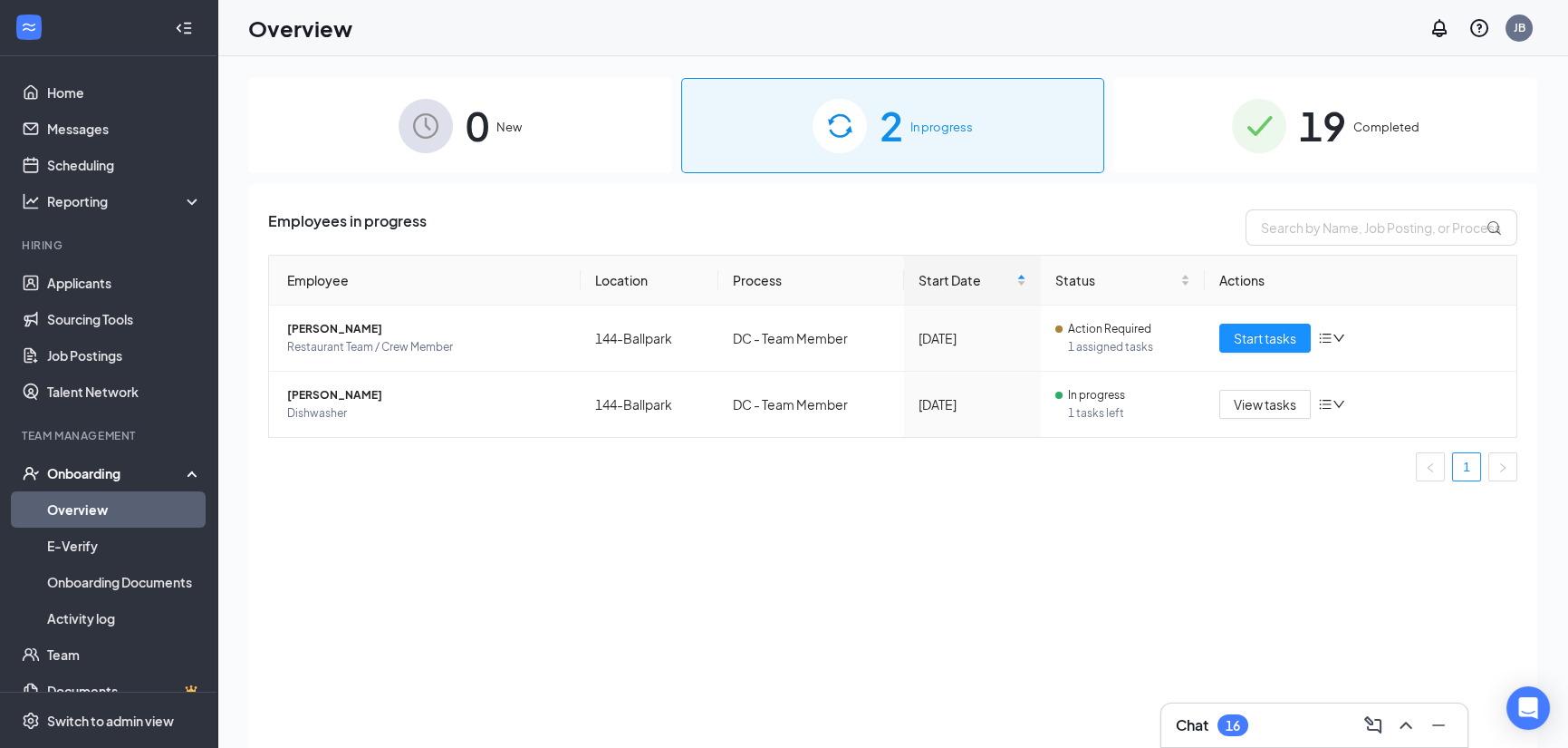
click at [1382, 110] on div "19 Completed" at bounding box center [1325, 125] width 424 height 95
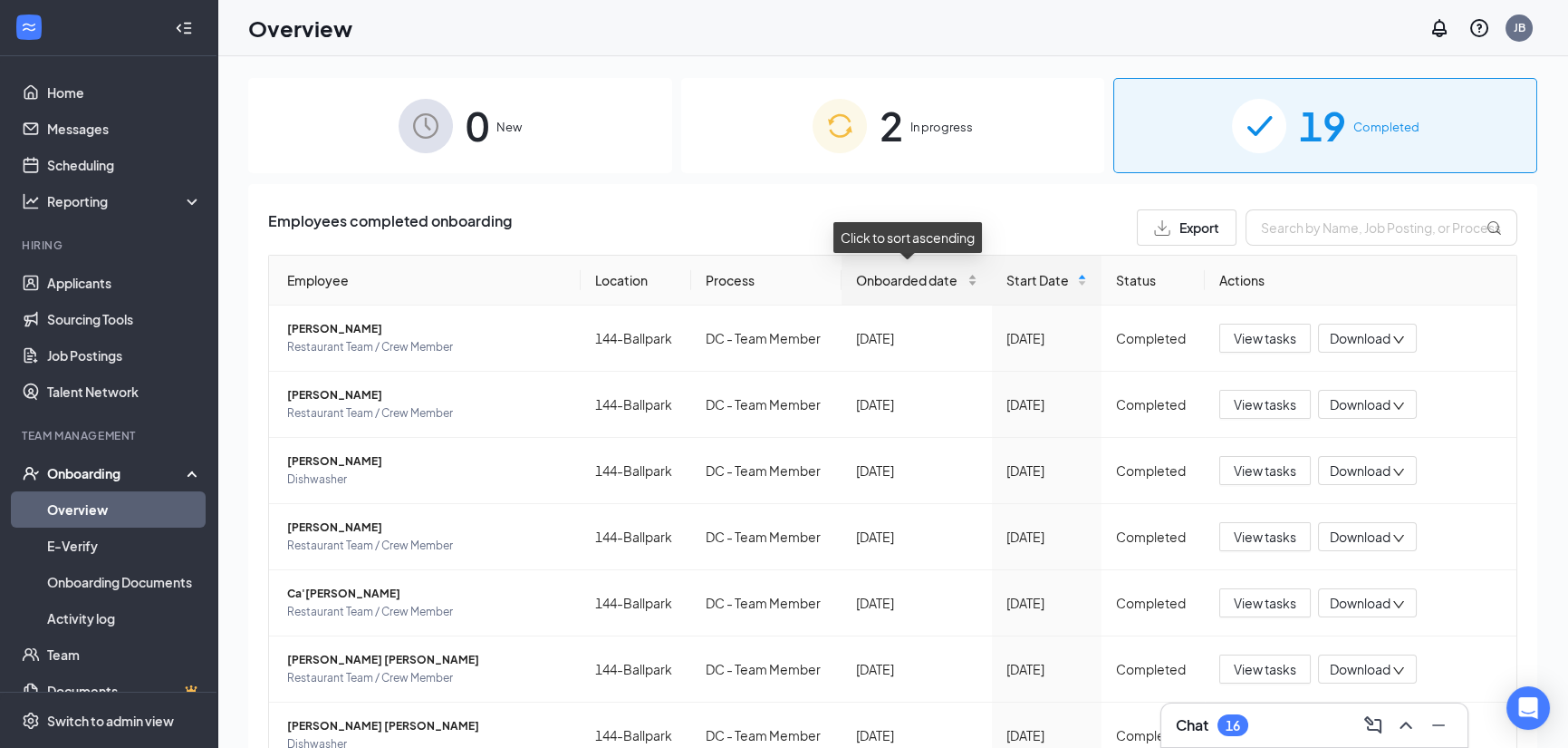
click at [923, 280] on span "Onboarded date" at bounding box center [910, 280] width 108 height 20
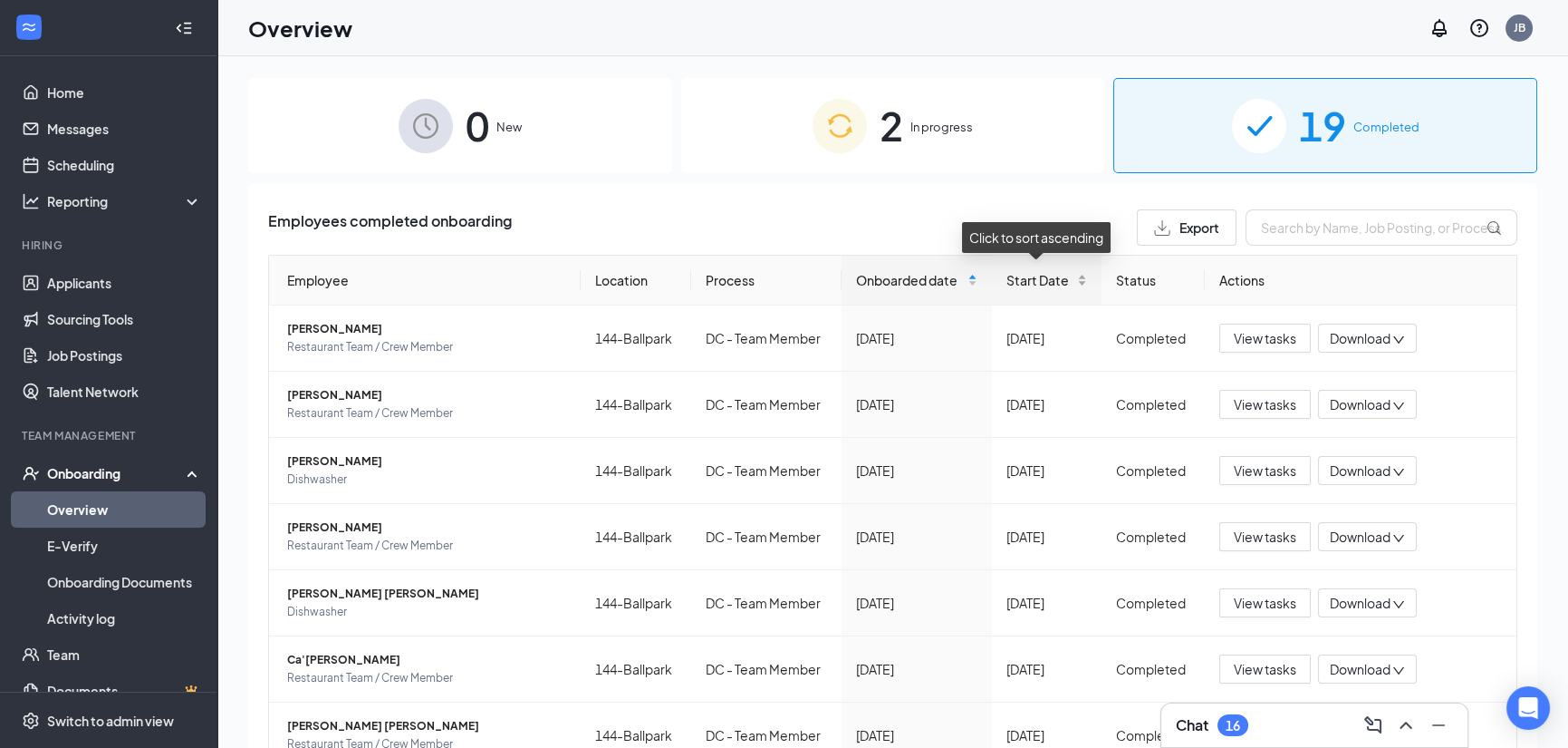
click at [1019, 278] on span "Start Date" at bounding box center [1040, 280] width 68 height 20
click at [1070, 285] on div "Start Date" at bounding box center [1046, 280] width 80 height 20
